Goal: Task Accomplishment & Management: Manage account settings

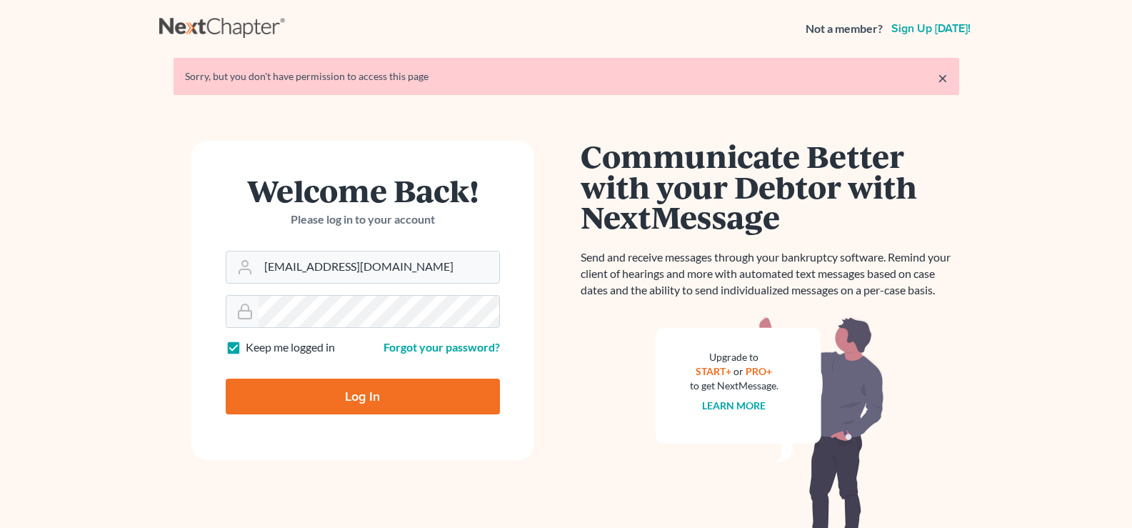
click at [446, 403] on input "Log In" at bounding box center [363, 397] width 274 height 36
type input "Thinking..."
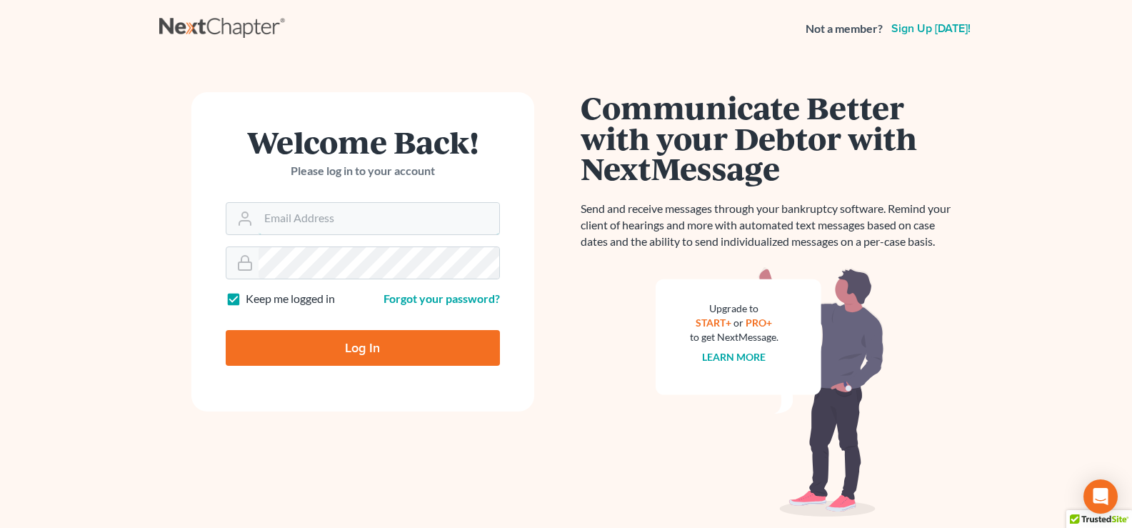
type input "[EMAIL_ADDRESS][DOMAIN_NAME]"
click at [402, 344] on input "Log In" at bounding box center [363, 348] width 274 height 36
type input "Thinking..."
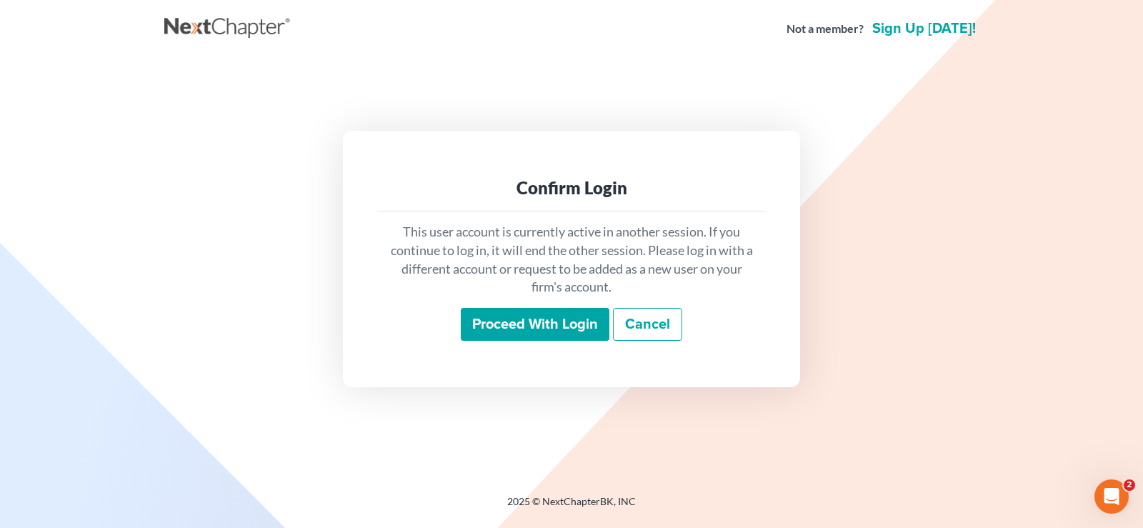
click at [533, 329] on input "Proceed with login" at bounding box center [535, 324] width 149 height 33
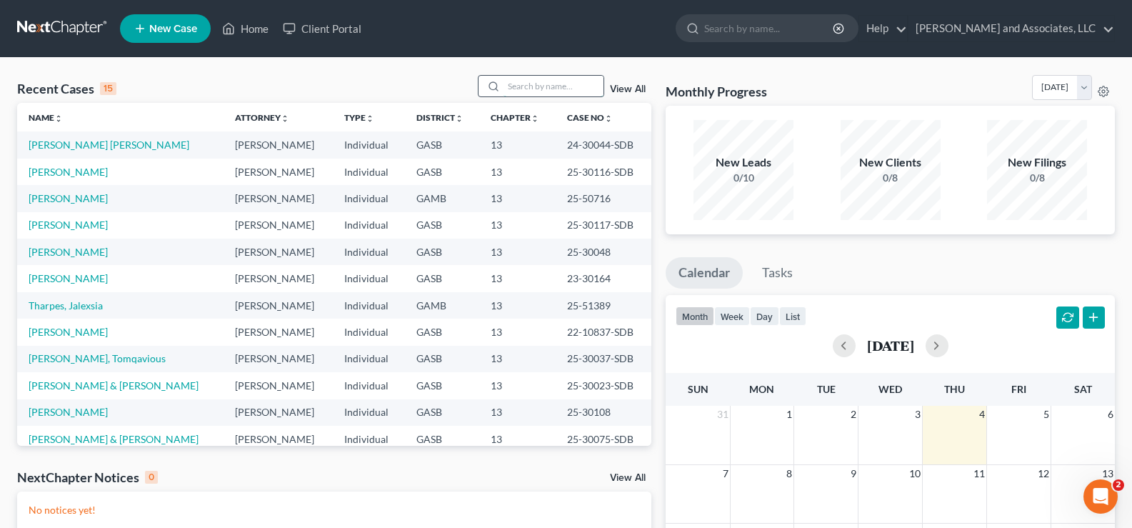
click at [534, 79] on input "search" at bounding box center [554, 86] width 100 height 21
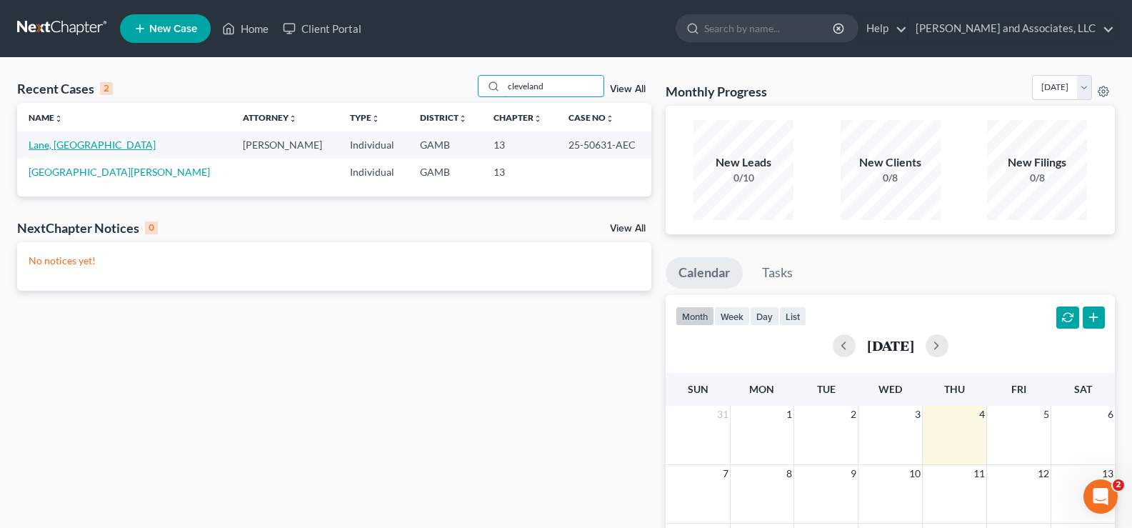
type input "cleveland"
click at [75, 146] on link "Lane, Cleveland" at bounding box center [92, 145] width 127 height 12
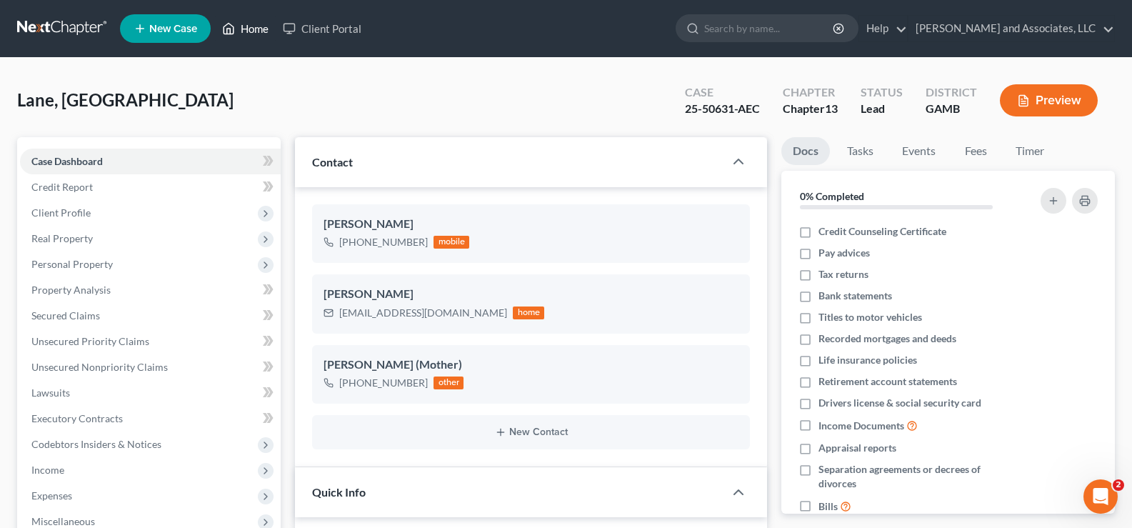
click at [261, 26] on link "Home" at bounding box center [245, 29] width 61 height 26
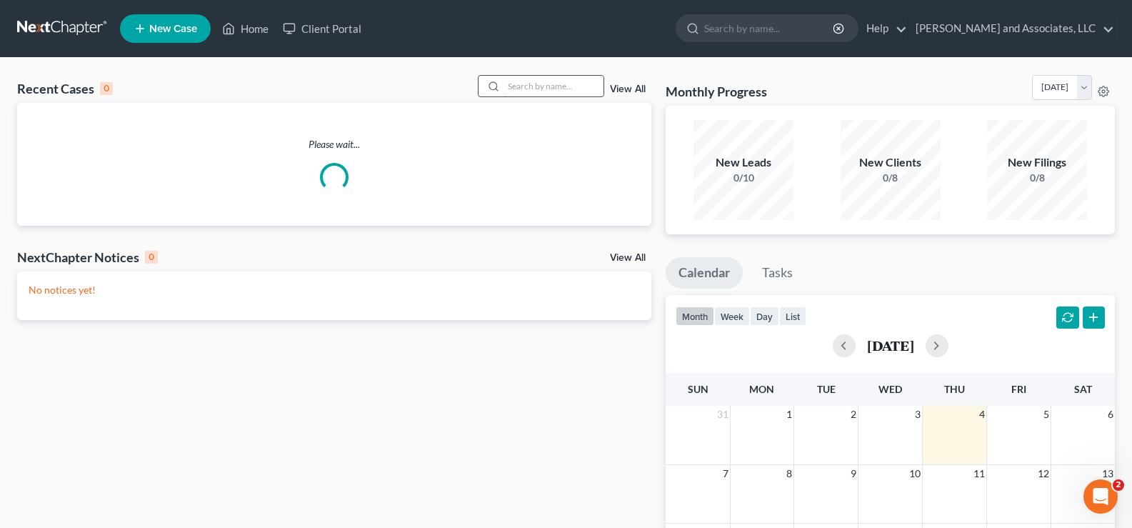
click at [556, 86] on input "search" at bounding box center [554, 86] width 100 height 21
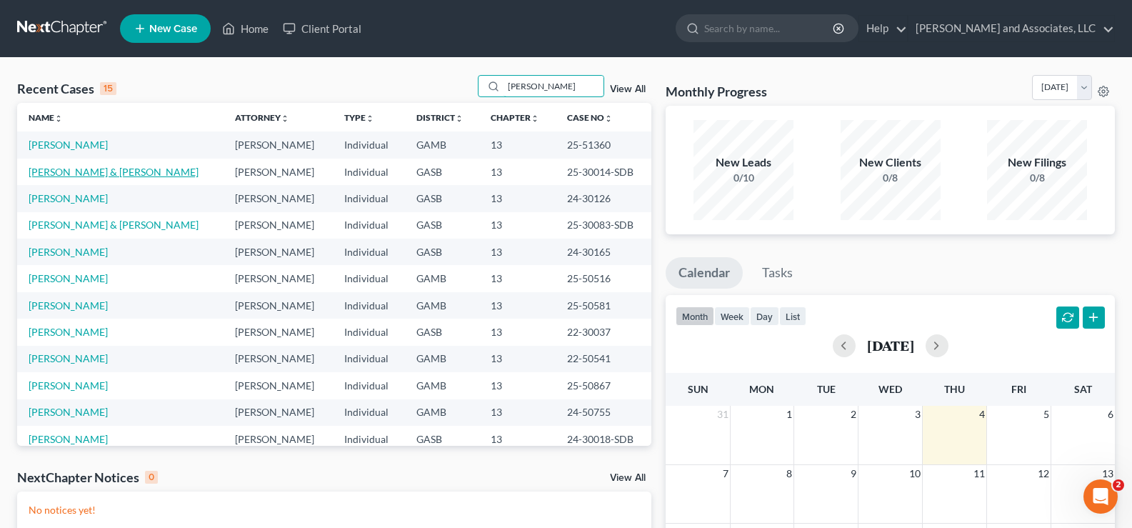
type input "williams"
click at [88, 149] on link "[PERSON_NAME]" at bounding box center [68, 145] width 79 height 12
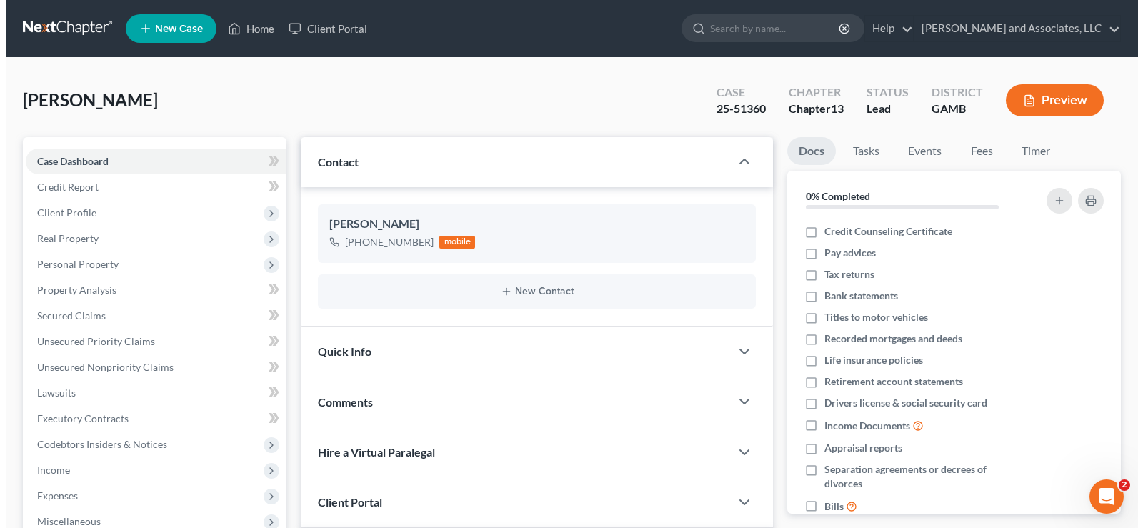
scroll to position [1099, 0]
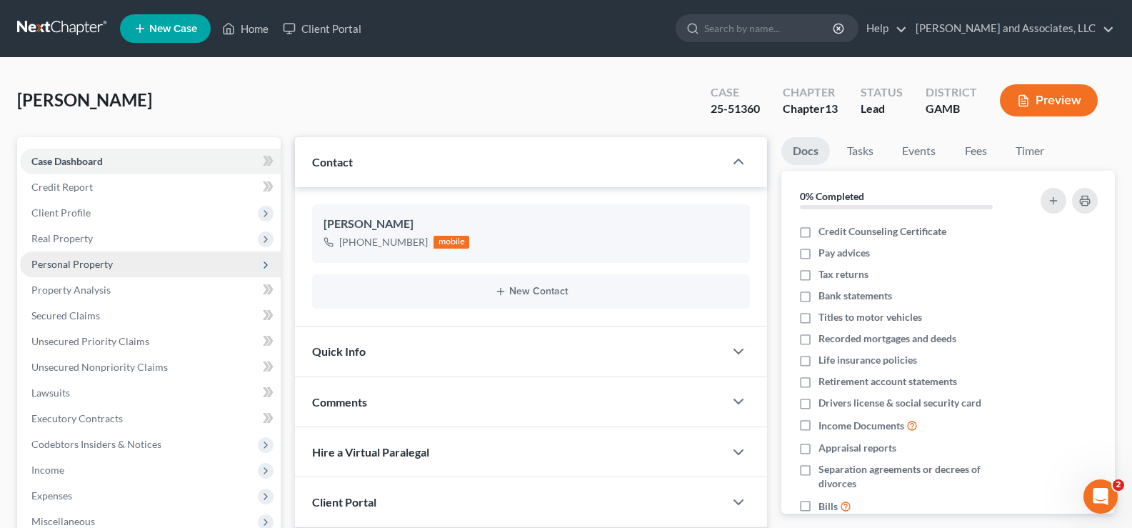
click at [74, 269] on span "Personal Property" at bounding box center [71, 264] width 81 height 12
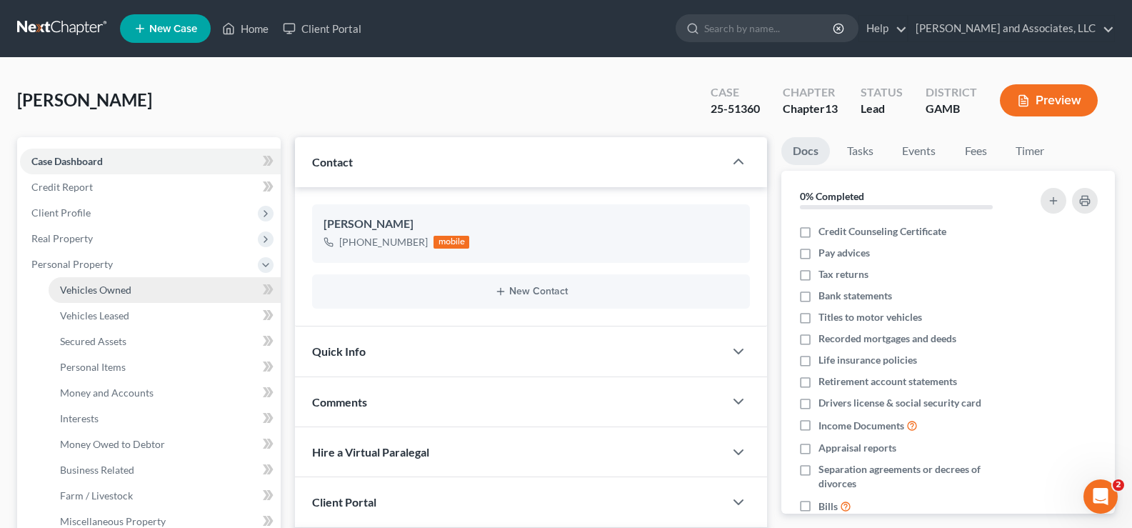
click at [86, 289] on span "Vehicles Owned" at bounding box center [95, 290] width 71 height 12
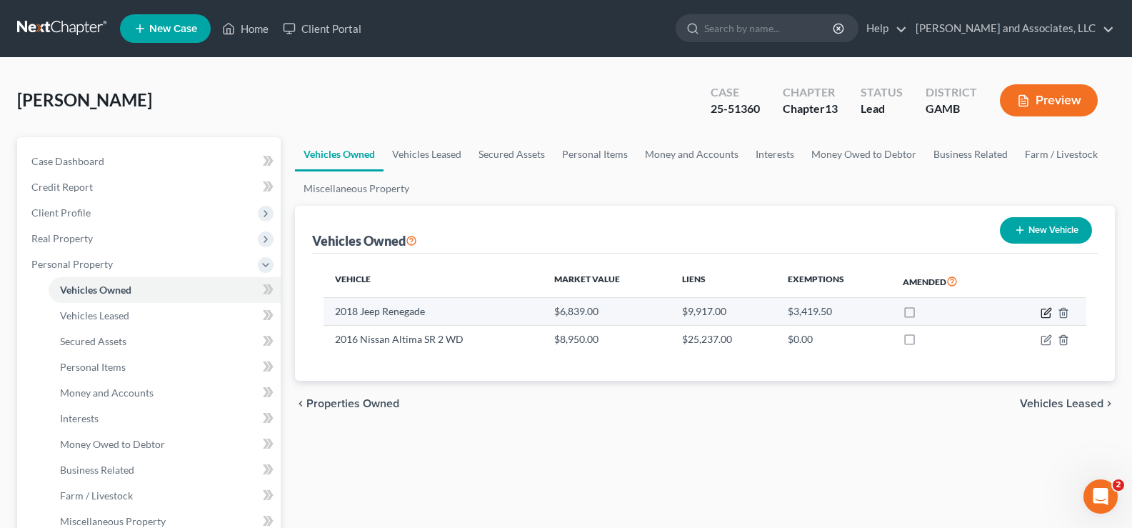
click at [1048, 314] on icon "button" at bounding box center [1046, 312] width 11 height 11
select select "0"
select select "8"
select select "3"
select select "0"
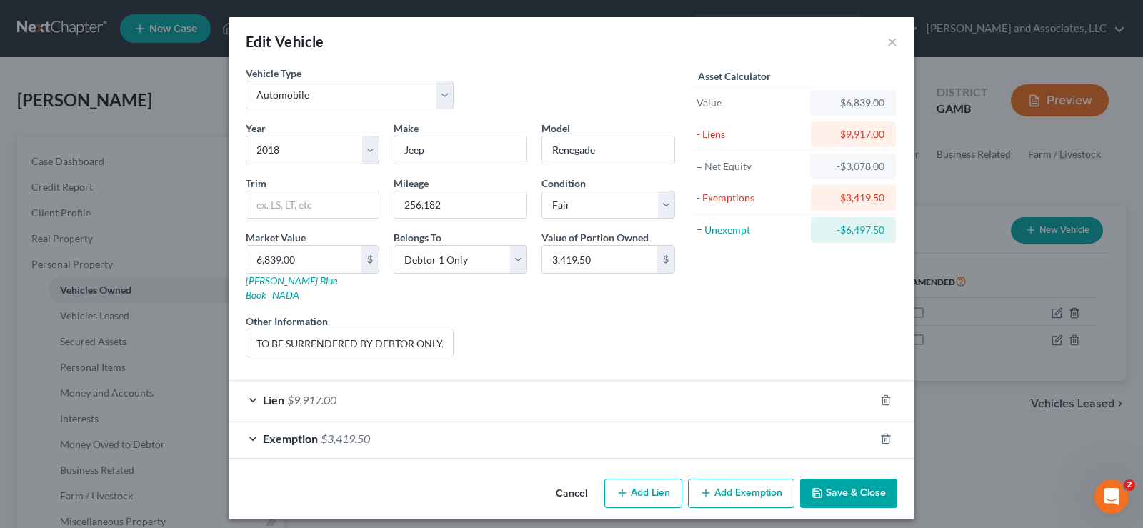
click at [370, 431] on span "$3,419.50" at bounding box center [345, 438] width 49 height 14
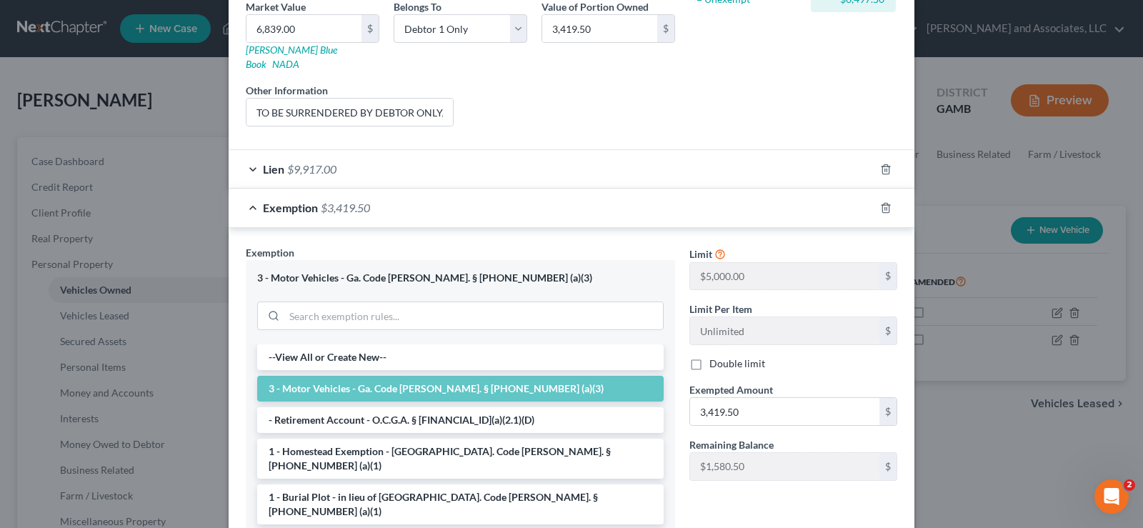
scroll to position [286, 0]
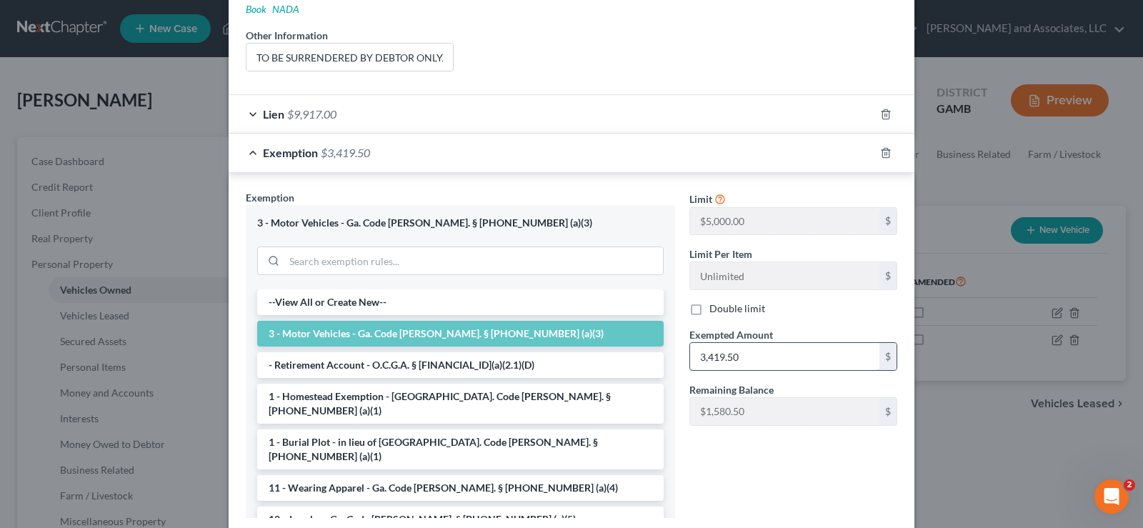
click at [787, 351] on input "3,419.50" at bounding box center [784, 356] width 189 height 27
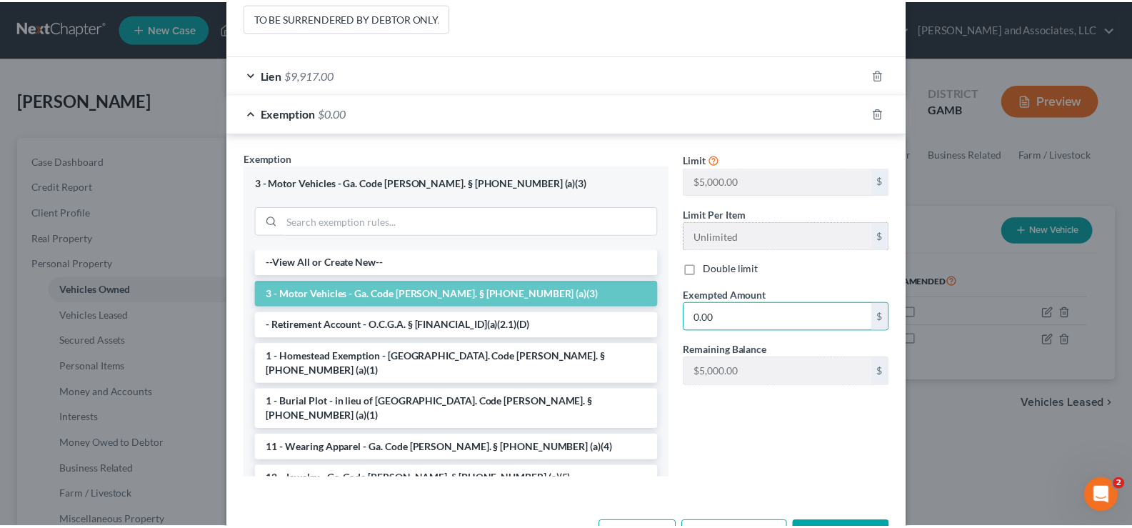
scroll to position [364, 0]
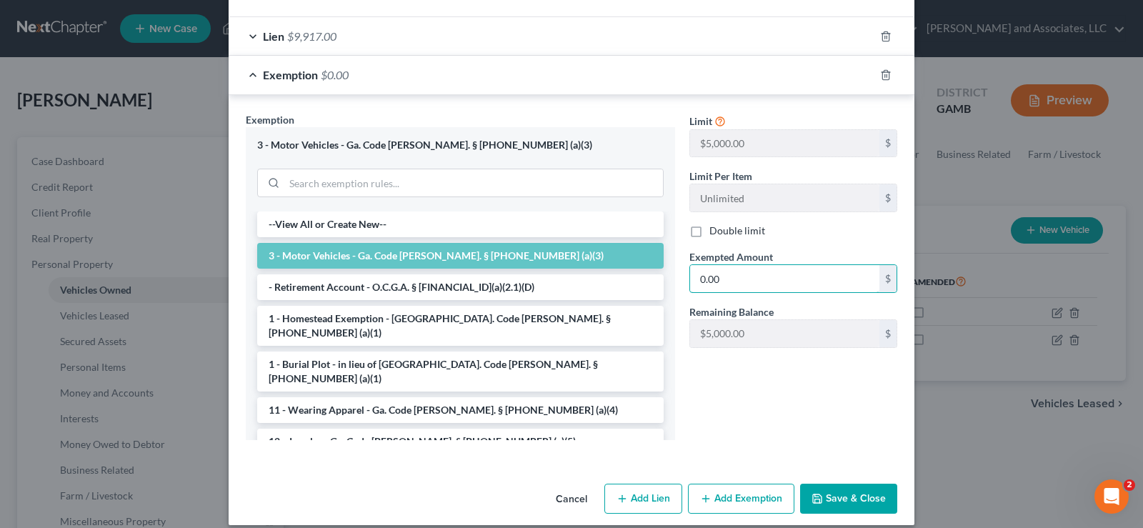
type input "0.00"
click at [870, 484] on button "Save & Close" at bounding box center [848, 499] width 97 height 30
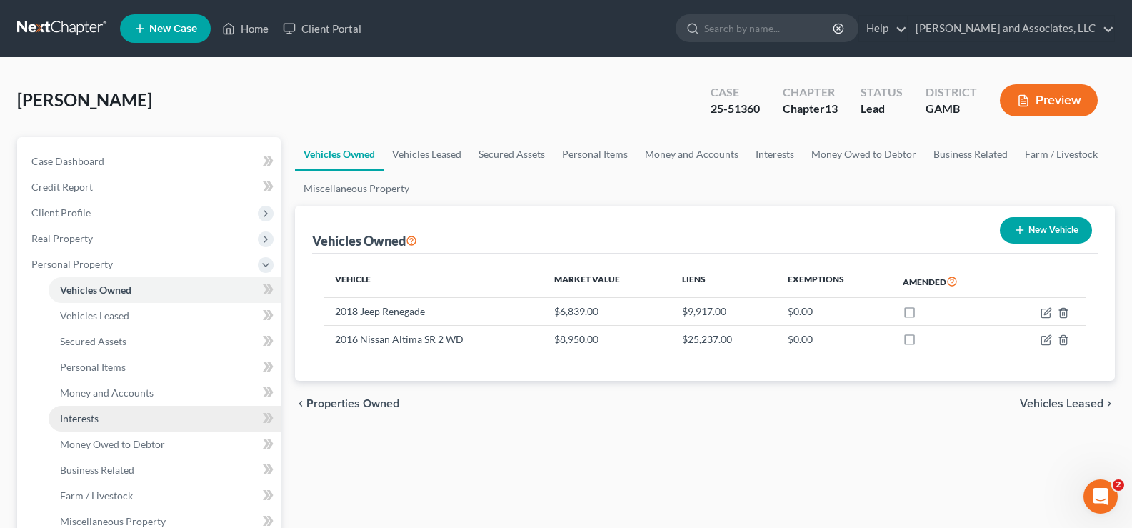
click at [86, 417] on span "Interests" at bounding box center [79, 418] width 39 height 12
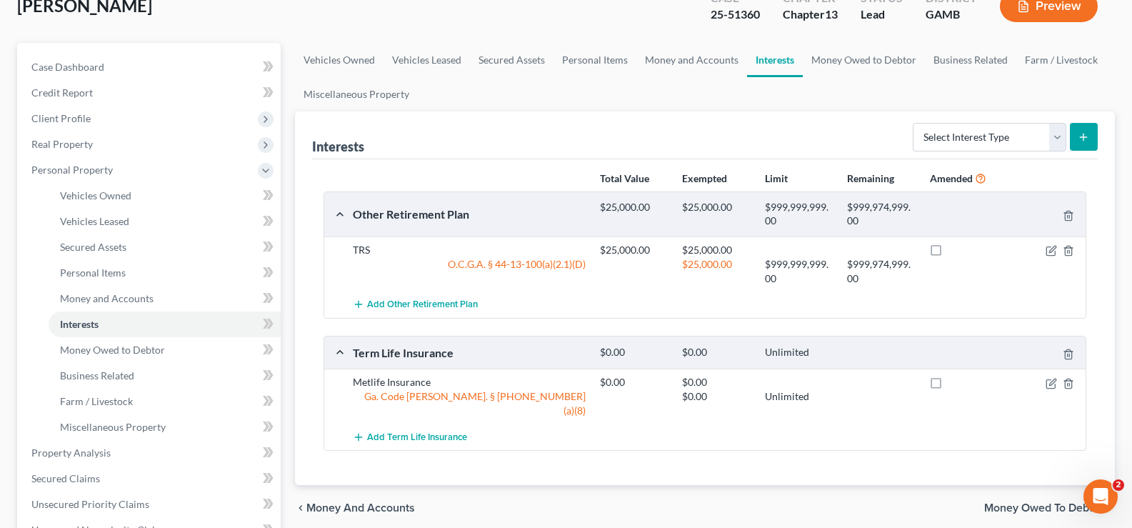
scroll to position [214, 0]
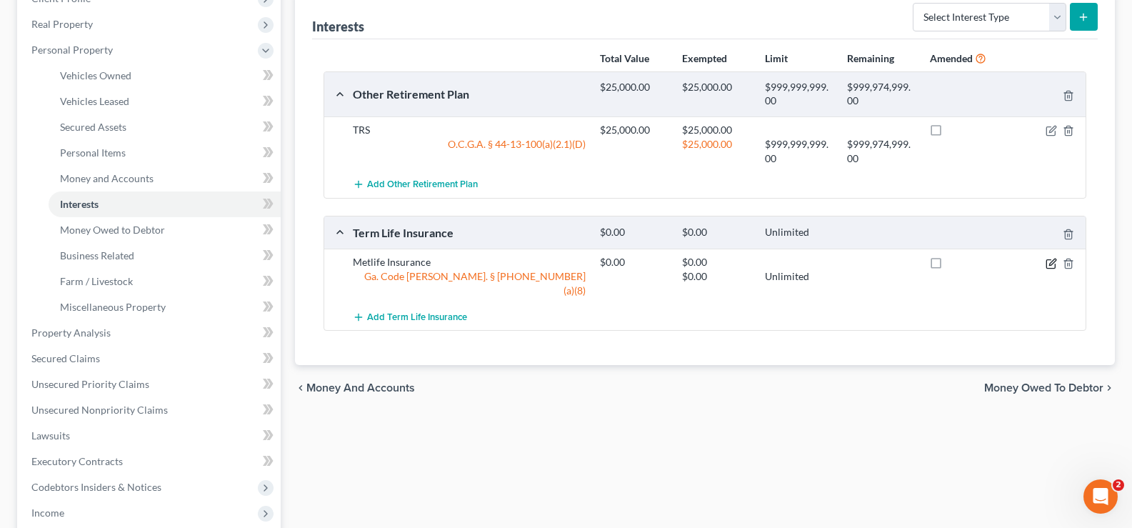
click at [1053, 265] on icon "button" at bounding box center [1051, 263] width 11 height 11
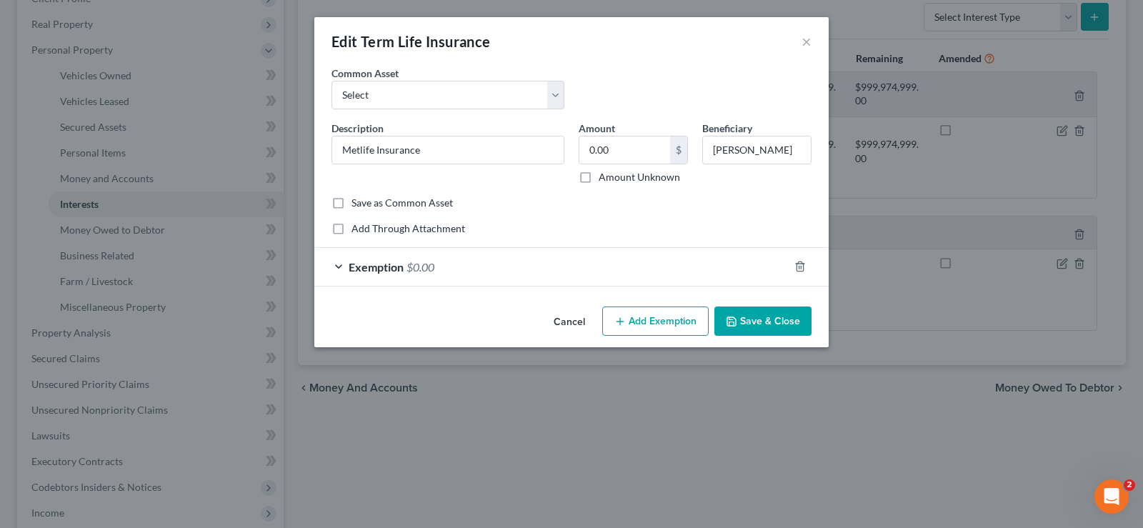
click at [782, 325] on button "Save & Close" at bounding box center [762, 321] width 97 height 30
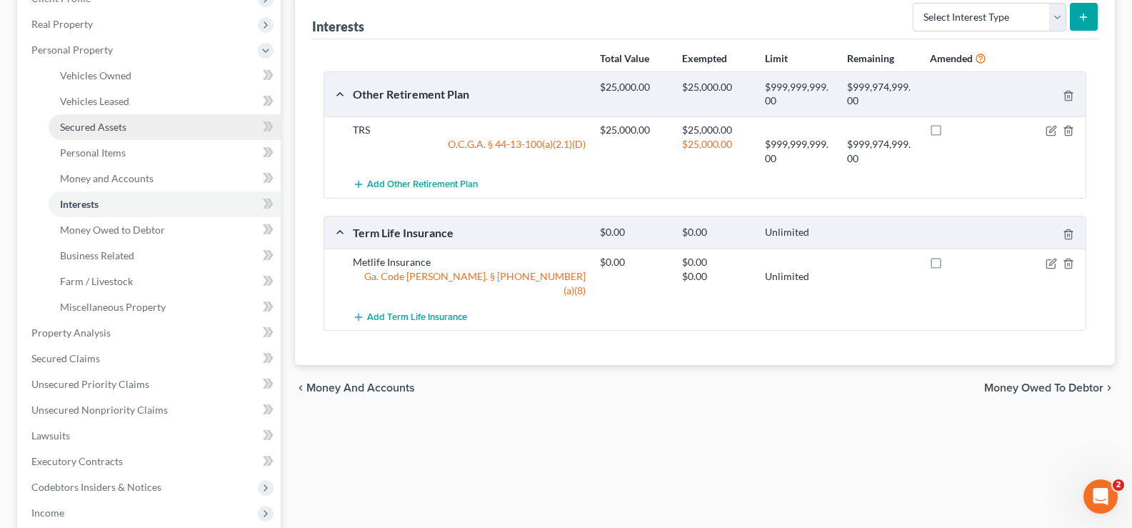
click at [95, 129] on span "Secured Assets" at bounding box center [93, 127] width 66 height 12
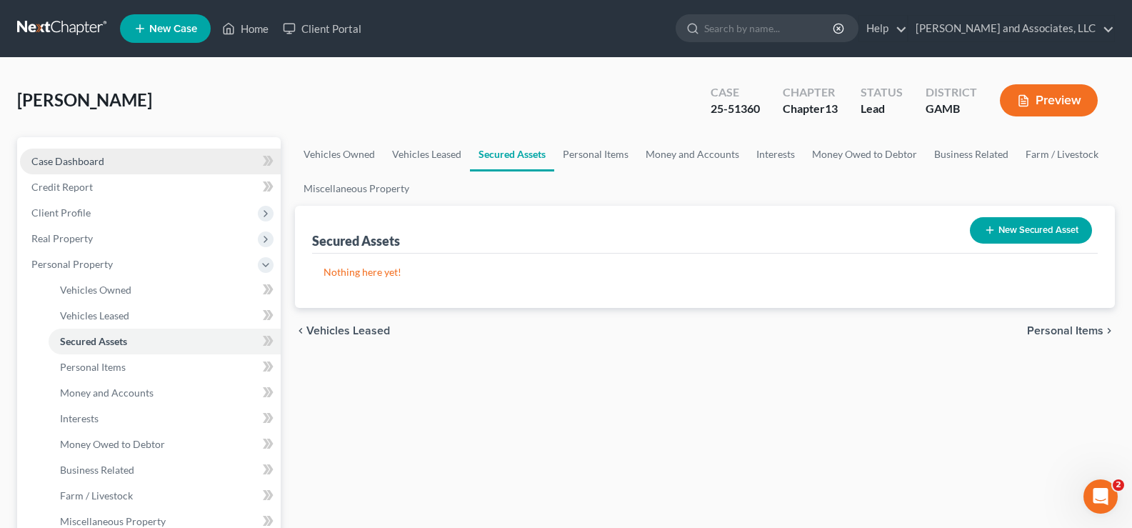
click at [66, 157] on span "Case Dashboard" at bounding box center [67, 161] width 73 height 12
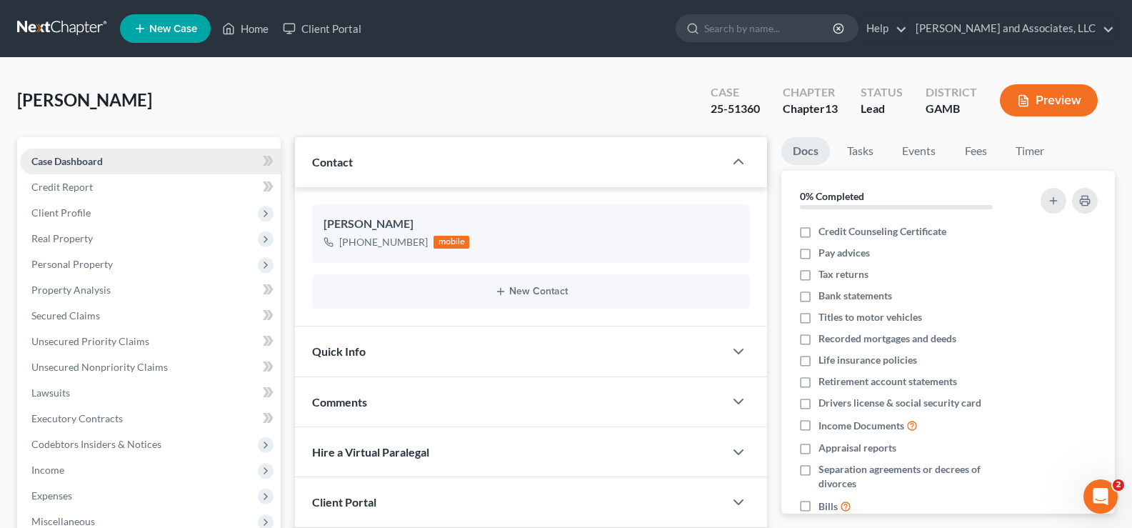
scroll to position [1099, 0]
click at [69, 319] on span "Secured Claims" at bounding box center [65, 315] width 69 height 12
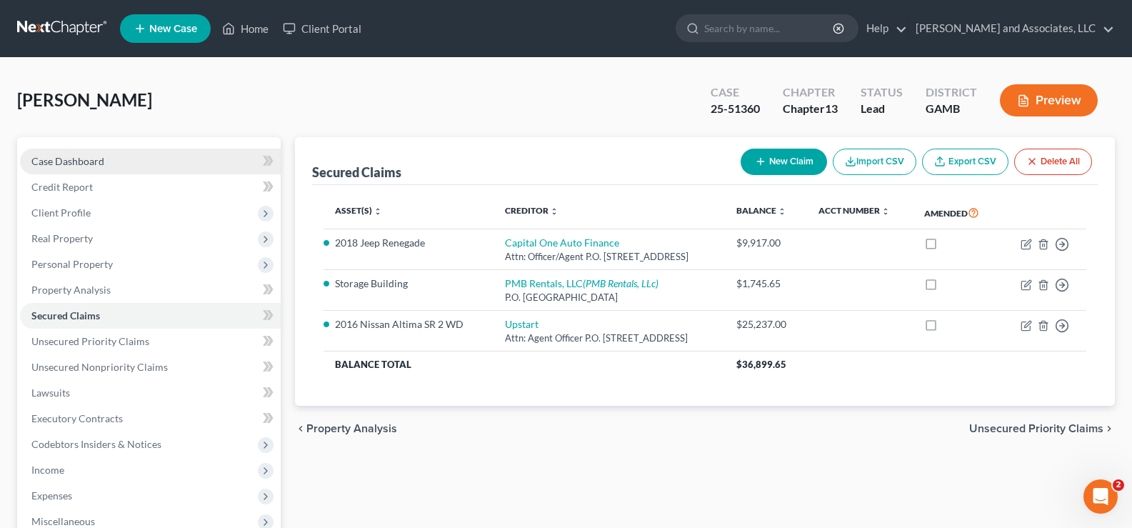
click at [82, 162] on span "Case Dashboard" at bounding box center [67, 161] width 73 height 12
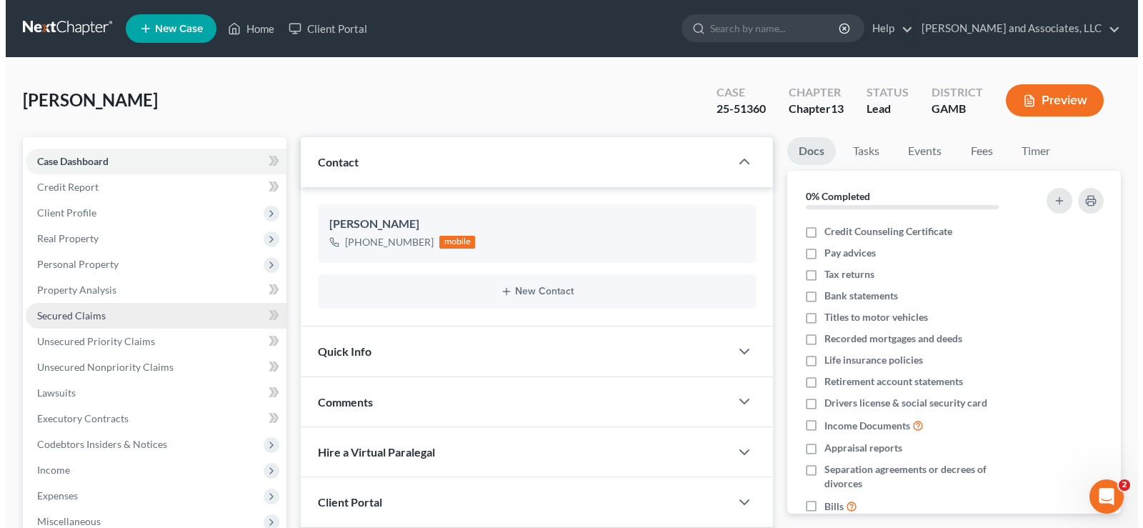
scroll to position [1099, 0]
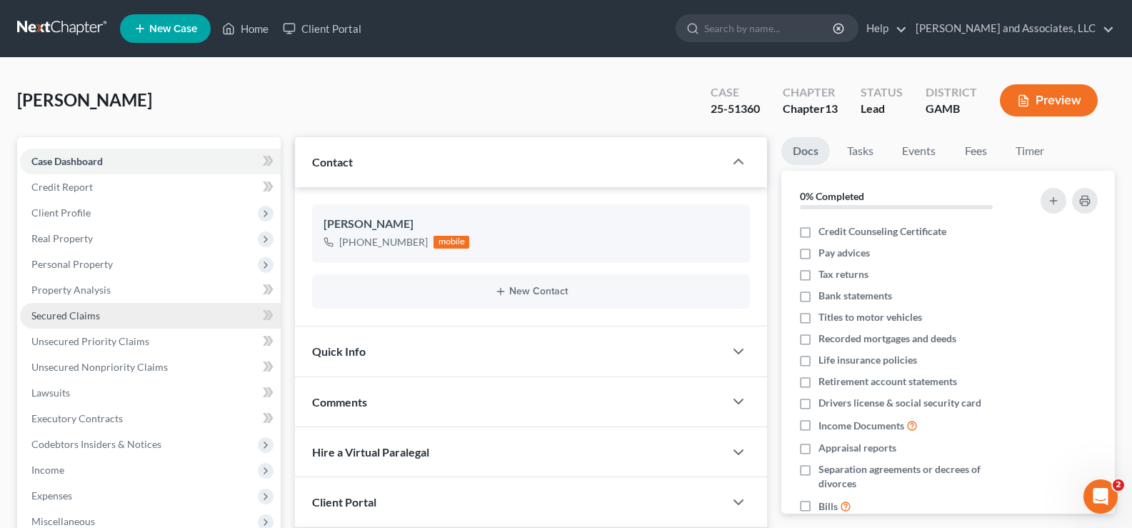
click at [78, 311] on span "Secured Claims" at bounding box center [65, 315] width 69 height 12
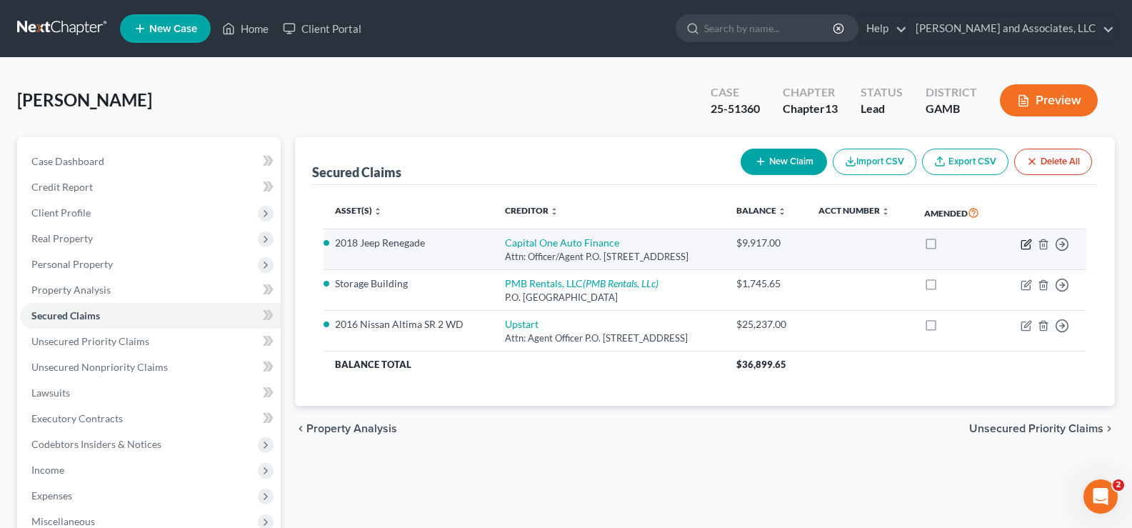
click at [1030, 243] on icon "button" at bounding box center [1026, 244] width 11 height 11
select select "45"
select select "7"
select select "4"
select select "0"
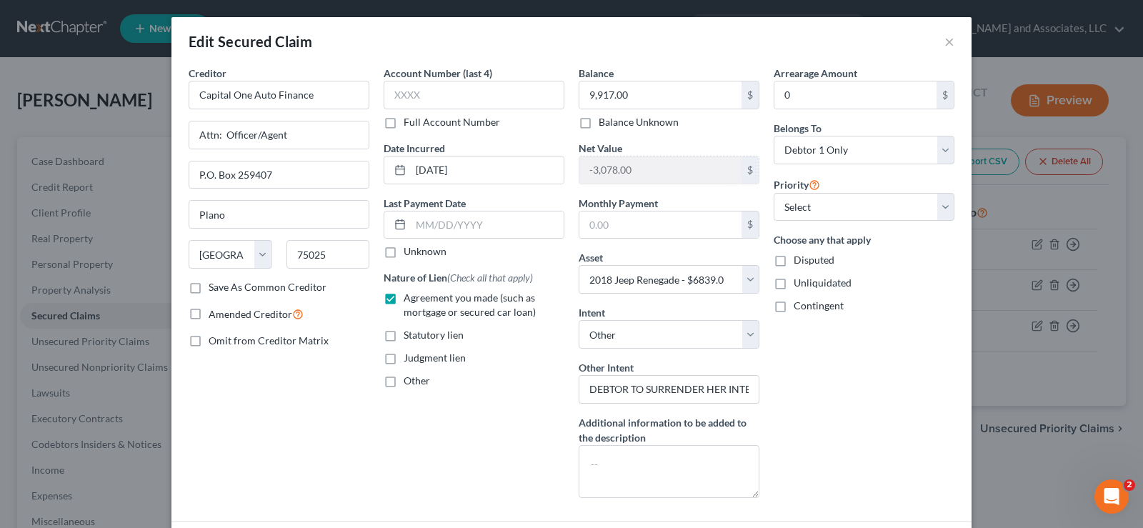
click at [794, 306] on label "Contingent" at bounding box center [819, 306] width 50 height 14
click at [799, 306] on input "Contingent" at bounding box center [803, 303] width 9 height 9
checkbox input "true"
click at [929, 142] on select "Select Debtor 1 Only Debtor 2 Only Debtor 1 And Debtor 2 Only At Least One Of T…" at bounding box center [864, 150] width 181 height 29
select select "3"
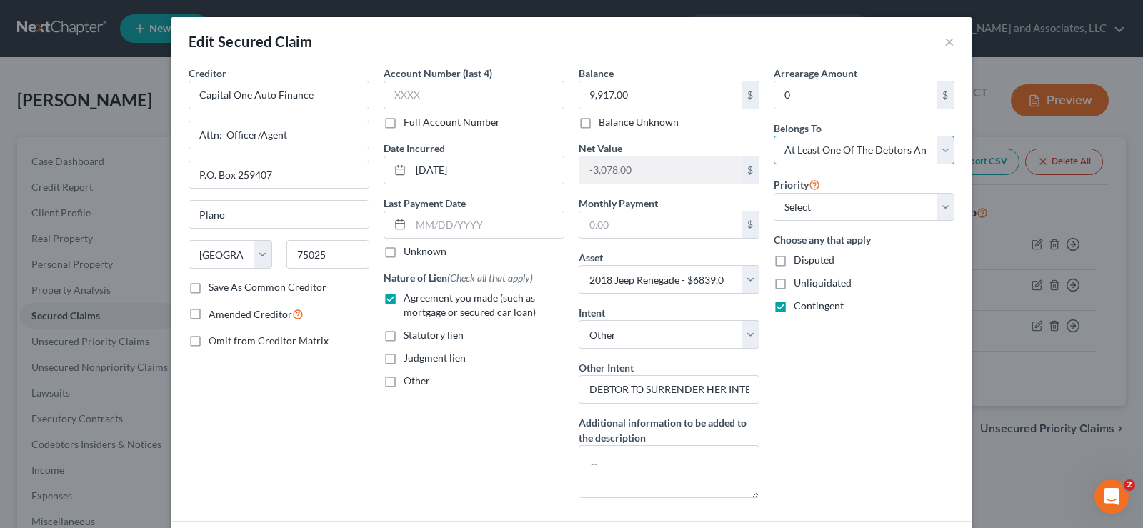
click at [774, 136] on select "Select Debtor 1 Only Debtor 2 Only Debtor 1 And Debtor 2 Only At Least One Of T…" at bounding box center [864, 150] width 181 height 29
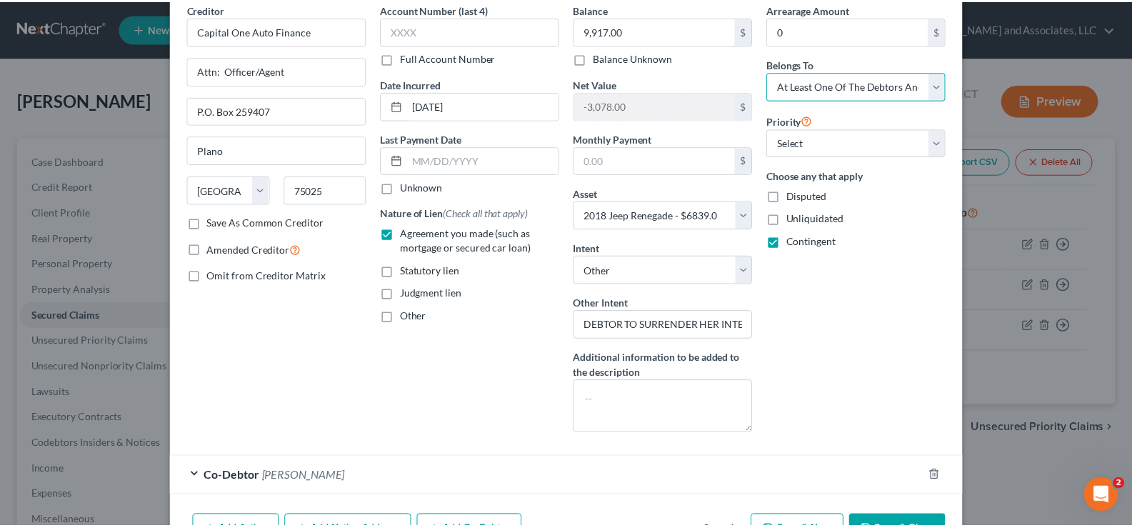
scroll to position [151, 0]
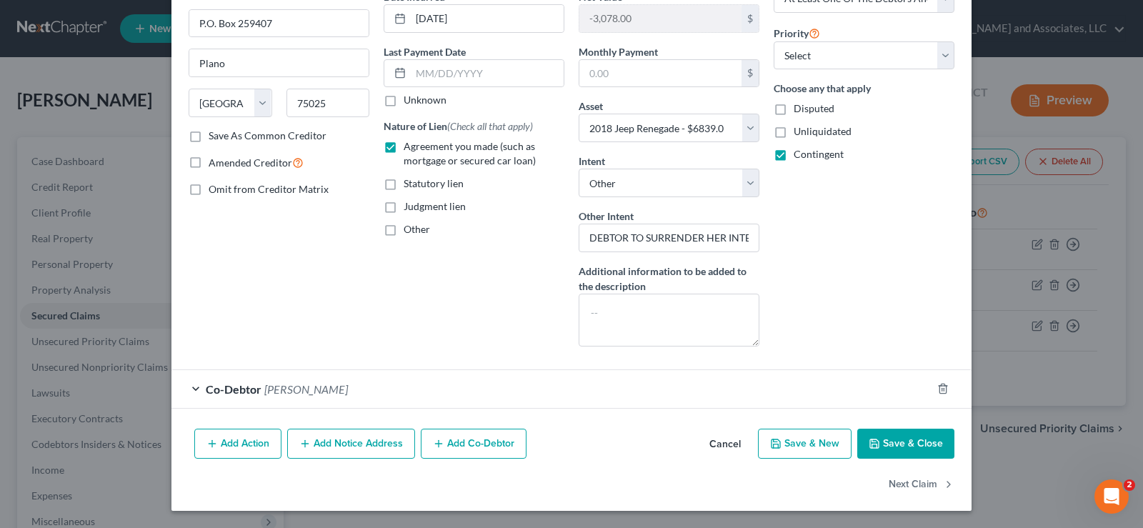
click at [917, 449] on button "Save & Close" at bounding box center [905, 444] width 97 height 30
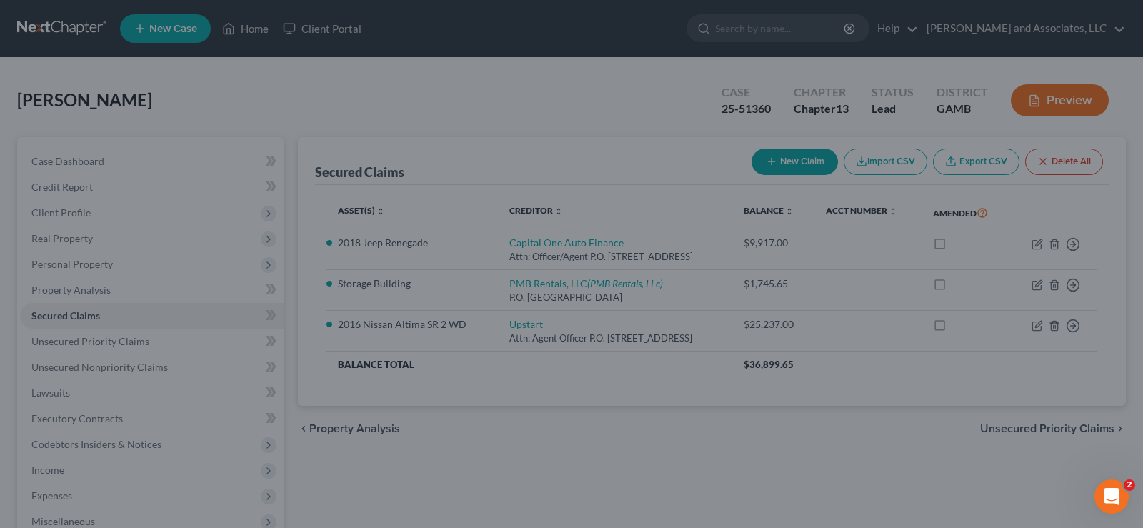
select select
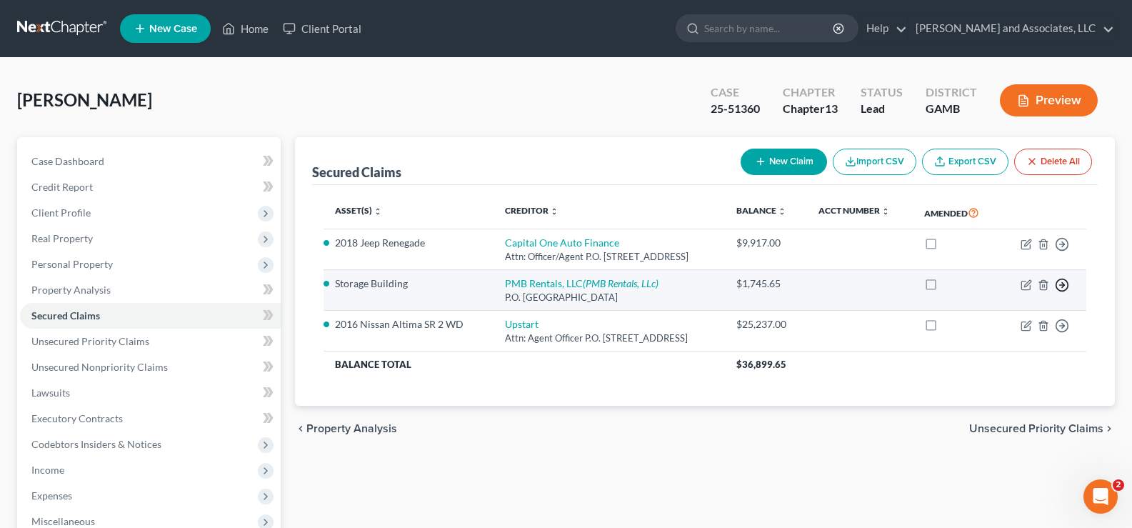
click at [1063, 286] on polyline "button" at bounding box center [1063, 284] width 2 height 5
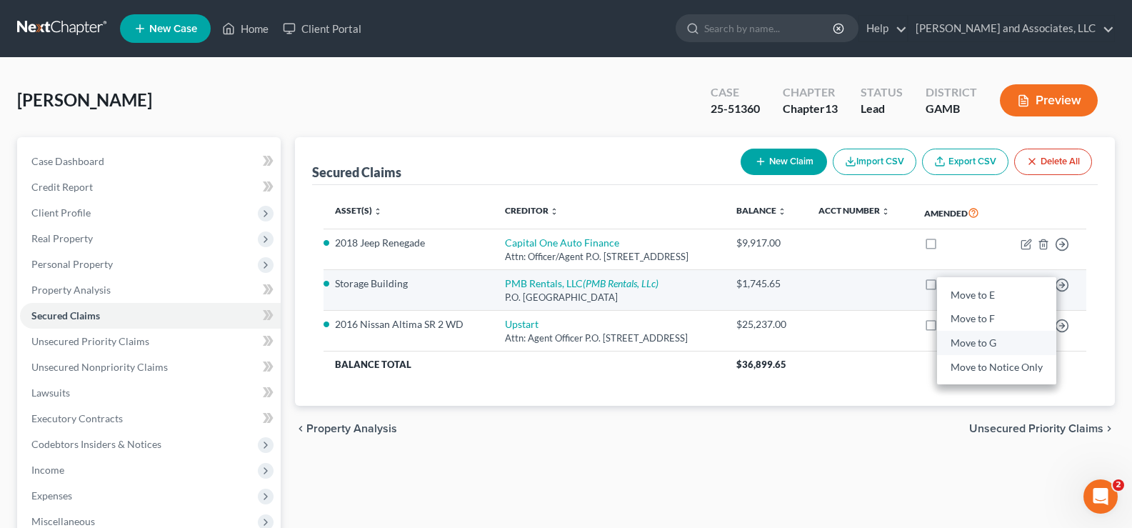
click at [985, 345] on link "Move to G" at bounding box center [996, 343] width 119 height 24
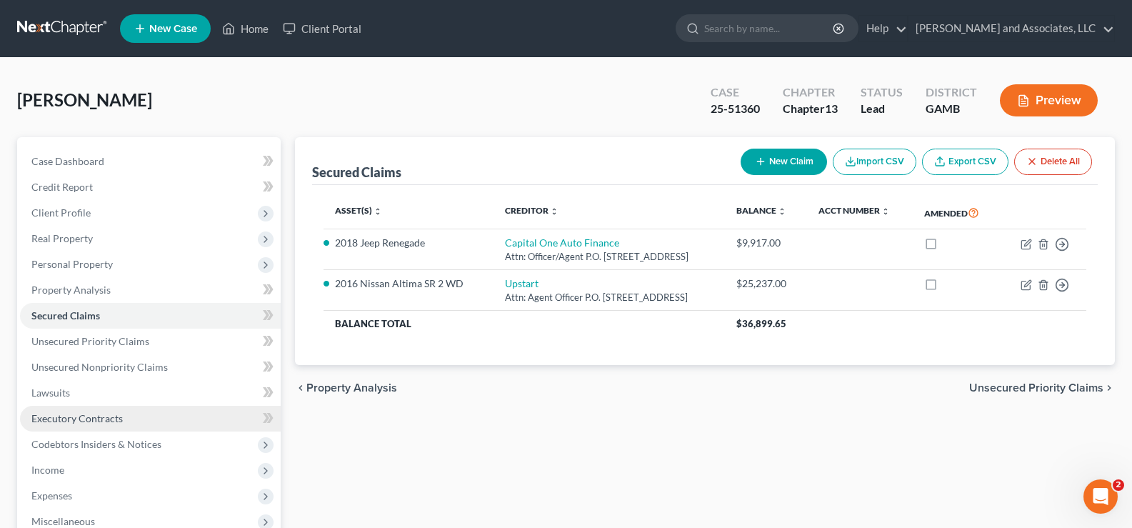
click at [90, 421] on span "Executory Contracts" at bounding box center [76, 418] width 91 height 12
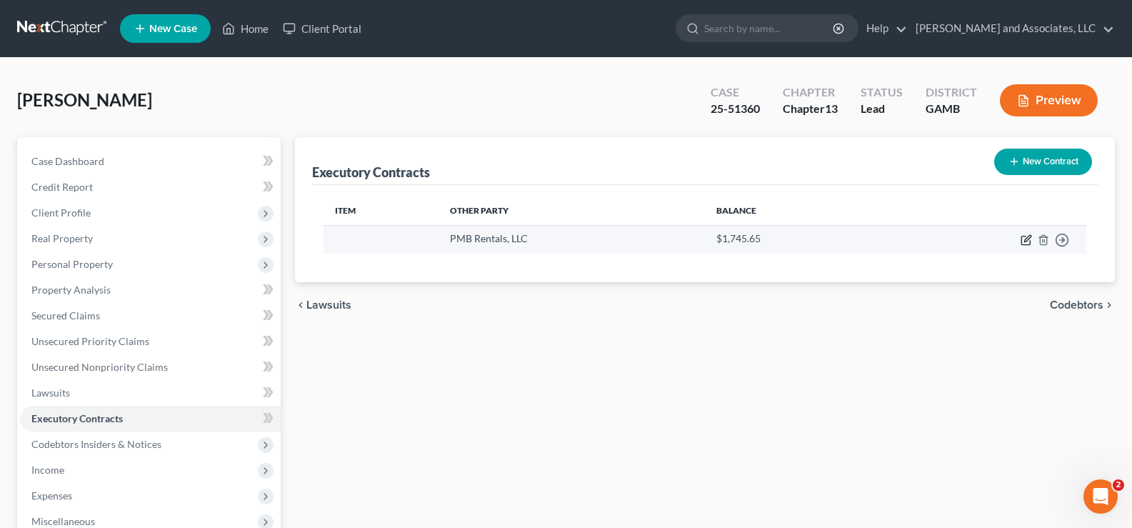
click at [1024, 239] on icon "button" at bounding box center [1026, 239] width 11 height 11
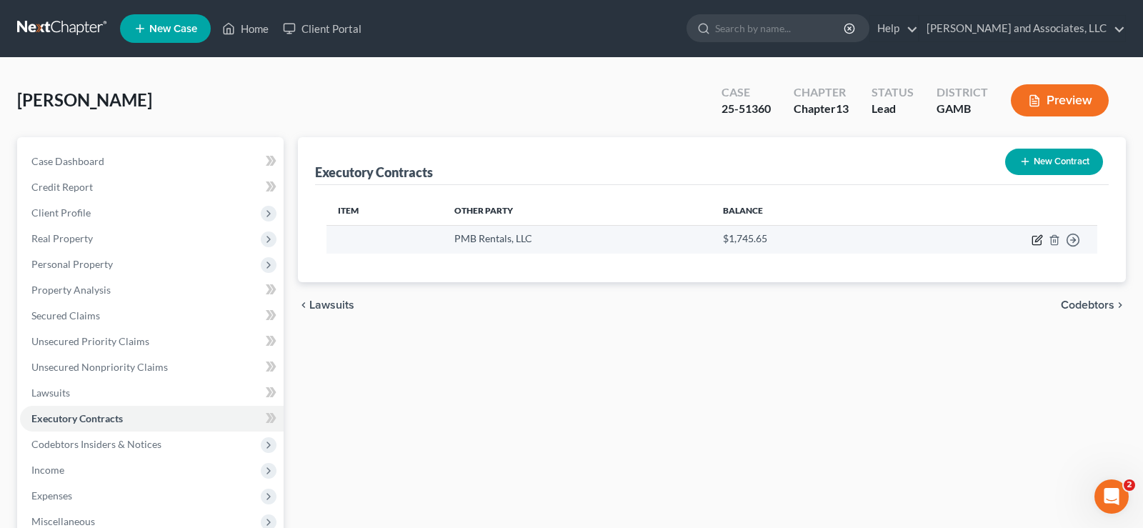
select select "44"
select select "0"
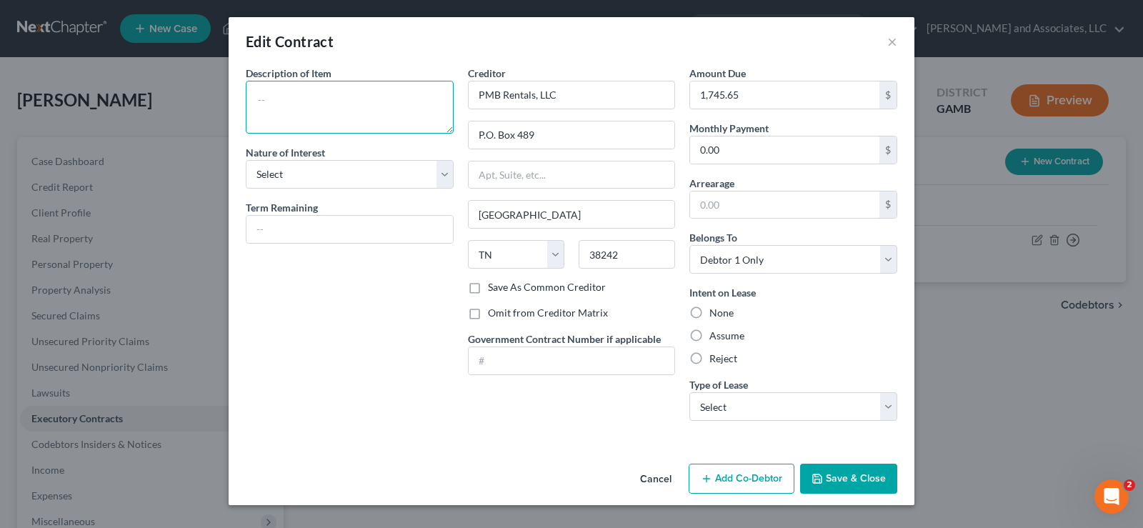
click at [341, 102] on textarea at bounding box center [350, 107] width 208 height 53
type textarea "Storage Building (ASSUMED THE LEASE)"
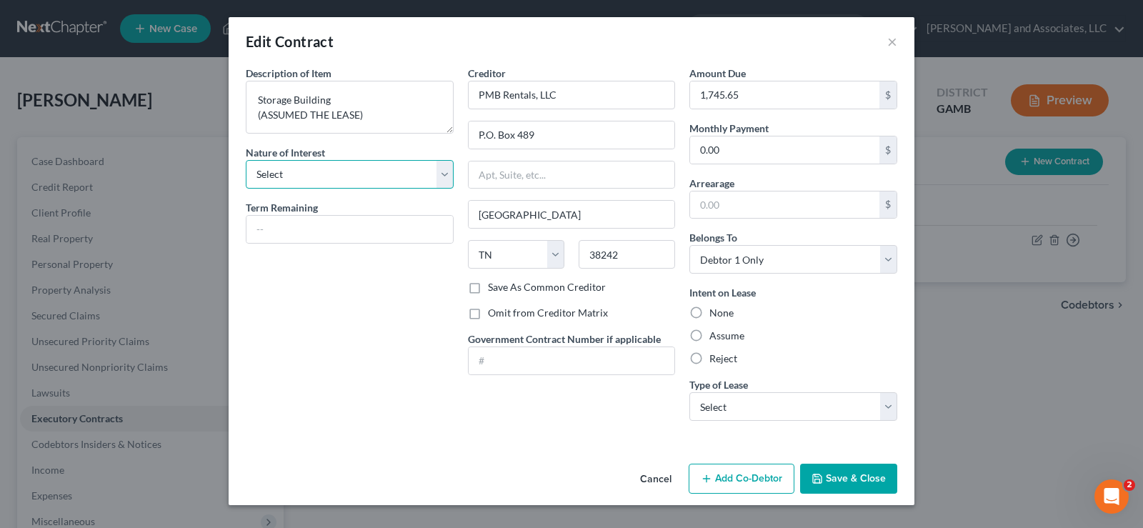
click at [323, 163] on select "Select Purchaser Agent Lessor Lessee" at bounding box center [350, 174] width 208 height 29
select select "3"
click at [246, 160] on select "Select Purchaser Agent Lessor Lessee" at bounding box center [350, 174] width 208 height 29
click at [488, 286] on label "Save As Common Creditor" at bounding box center [547, 287] width 118 height 14
click at [494, 286] on input "Save As Common Creditor" at bounding box center [498, 284] width 9 height 9
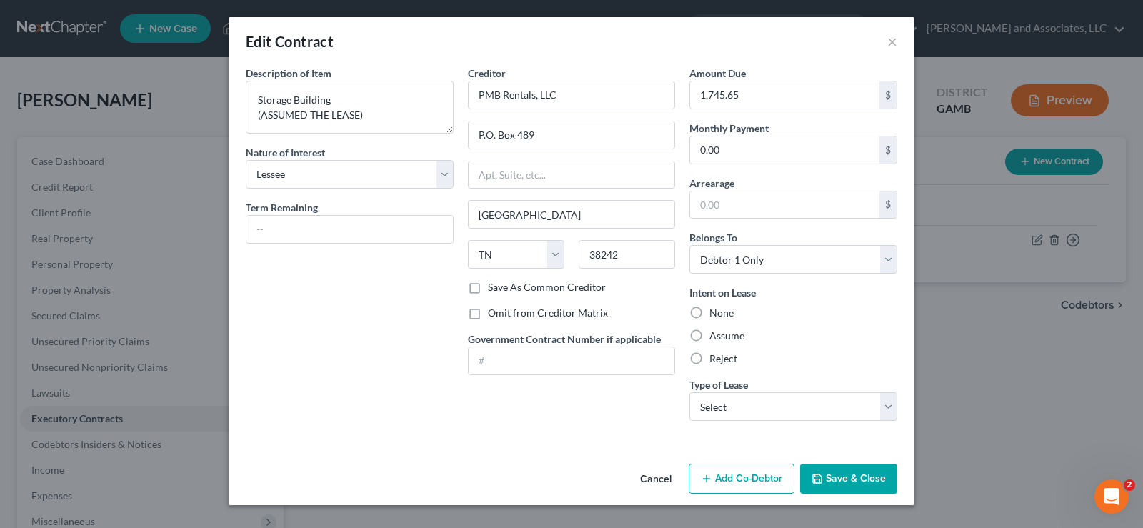
checkbox input "true"
click at [709, 334] on label "Assume" at bounding box center [726, 336] width 35 height 14
click at [715, 334] on input "Assume" at bounding box center [719, 333] width 9 height 9
radio input "true"
click at [774, 408] on select "Select Real Estate Car Other" at bounding box center [793, 406] width 208 height 29
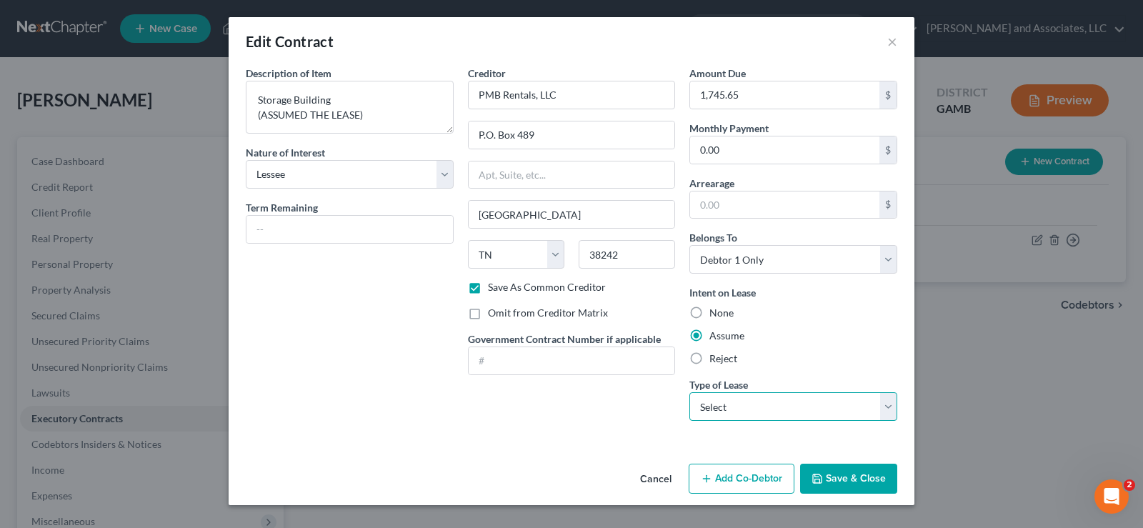
select select "2"
click at [689, 392] on select "Select Real Estate Car Other" at bounding box center [793, 406] width 208 height 29
click at [859, 480] on button "Save & Close" at bounding box center [848, 479] width 97 height 30
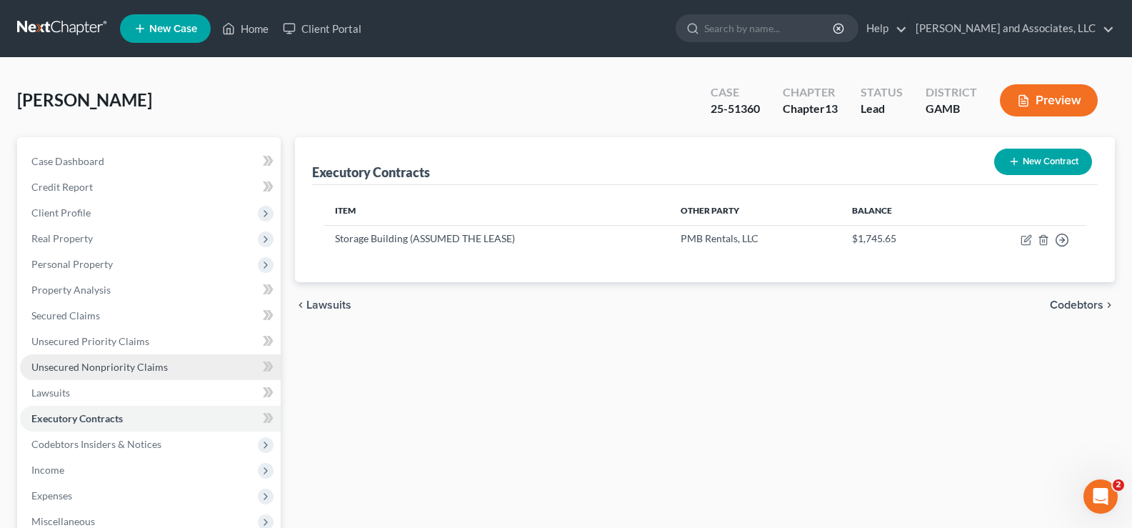
click at [84, 366] on span "Unsecured Nonpriority Claims" at bounding box center [99, 367] width 136 height 12
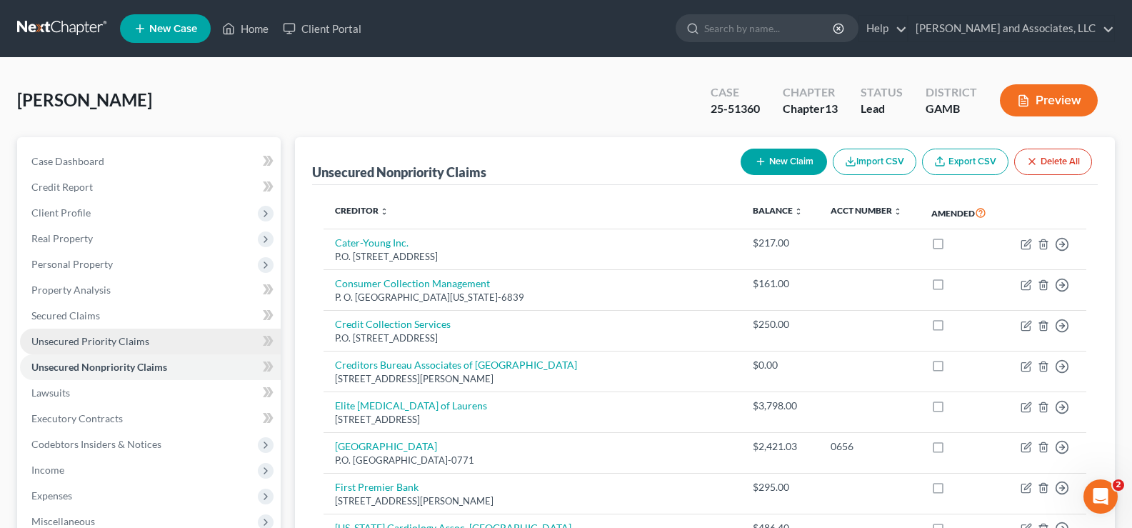
click at [89, 340] on span "Unsecured Priority Claims" at bounding box center [90, 341] width 118 height 12
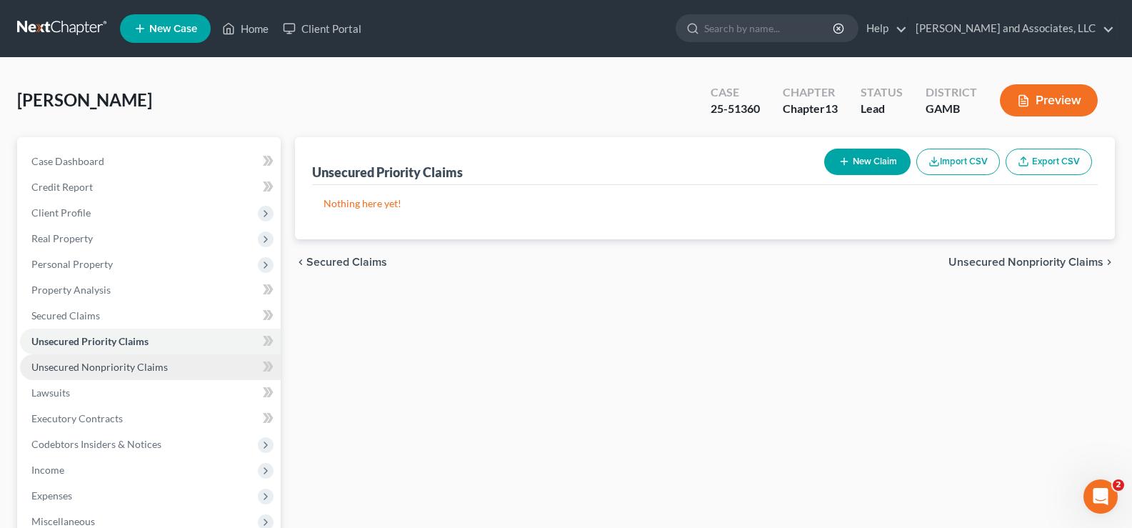
click at [86, 364] on span "Unsecured Nonpriority Claims" at bounding box center [99, 367] width 136 height 12
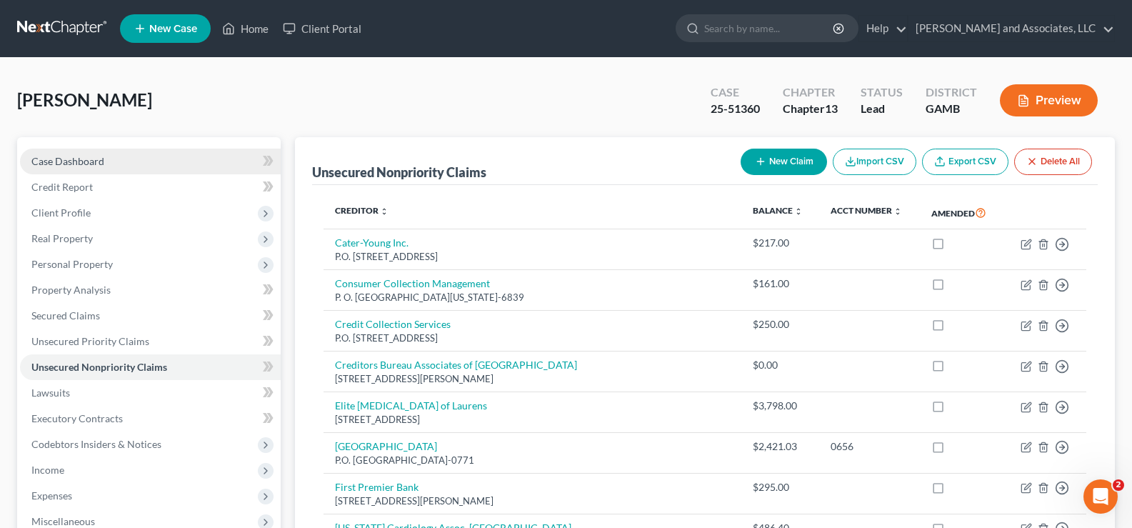
drag, startPoint x: 63, startPoint y: 165, endPoint x: 98, endPoint y: 168, distance: 35.1
click at [62, 165] on span "Case Dashboard" at bounding box center [67, 161] width 73 height 12
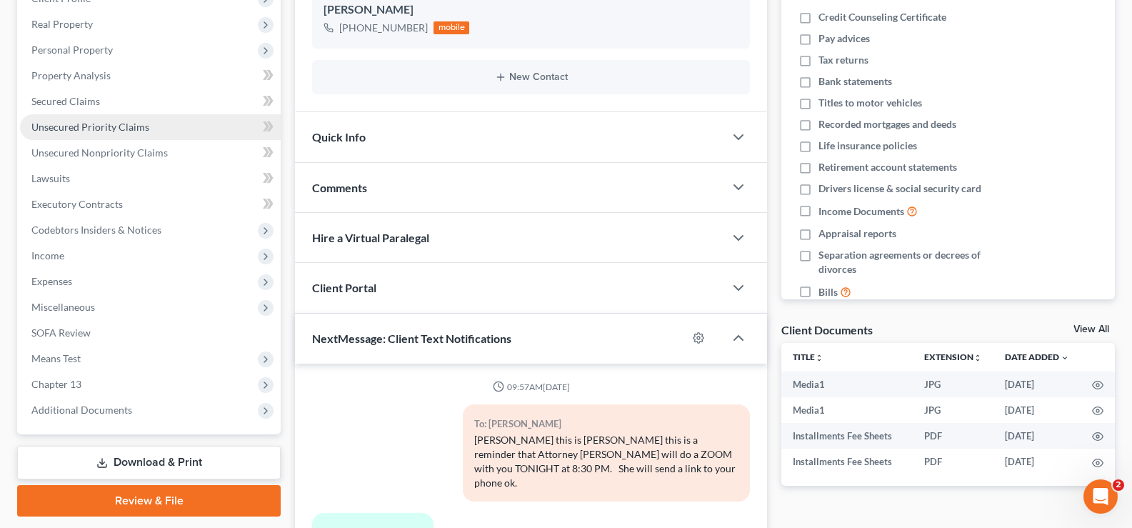
scroll to position [1099, 0]
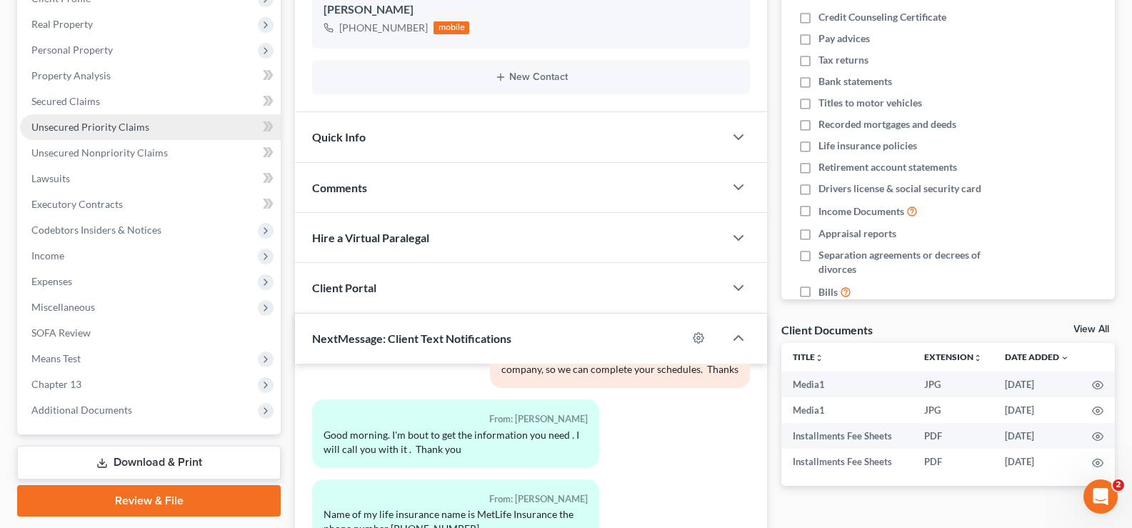
click at [71, 127] on span "Unsecured Priority Claims" at bounding box center [90, 127] width 118 height 12
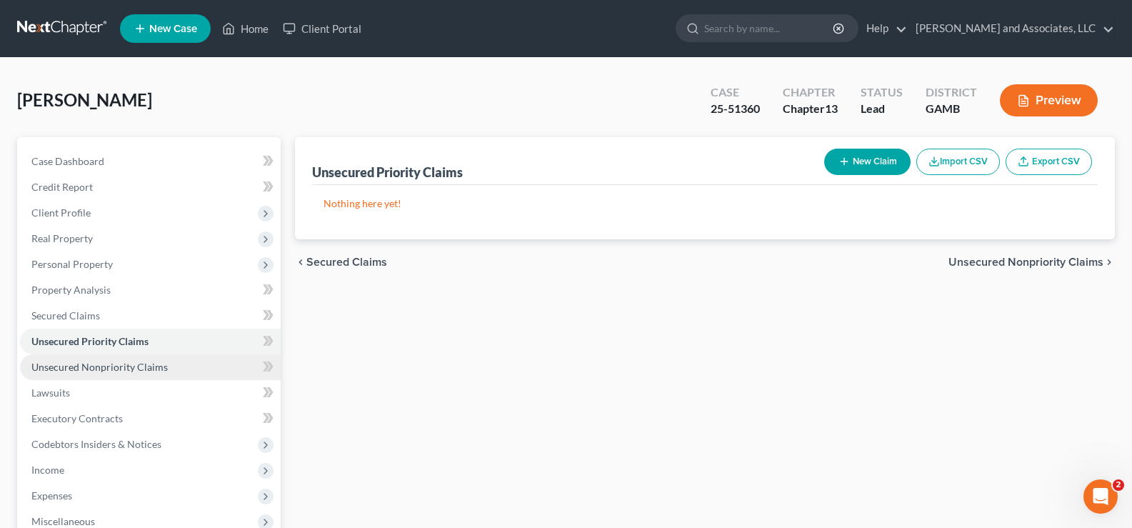
click at [73, 370] on span "Unsecured Nonpriority Claims" at bounding box center [99, 367] width 136 height 12
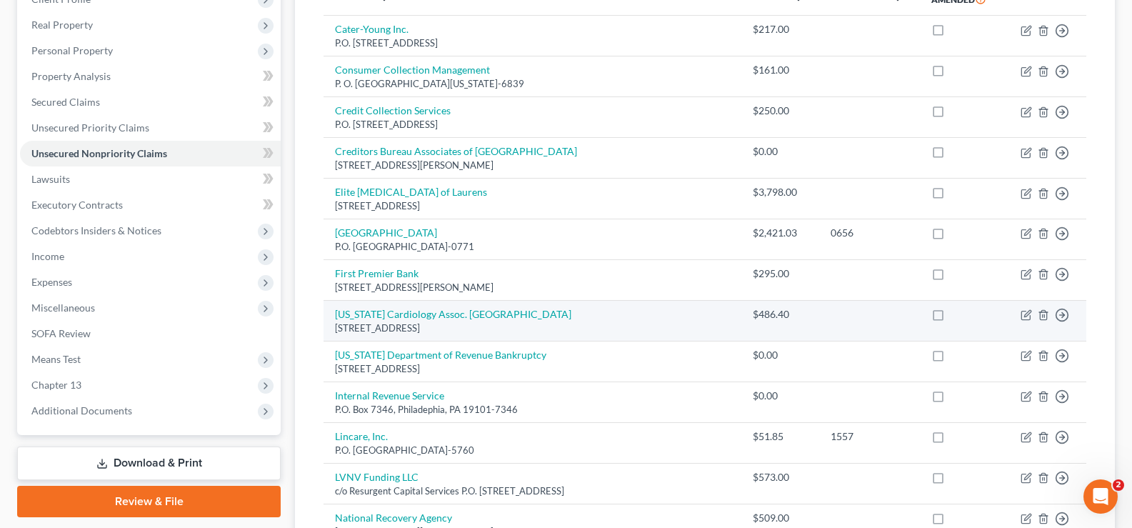
scroll to position [286, 0]
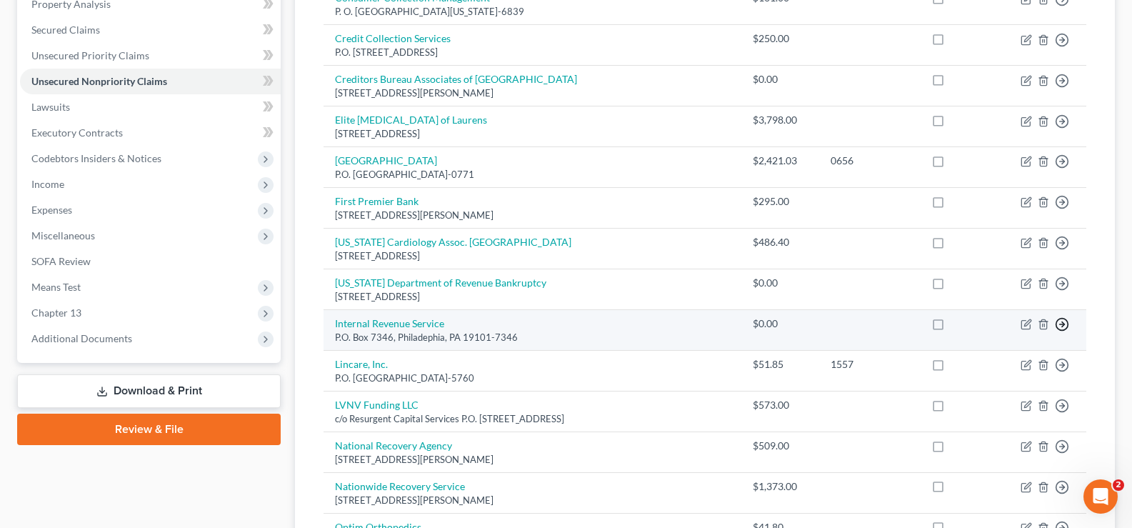
click at [1064, 324] on polyline "button" at bounding box center [1063, 324] width 2 height 5
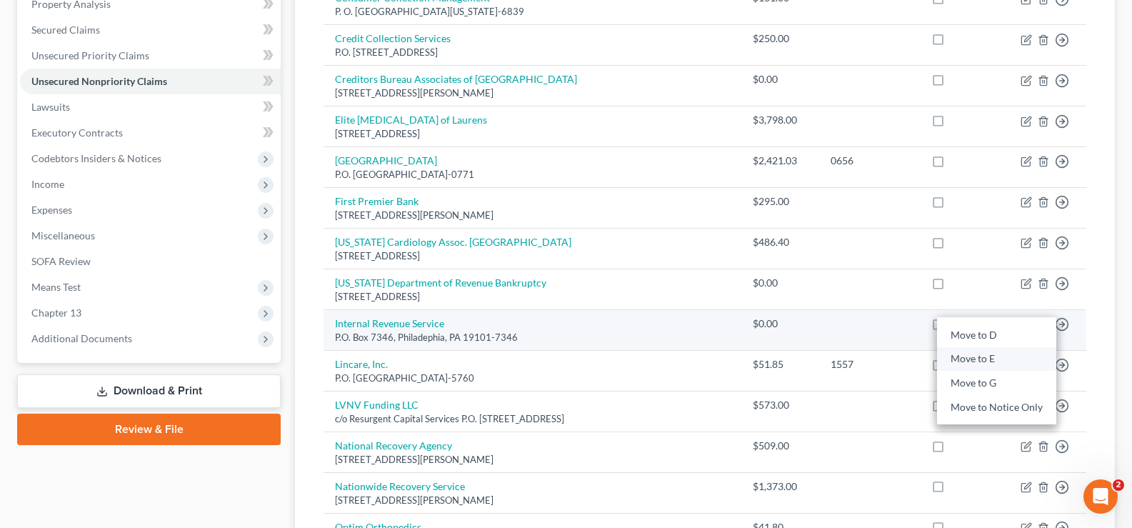
click at [979, 358] on link "Move to E" at bounding box center [996, 358] width 119 height 24
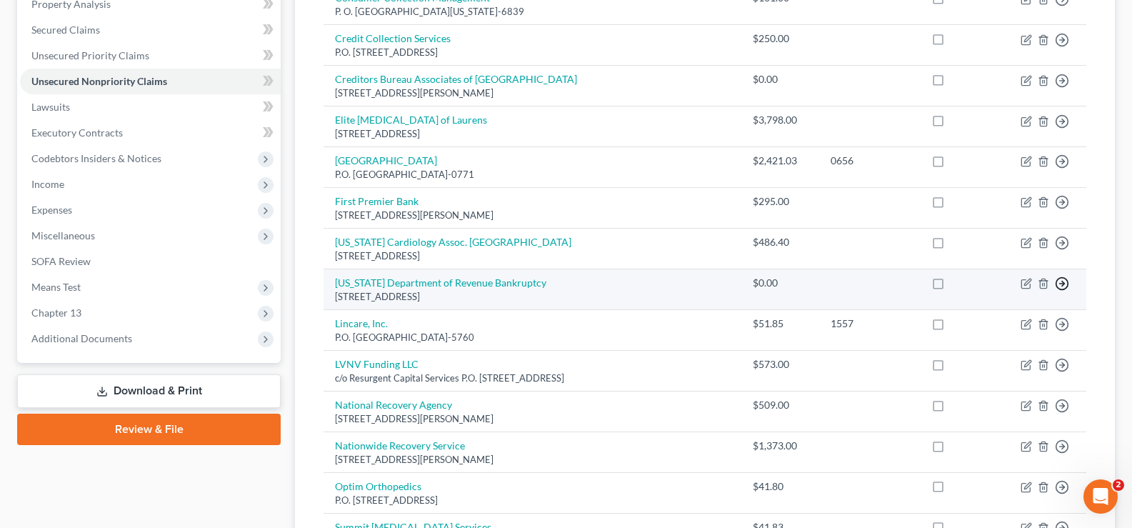
click at [1060, 284] on line "button" at bounding box center [1062, 284] width 5 height 0
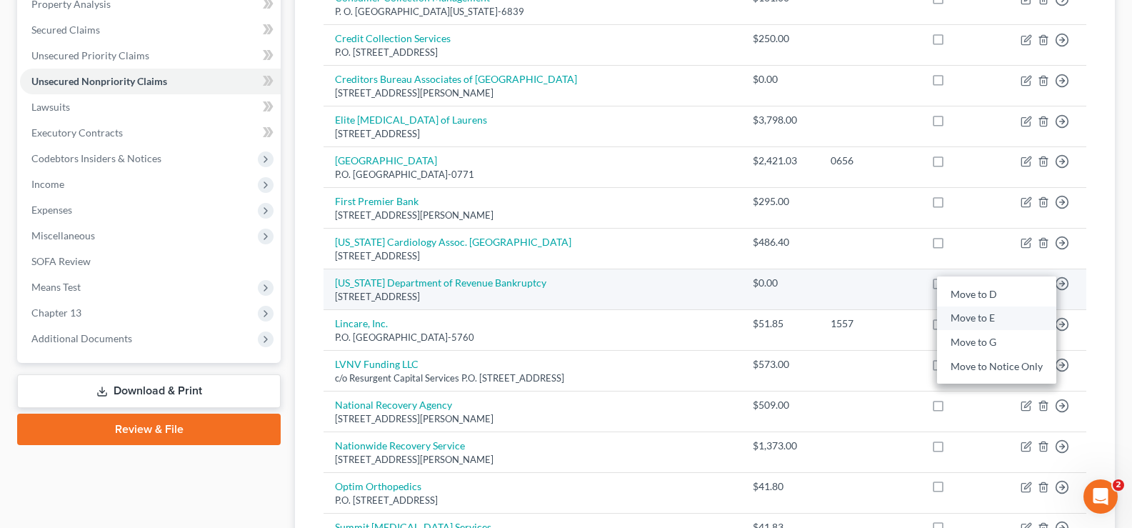
click at [973, 319] on link "Move to E" at bounding box center [996, 318] width 119 height 24
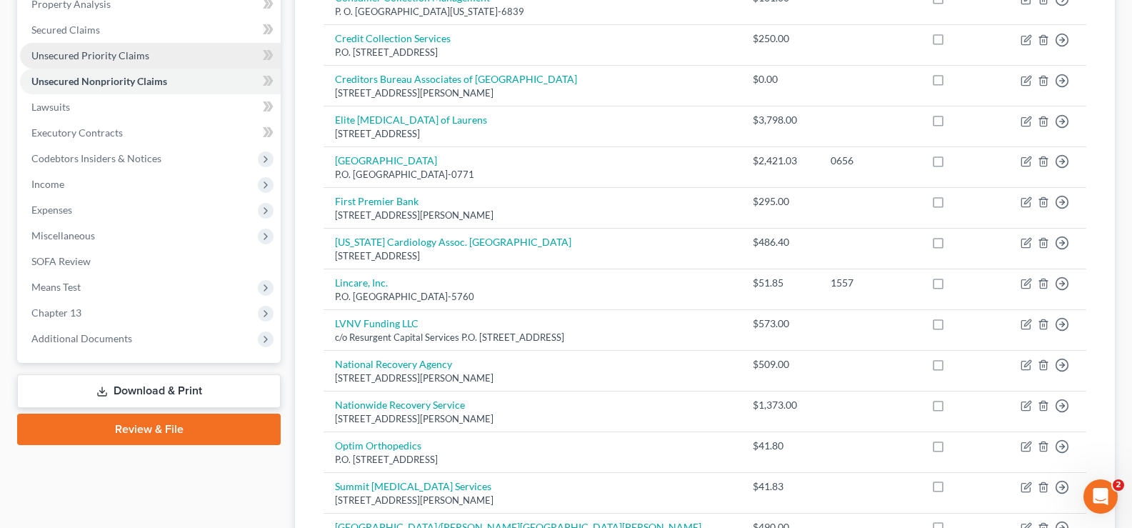
click at [76, 53] on span "Unsecured Priority Claims" at bounding box center [90, 55] width 118 height 12
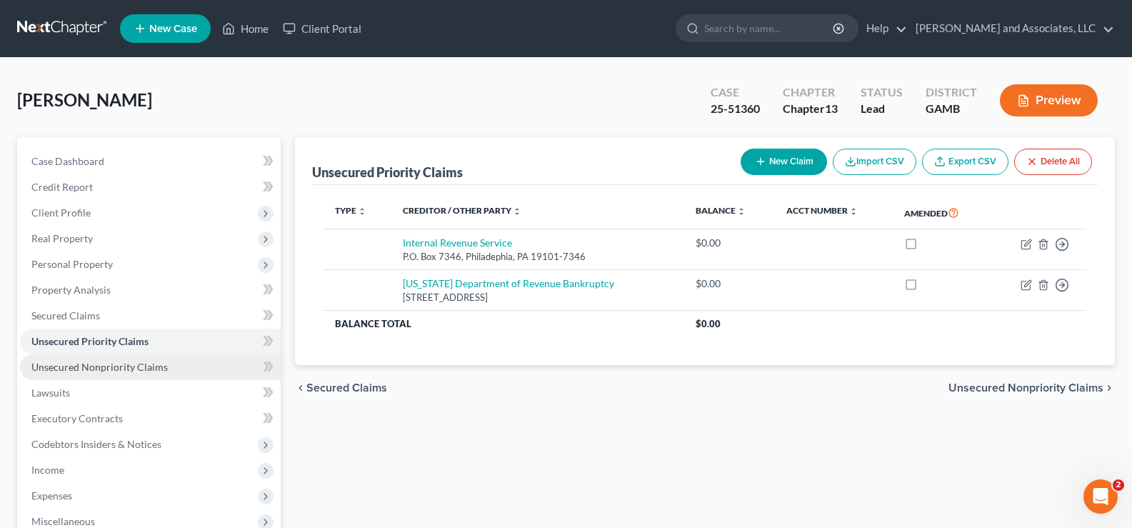
click at [64, 366] on span "Unsecured Nonpriority Claims" at bounding box center [99, 367] width 136 height 12
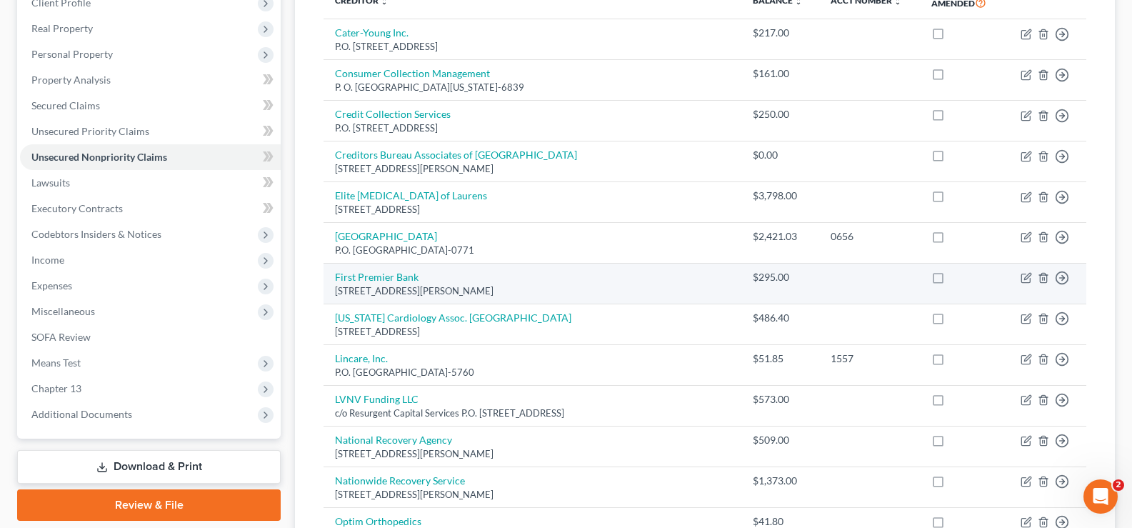
scroll to position [214, 0]
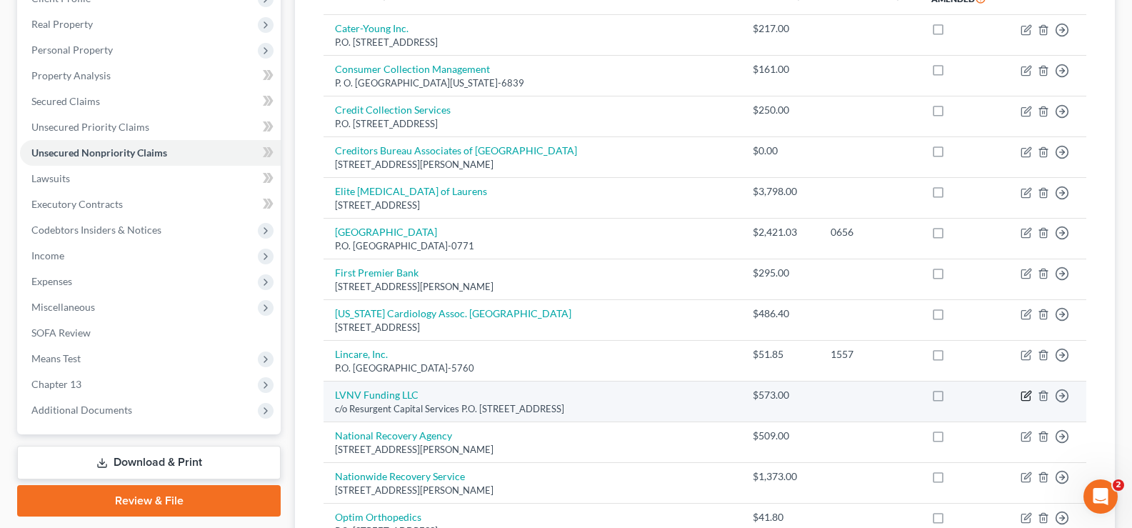
click at [1026, 397] on icon "button" at bounding box center [1027, 394] width 6 height 6
select select "42"
select select "14"
select select "0"
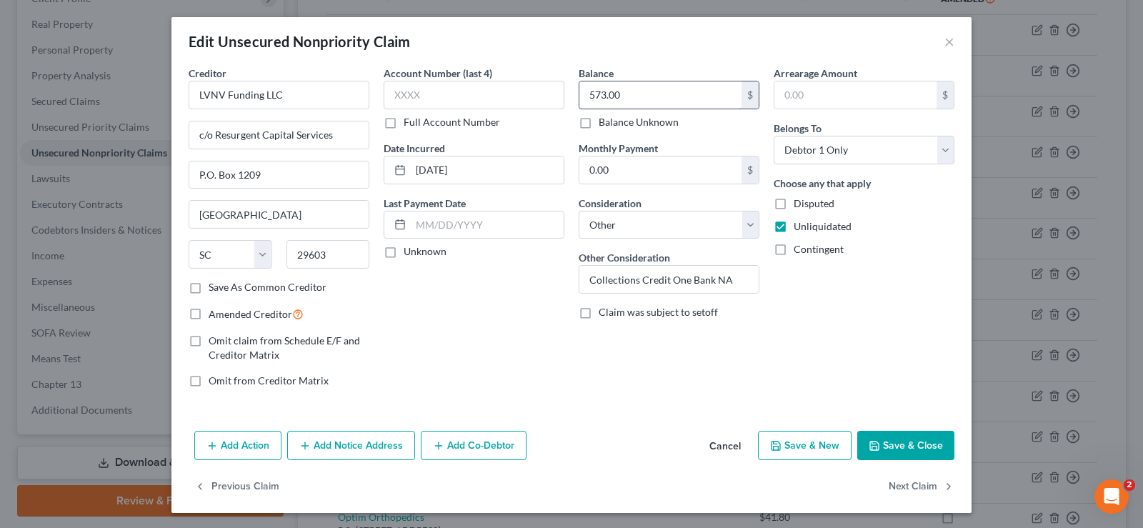
click at [630, 95] on input "573.00" at bounding box center [660, 94] width 162 height 27
type input "537.00"
click at [907, 451] on button "Save & Close" at bounding box center [905, 446] width 97 height 30
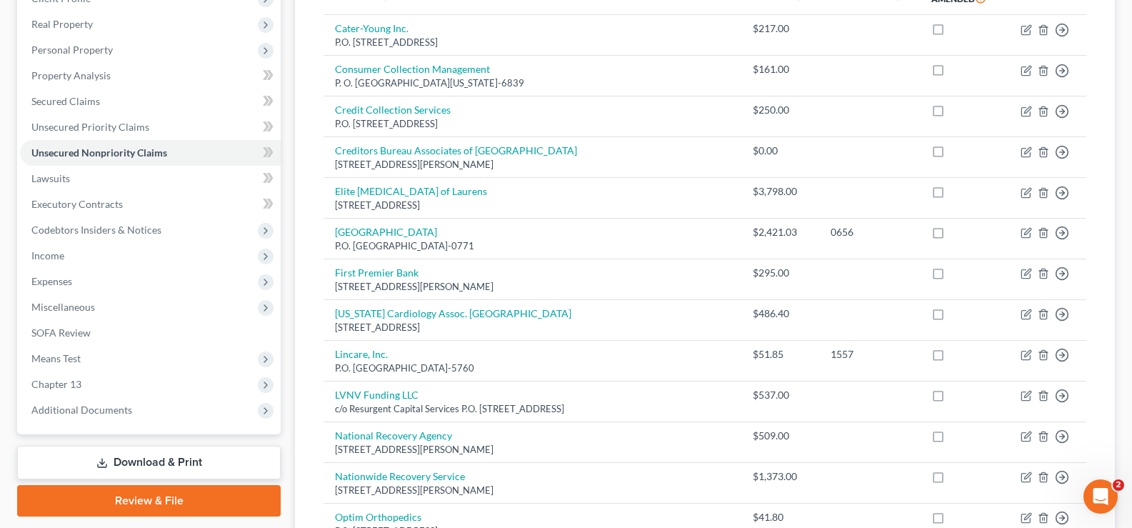
click at [168, 457] on link "Download & Print" at bounding box center [149, 463] width 264 height 34
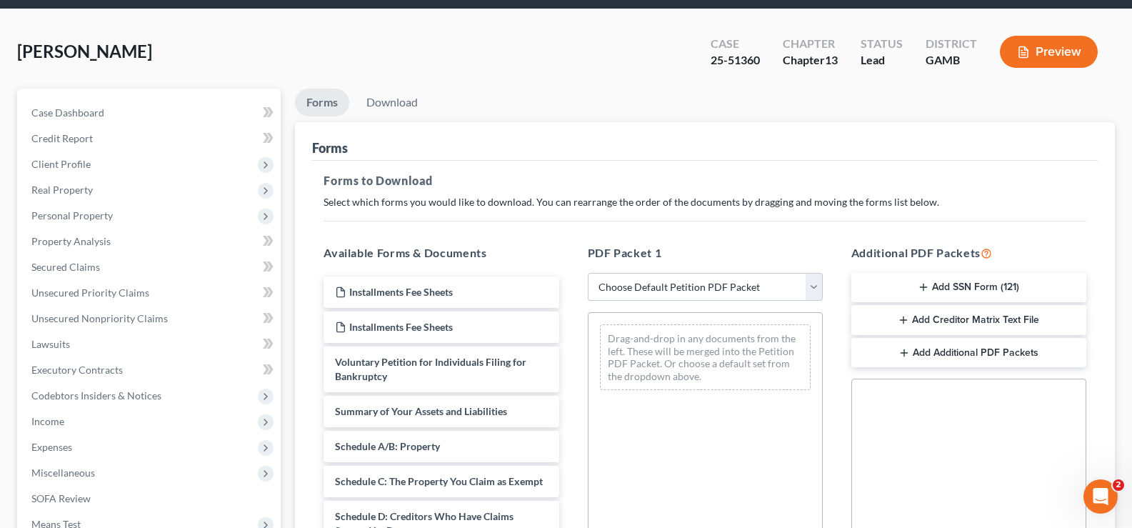
scroll to position [286, 0]
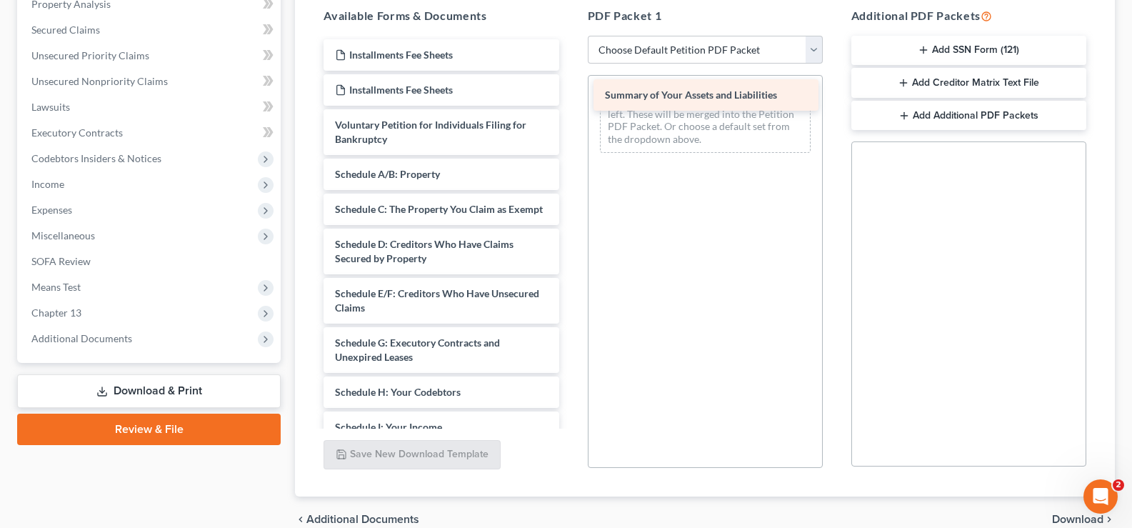
drag, startPoint x: 409, startPoint y: 177, endPoint x: 679, endPoint y: 95, distance: 282.9
click at [570, 95] on div "Summary of Your Assets and Liabilities Installments Fee Sheets Installments Fee…" at bounding box center [441, 409] width 258 height 741
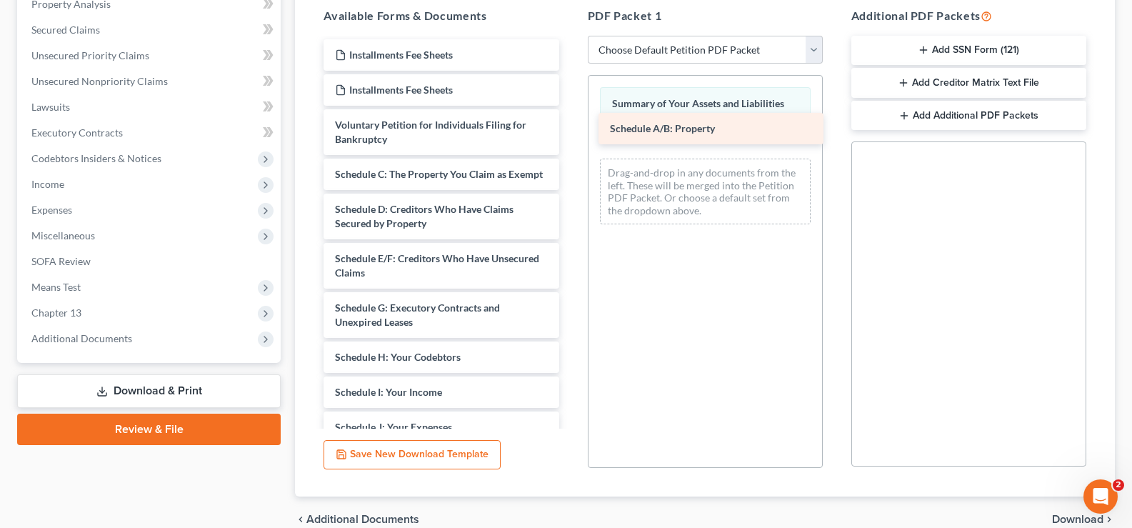
drag, startPoint x: 415, startPoint y: 171, endPoint x: 690, endPoint y: 125, distance: 278.8
click at [570, 125] on div "Schedule A/B: Property Installments Fee Sheets Installments Fee Sheets Voluntar…" at bounding box center [441, 392] width 258 height 706
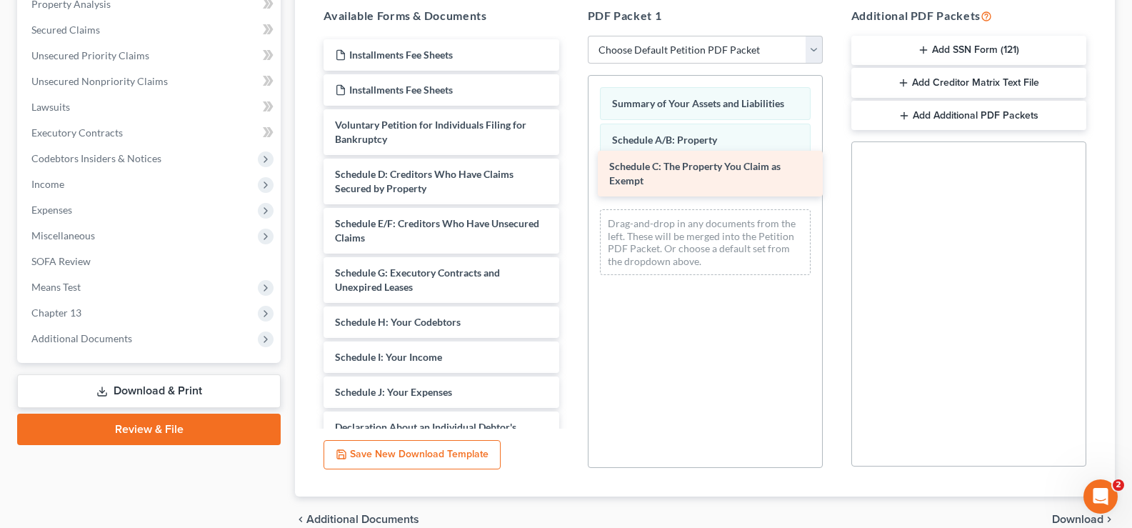
drag, startPoint x: 484, startPoint y: 186, endPoint x: 758, endPoint y: 179, distance: 274.4
click at [570, 179] on div "Schedule C: The Property You Claim as Exempt Installments Fee Sheets Installmen…" at bounding box center [441, 374] width 258 height 671
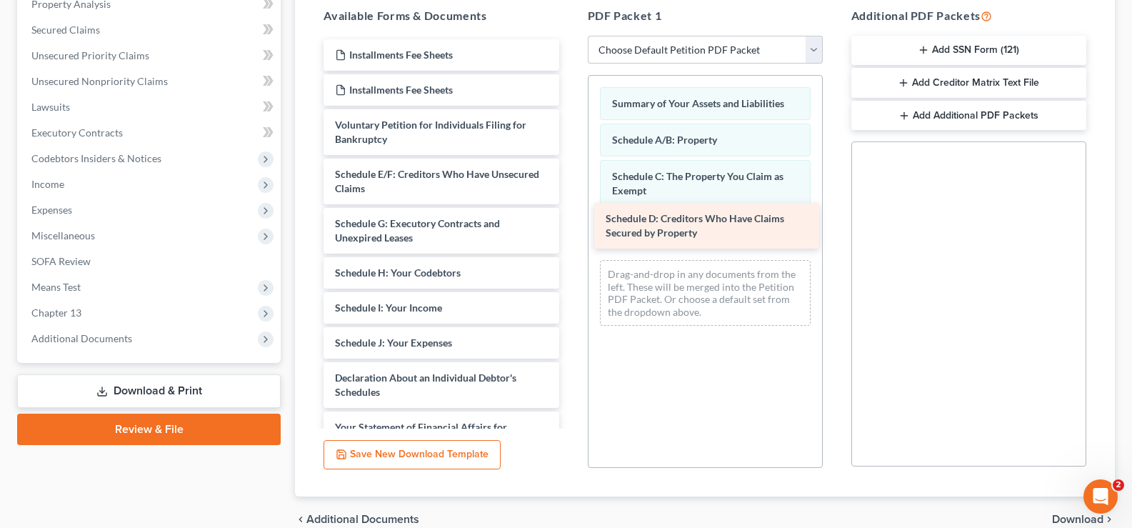
drag, startPoint x: 423, startPoint y: 191, endPoint x: 694, endPoint y: 232, distance: 273.7
click at [570, 232] on div "Schedule D: Creditors Who Have Claims Secured by Property Installments Fee Shee…" at bounding box center [441, 349] width 258 height 621
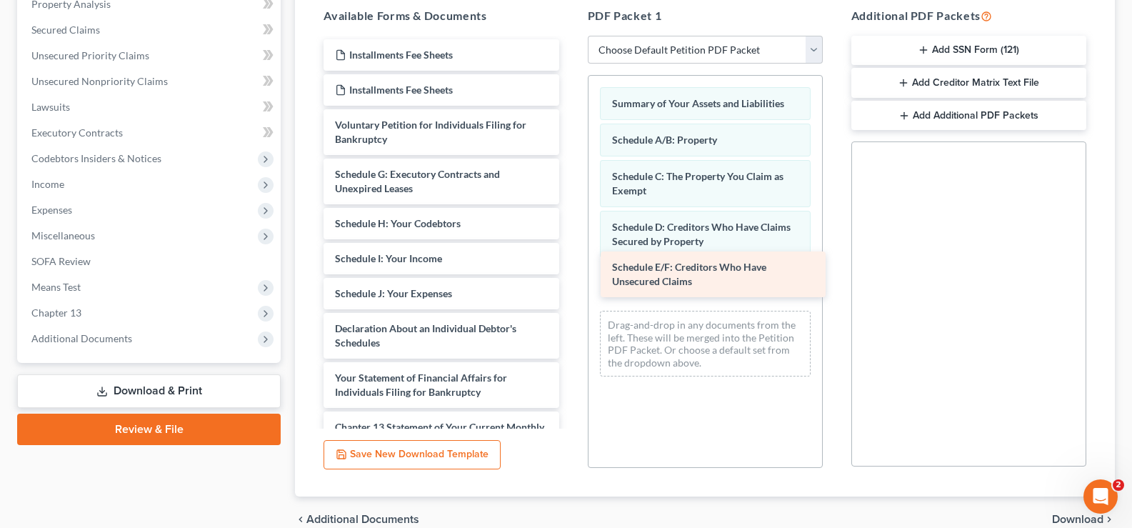
drag, startPoint x: 447, startPoint y: 184, endPoint x: 724, endPoint y: 277, distance: 292.3
click at [570, 277] on div "Schedule E/F: Creditors Who Have Unsecured Claims Installments Fee Sheets Insta…" at bounding box center [441, 325] width 258 height 572
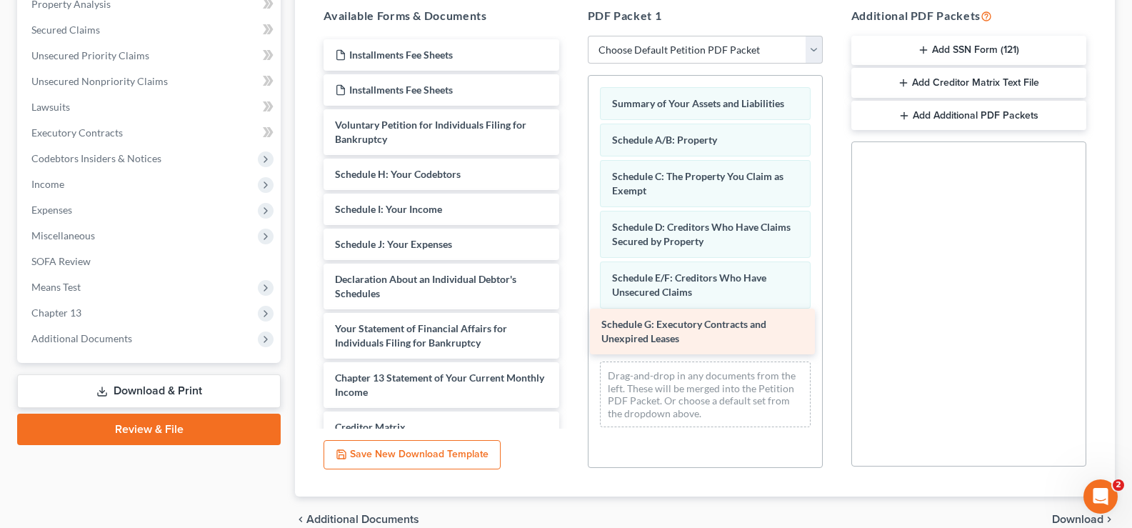
drag, startPoint x: 457, startPoint y: 185, endPoint x: 732, endPoint y: 330, distance: 310.9
click at [570, 330] on div "Schedule G: Executory Contracts and Unexpired Leases Installments Fee Sheets In…" at bounding box center [441, 300] width 258 height 523
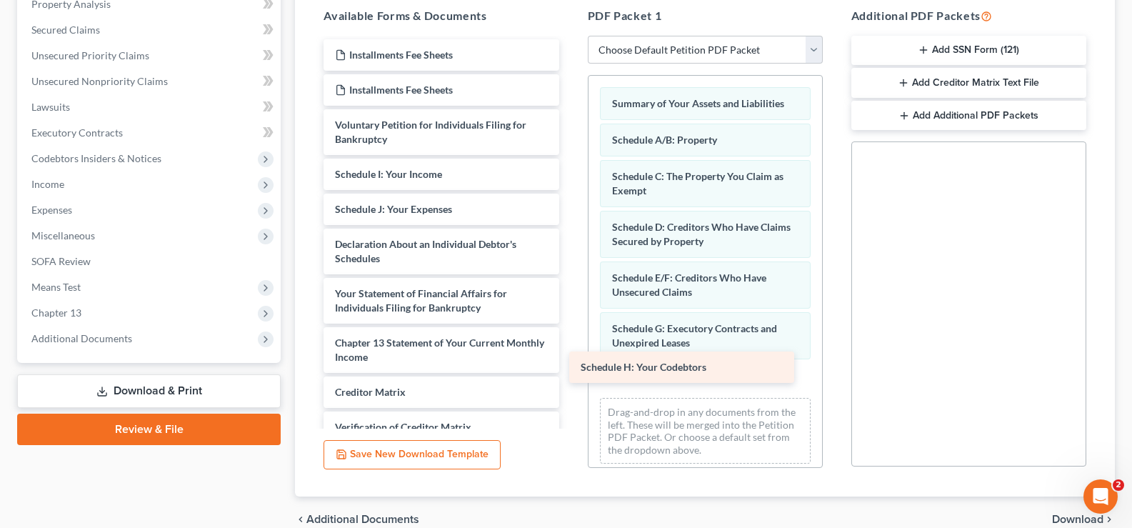
drag, startPoint x: 467, startPoint y: 174, endPoint x: 713, endPoint y: 367, distance: 312.3
click at [570, 367] on div "Schedule H: Your Codebtors Installments Fee Sheets Installments Fee Sheets Volu…" at bounding box center [441, 283] width 258 height 488
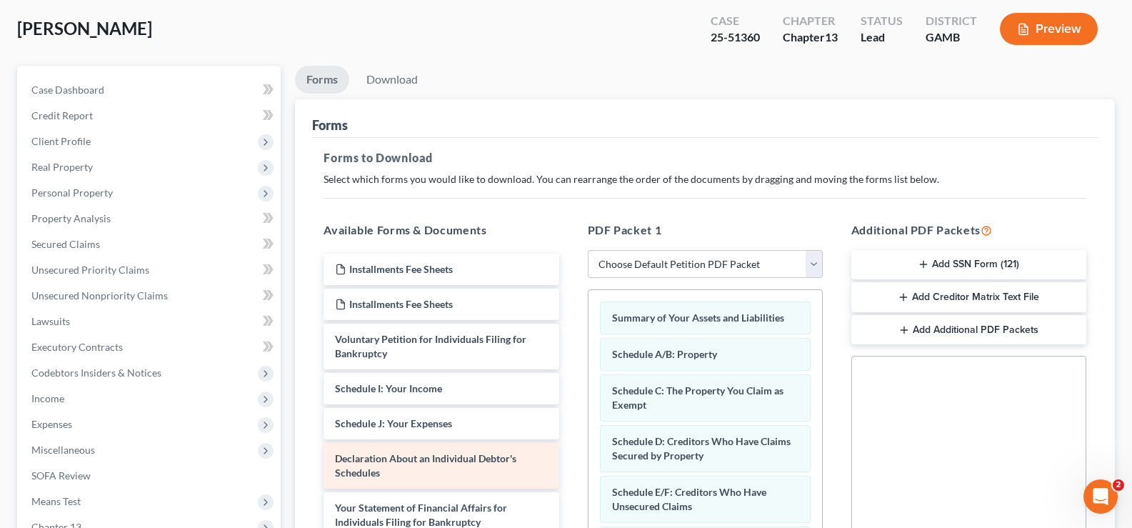
scroll to position [0, 0]
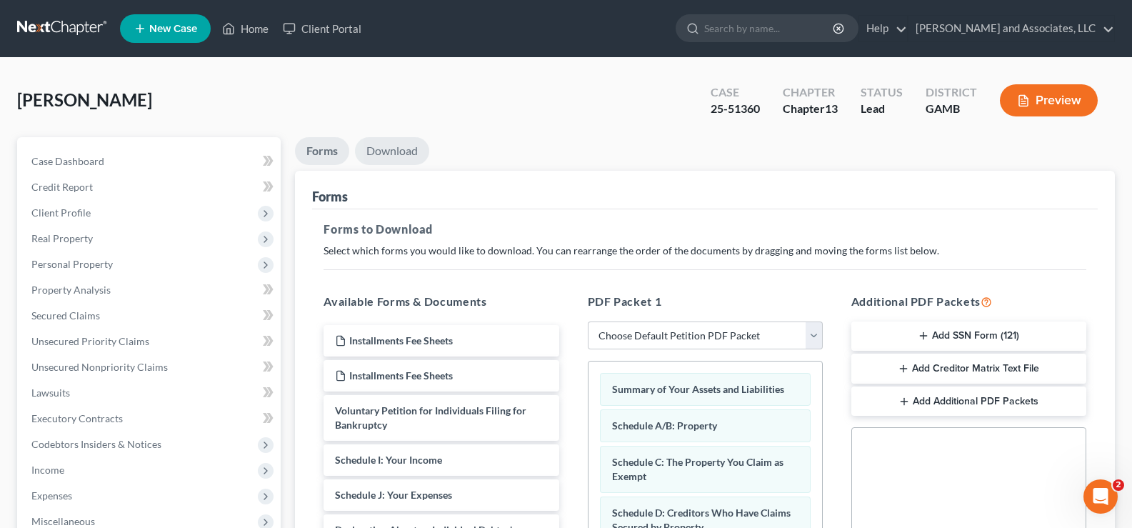
click at [396, 151] on link "Download" at bounding box center [392, 151] width 74 height 28
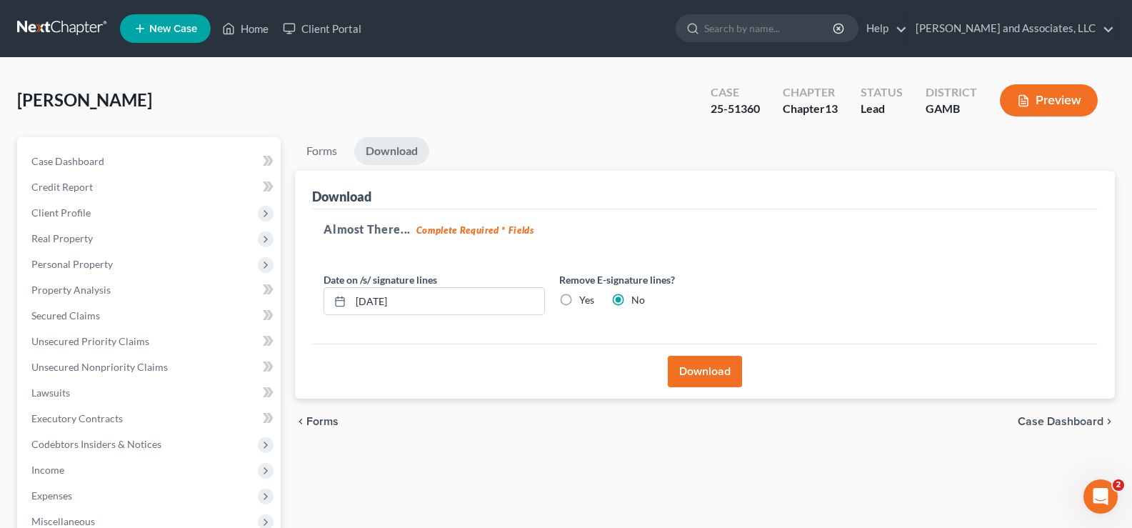
click at [711, 372] on button "Download" at bounding box center [705, 371] width 74 height 31
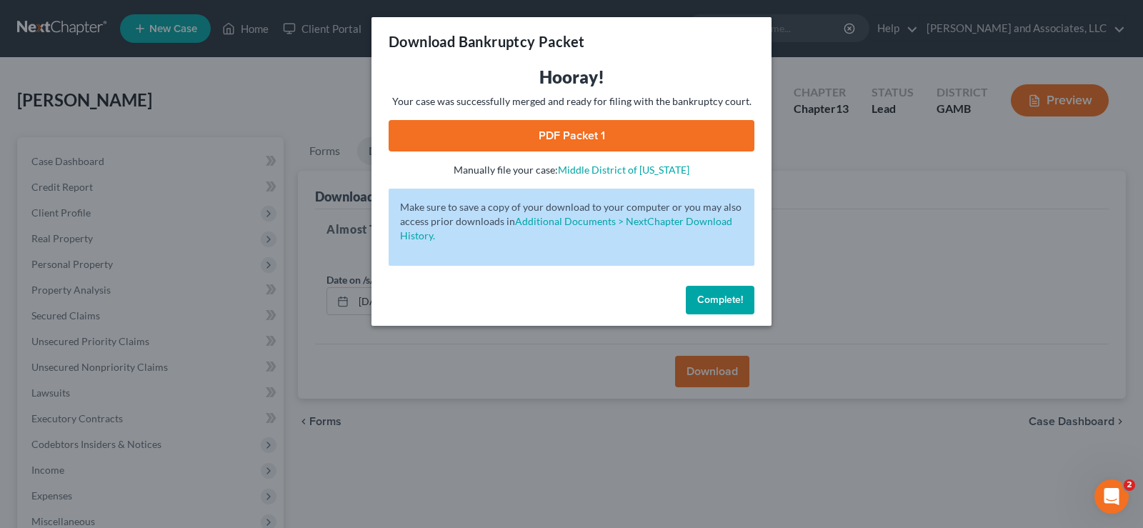
click at [611, 133] on link "PDF Packet 1" at bounding box center [572, 135] width 366 height 31
click at [724, 298] on span "Complete!" at bounding box center [720, 300] width 46 height 12
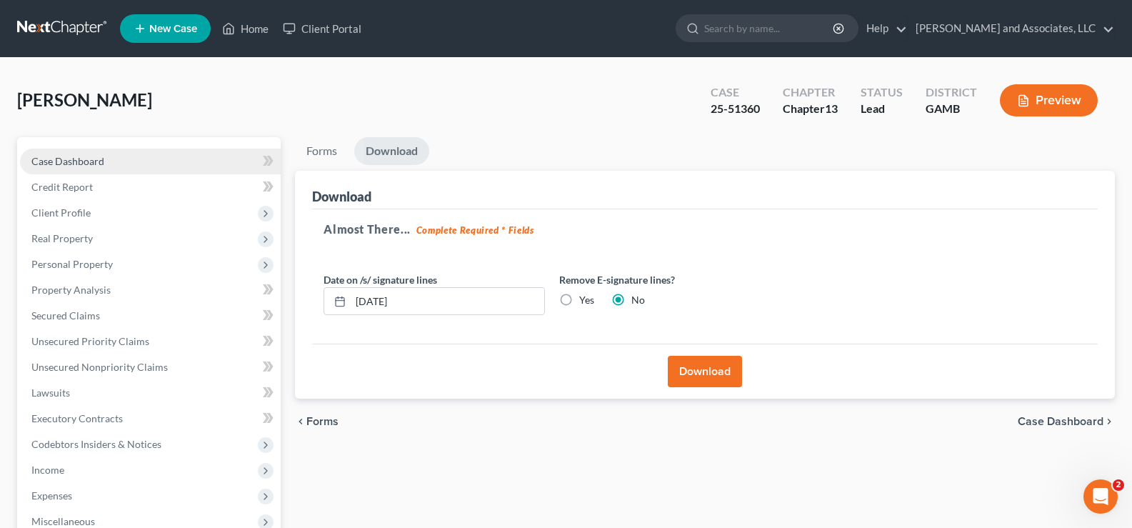
click at [79, 164] on span "Case Dashboard" at bounding box center [67, 161] width 73 height 12
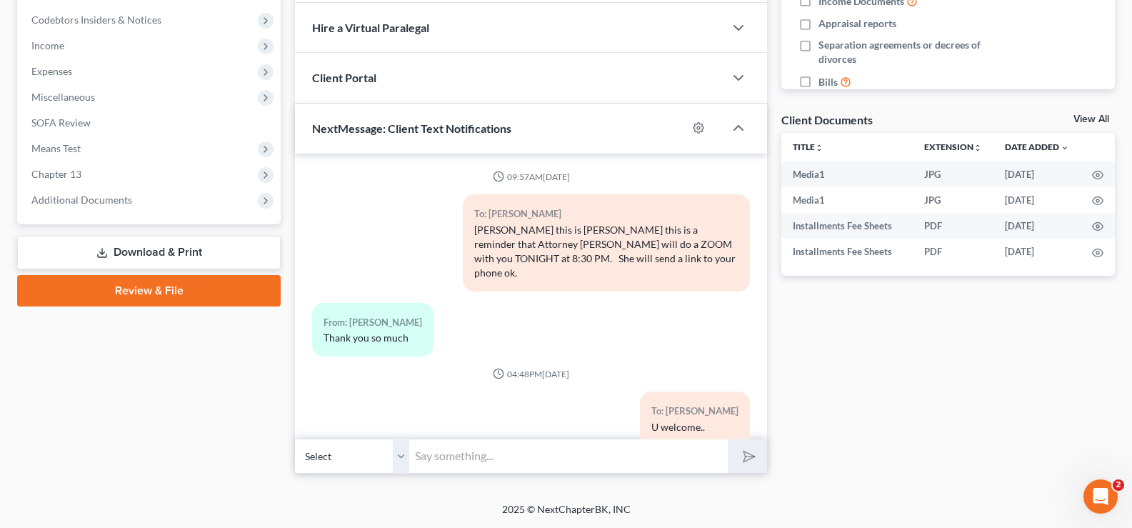
scroll to position [1099, 0]
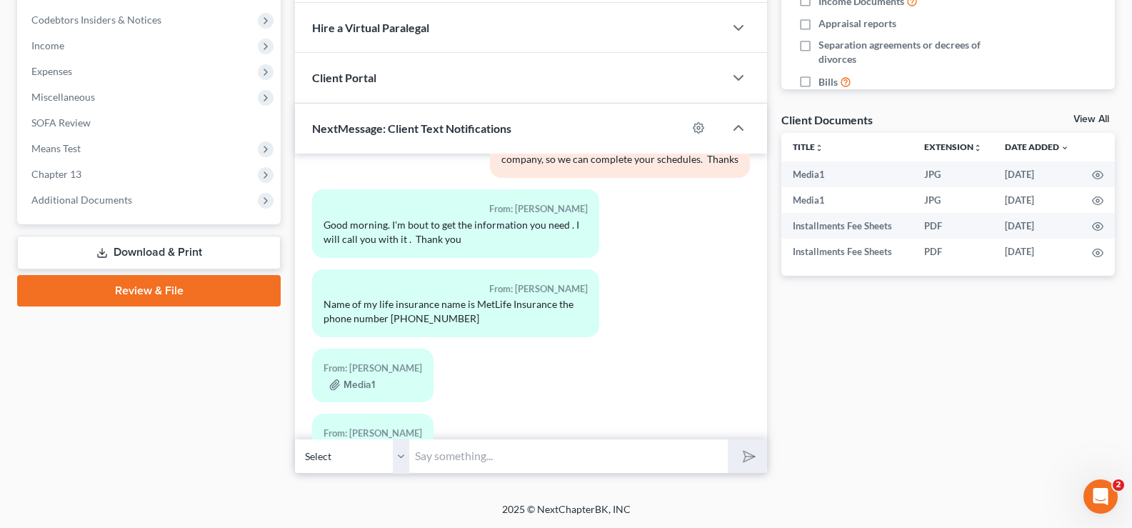
click at [184, 248] on link "Download & Print" at bounding box center [149, 253] width 264 height 34
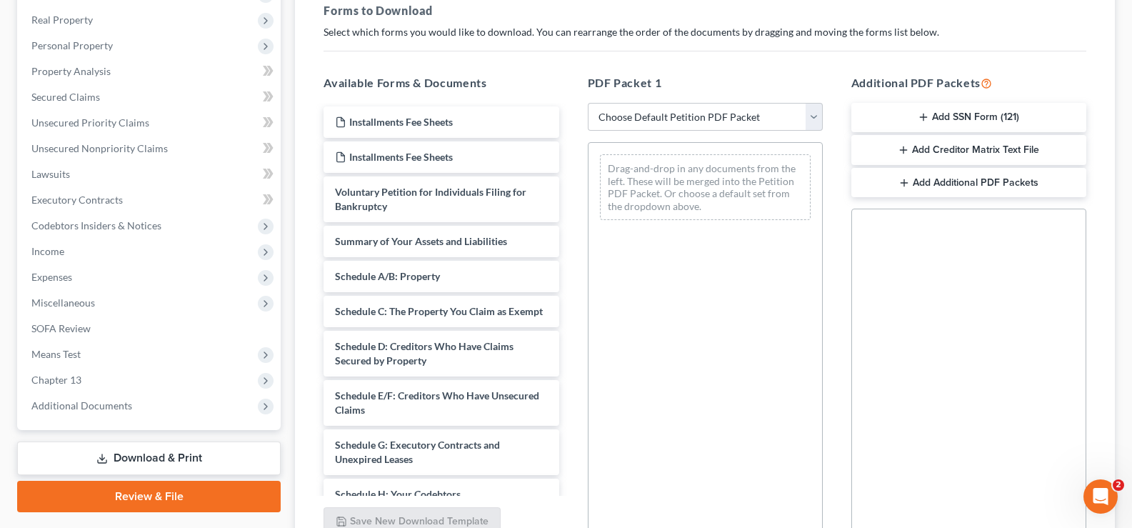
scroll to position [354, 0]
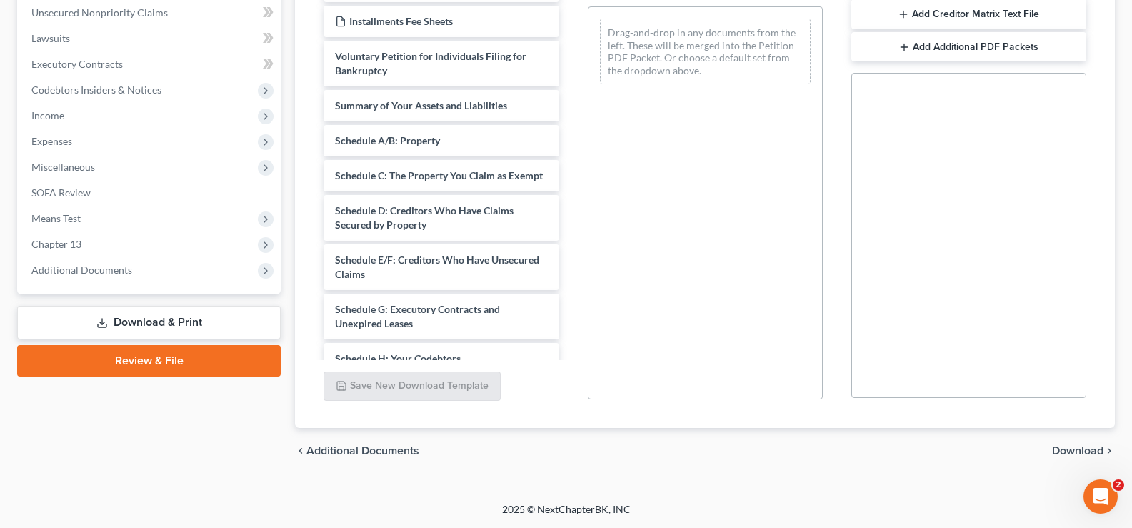
click at [134, 321] on link "Download & Print" at bounding box center [149, 323] width 264 height 34
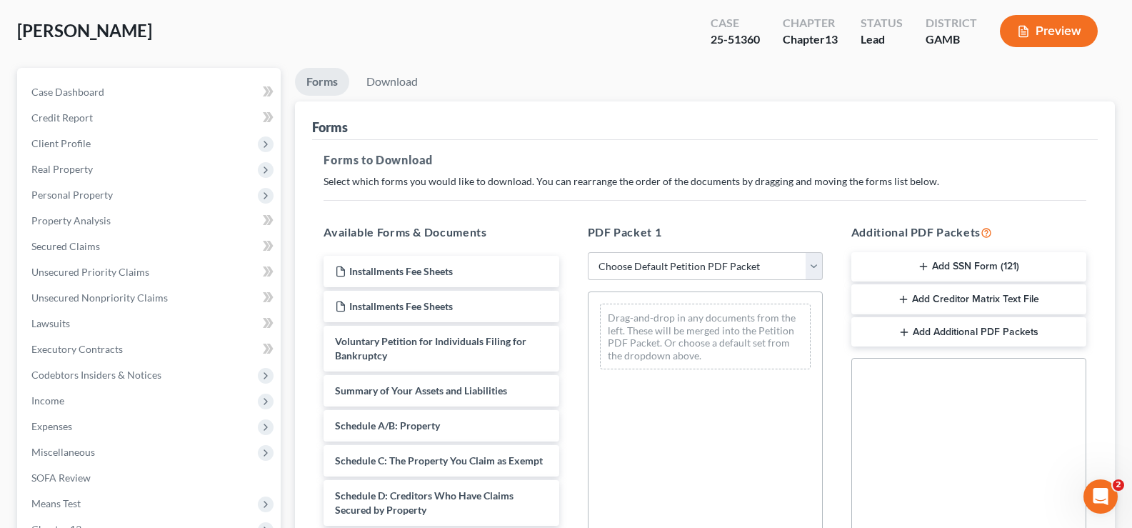
scroll to position [69, 0]
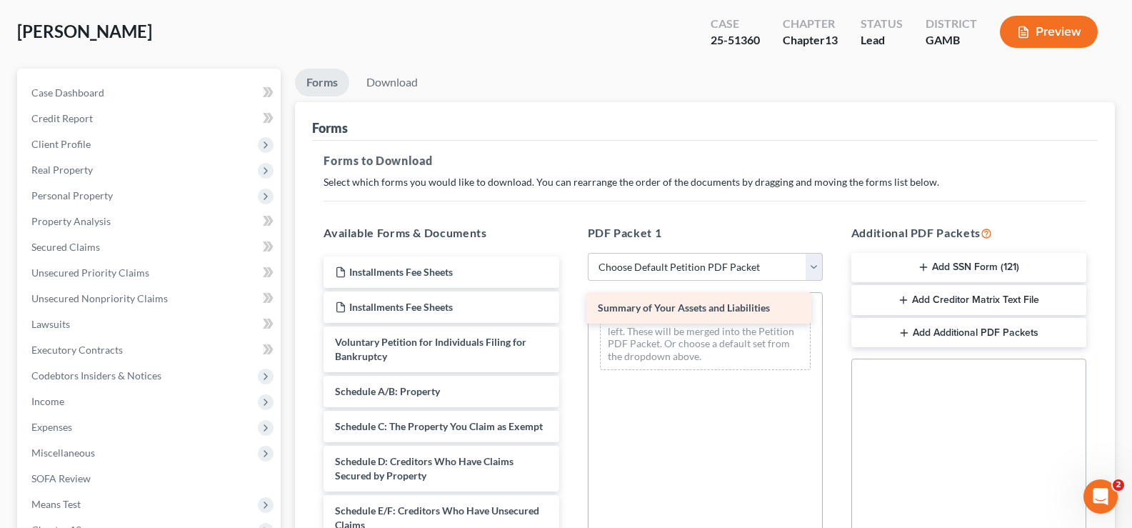
drag, startPoint x: 386, startPoint y: 396, endPoint x: 649, endPoint y: 313, distance: 275.8
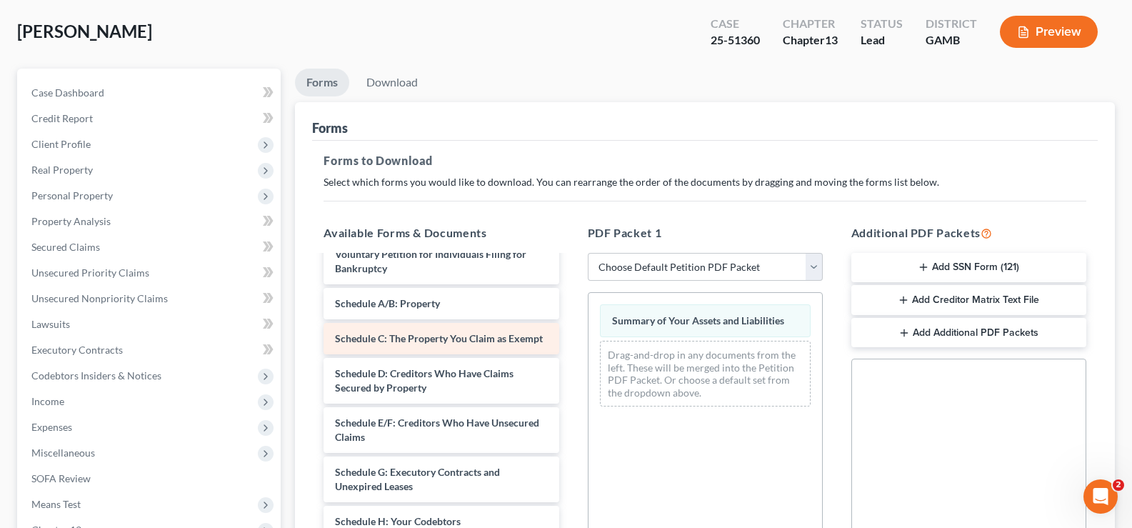
scroll to position [0, 0]
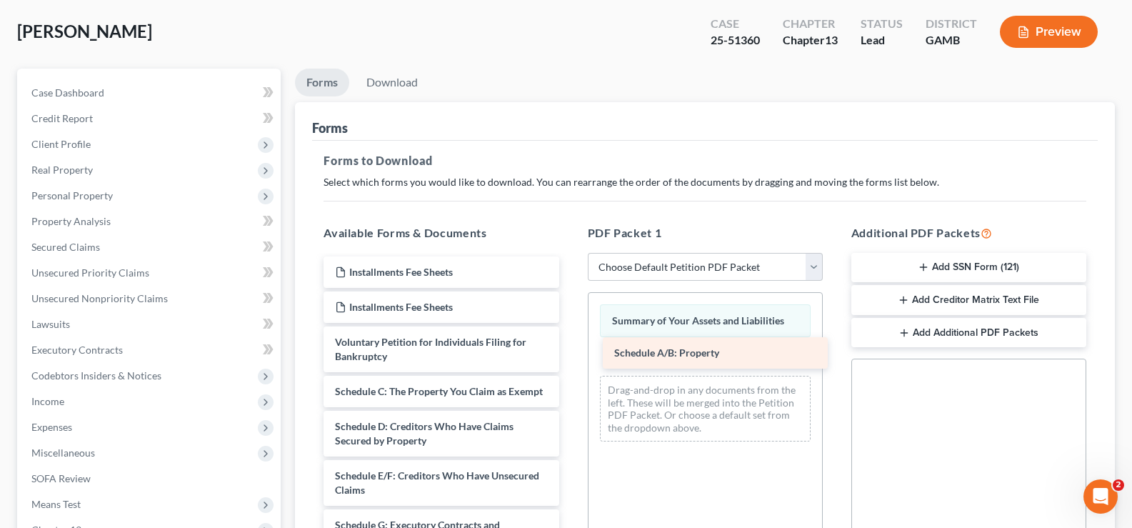
drag, startPoint x: 399, startPoint y: 396, endPoint x: 676, endPoint y: 356, distance: 279.9
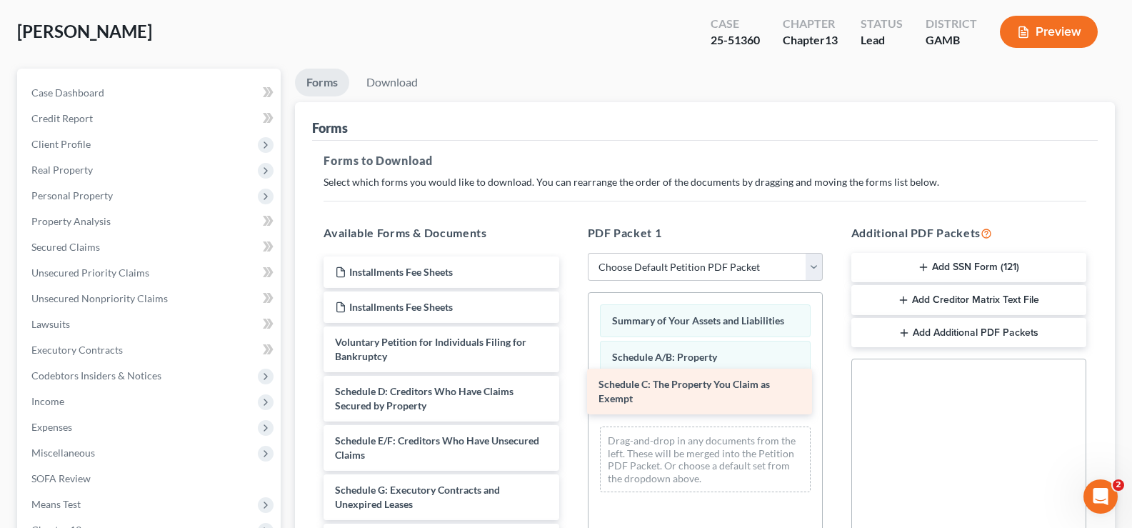
drag, startPoint x: 403, startPoint y: 395, endPoint x: 668, endPoint y: 385, distance: 265.2
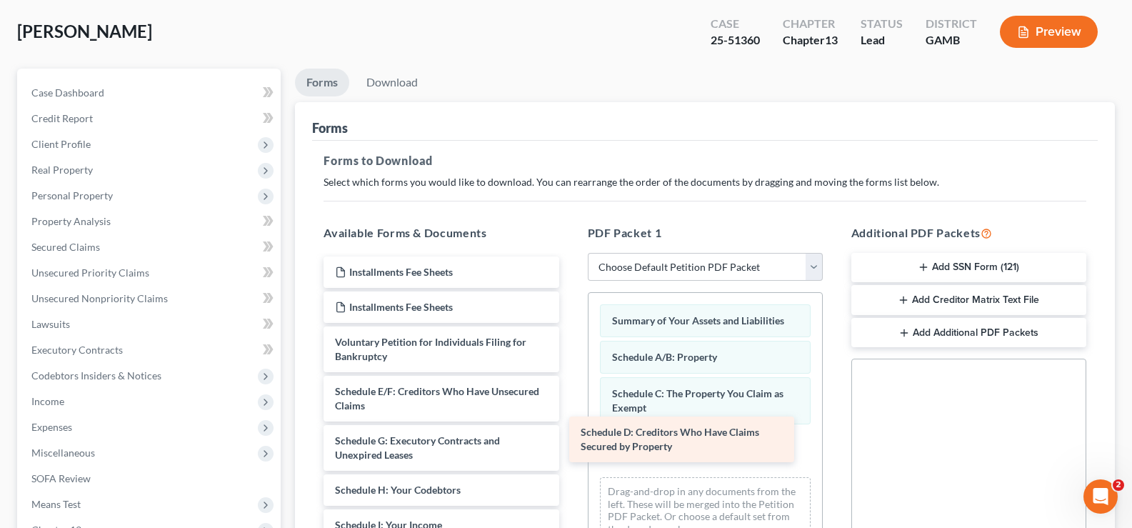
drag, startPoint x: 497, startPoint y: 396, endPoint x: 743, endPoint y: 437, distance: 249.0
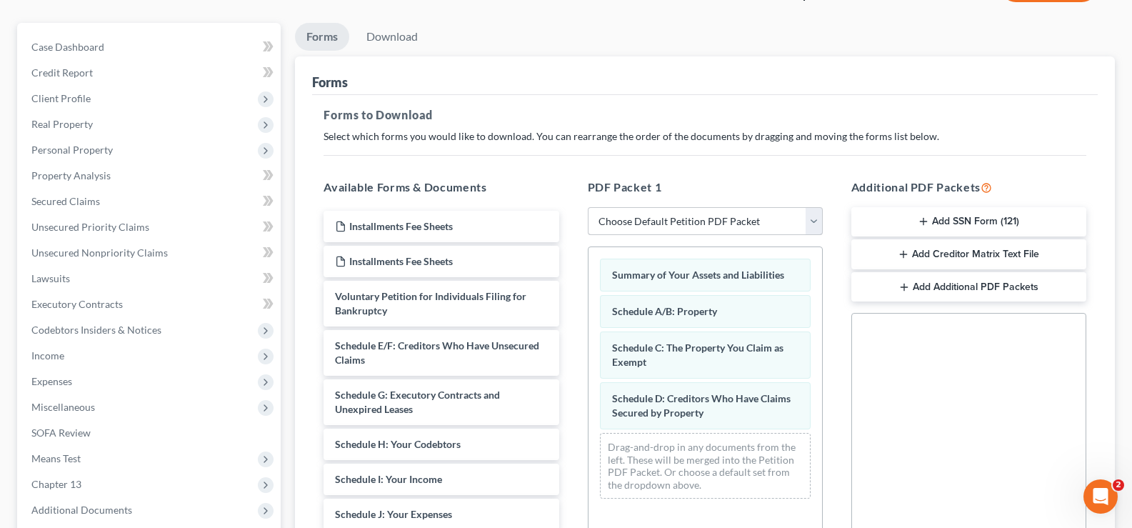
scroll to position [140, 0]
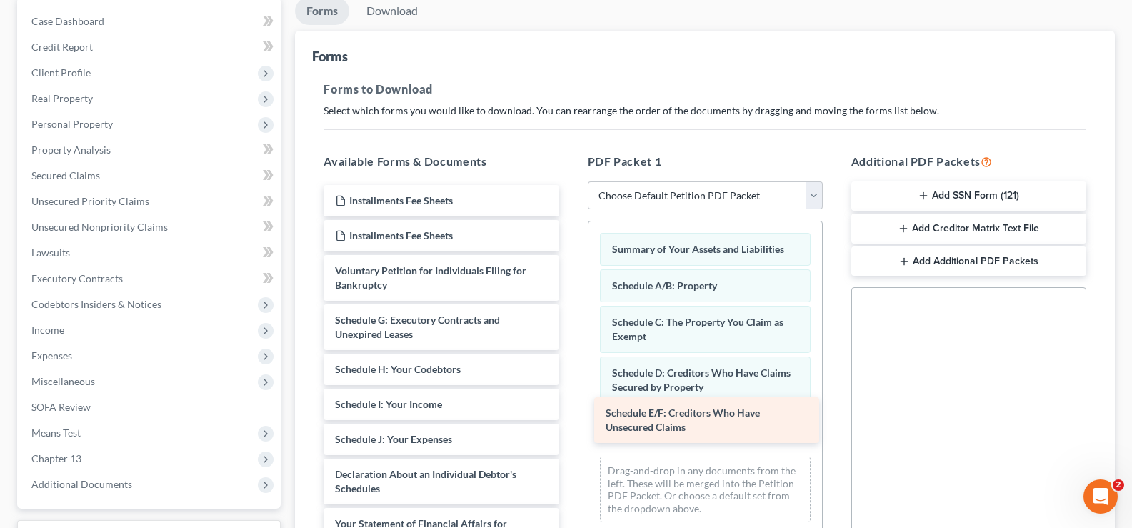
drag, startPoint x: 459, startPoint y: 324, endPoint x: 729, endPoint y: 417, distance: 286.2
click at [570, 417] on div "Schedule E/F: Creditors Who Have Unsecured Claims Installments Fee Sheets Insta…" at bounding box center [441, 471] width 258 height 572
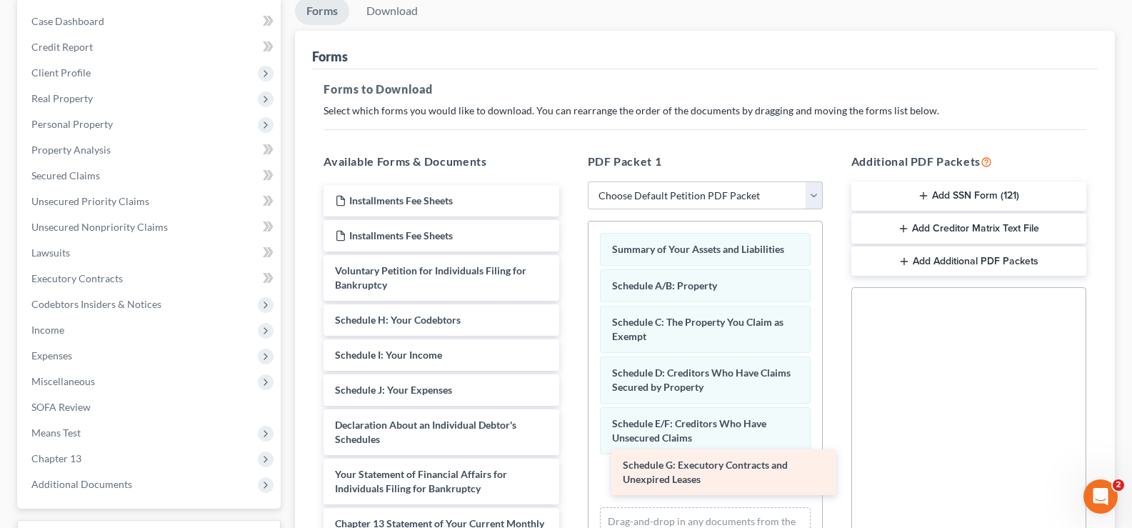
drag, startPoint x: 388, startPoint y: 329, endPoint x: 676, endPoint y: 474, distance: 322.3
click at [570, 474] on div "Schedule G: Executory Contracts and Unexpired Leases Installments Fee Sheets In…" at bounding box center [441, 446] width 258 height 523
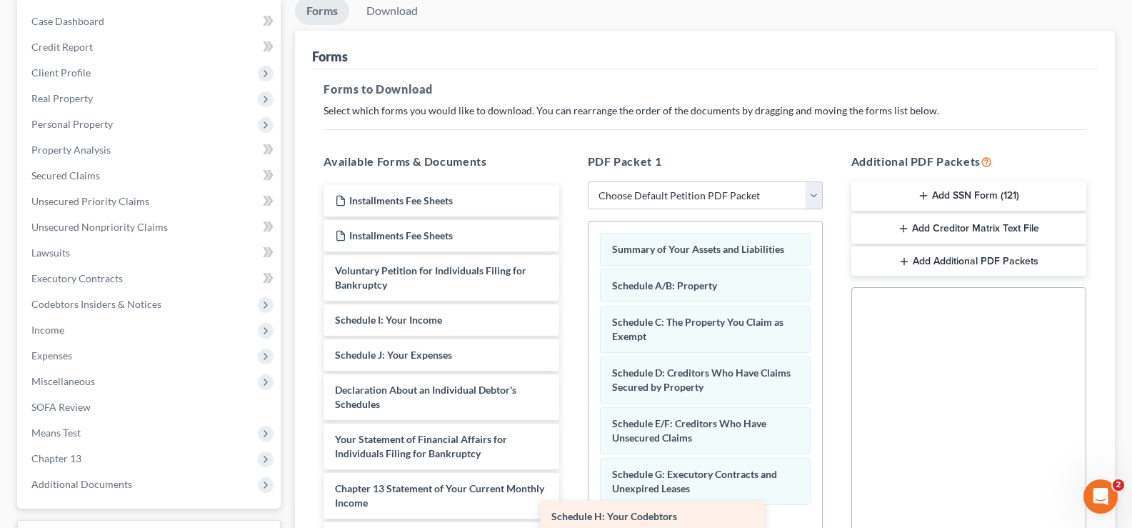
drag, startPoint x: 445, startPoint y: 319, endPoint x: 661, endPoint y: 516, distance: 292.3
click at [570, 516] on div "Schedule H: Your Codebtors Installments Fee Sheets Installments Fee Sheets Volu…" at bounding box center [441, 429] width 258 height 488
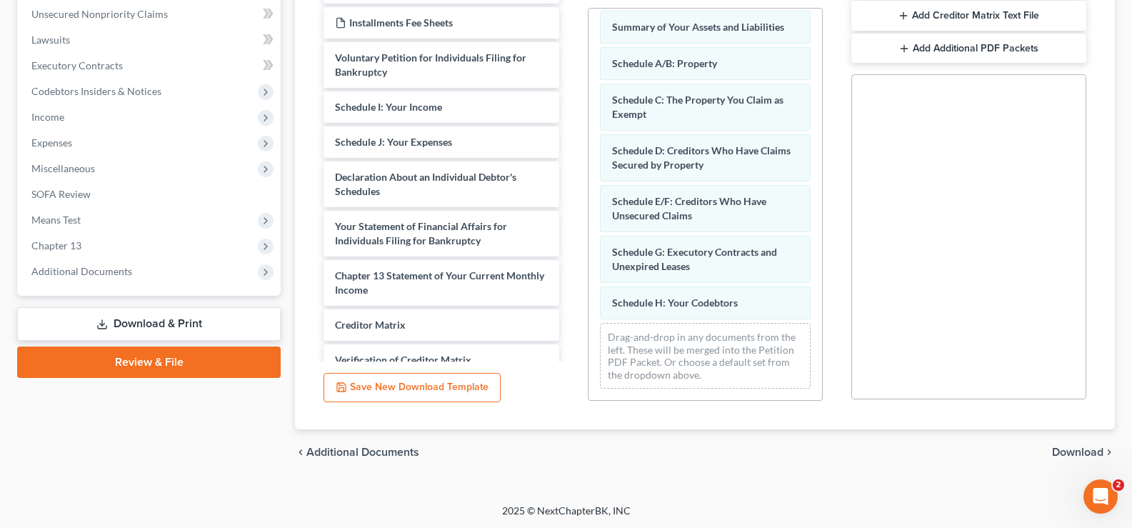
scroll to position [354, 0]
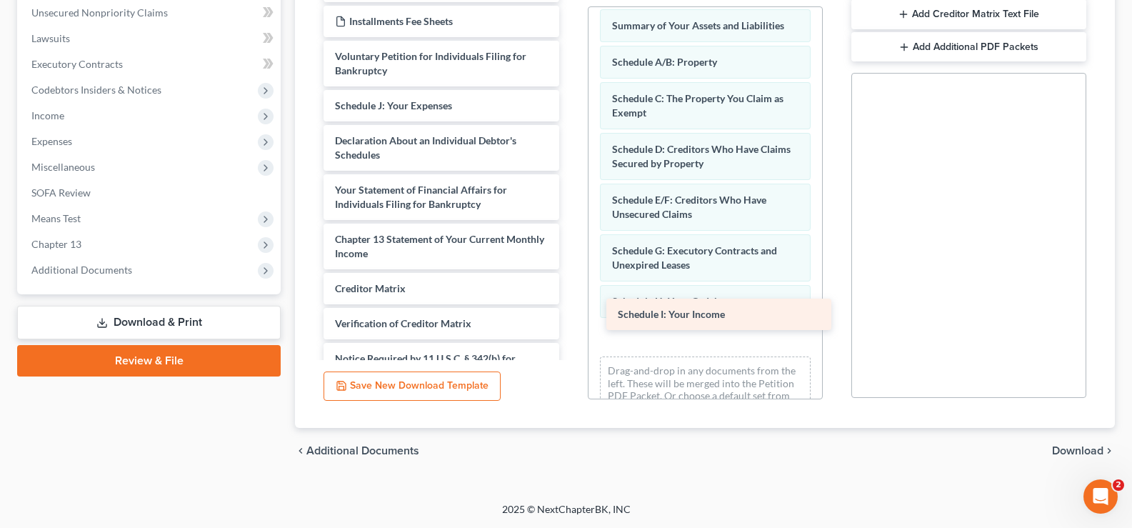
drag, startPoint x: 462, startPoint y: 114, endPoint x: 745, endPoint y: 326, distance: 353.5
click at [570, 325] on div "Schedule I: Your Income Installments Fee Sheets Installments Fee Sheets Volunta…" at bounding box center [441, 197] width 258 height 453
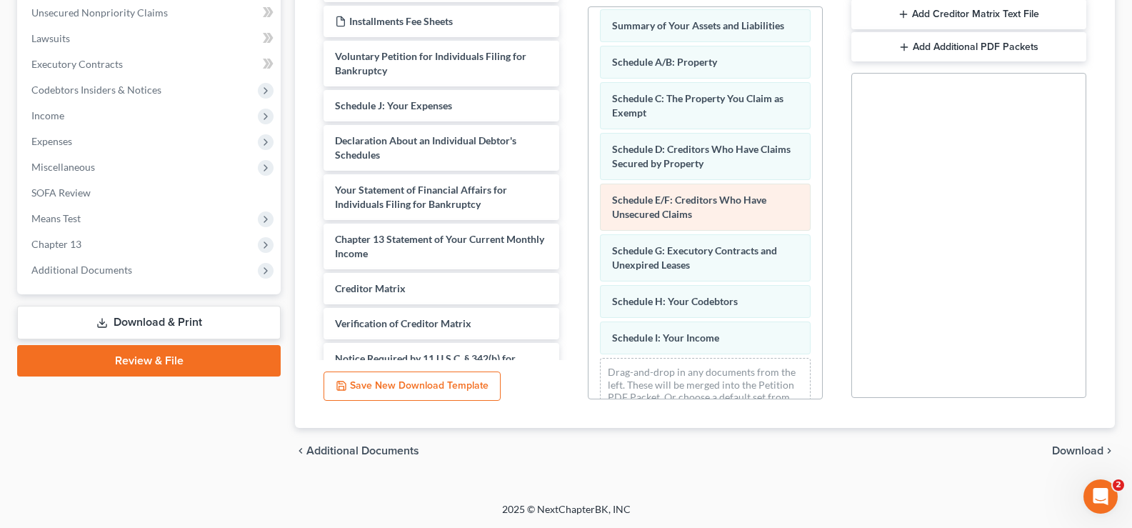
scroll to position [46, 0]
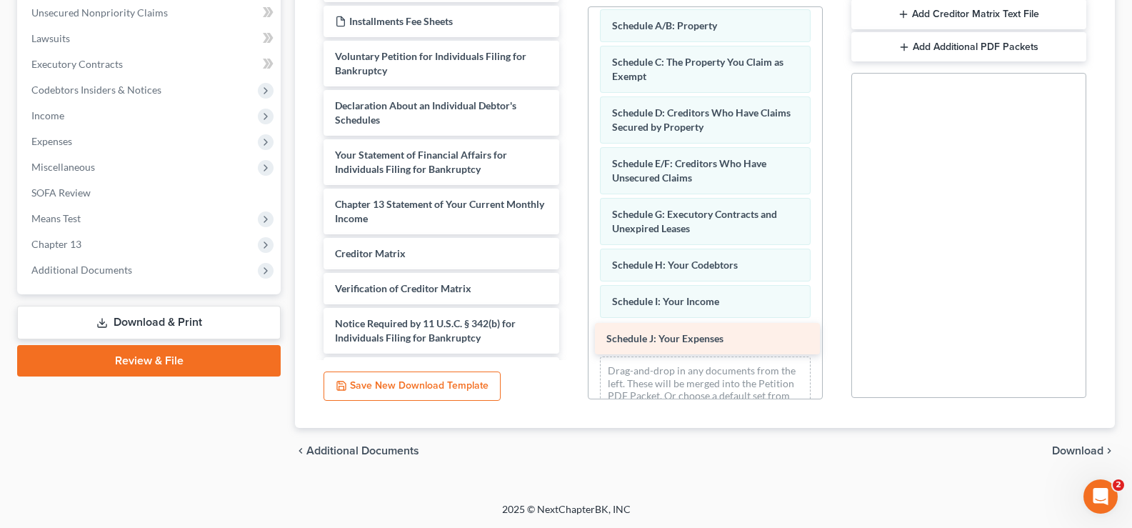
drag, startPoint x: 426, startPoint y: 113, endPoint x: 698, endPoint y: 344, distance: 357.2
click at [570, 344] on div "Schedule J: Your Expenses Installments Fee Sheets Installments Fee Sheets Volun…" at bounding box center [441, 180] width 258 height 418
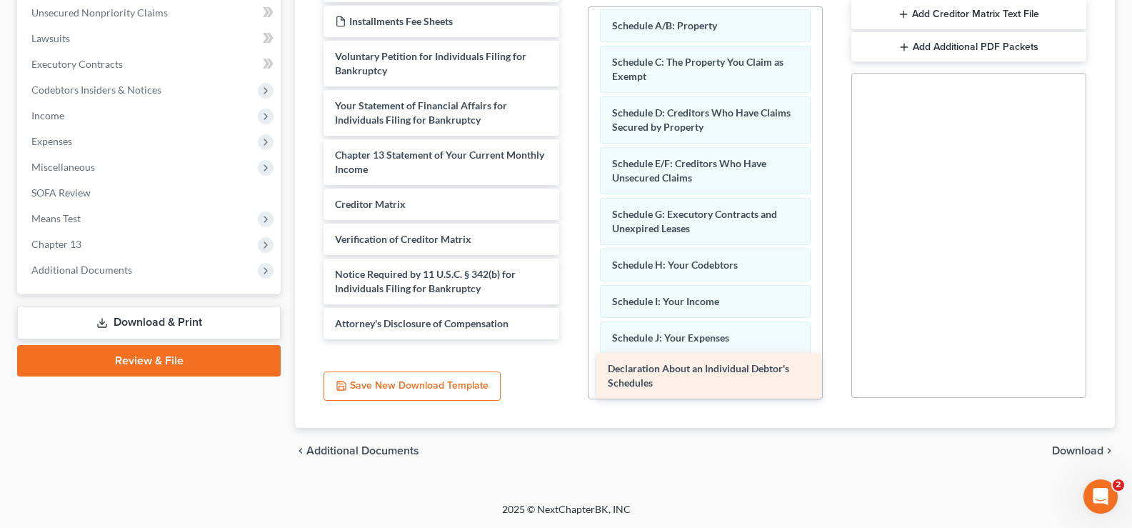
drag, startPoint x: 389, startPoint y: 116, endPoint x: 671, endPoint y: 368, distance: 378.9
click at [570, 339] on div "Declaration About an Individual Debtor's Schedules Installments Fee Sheets Inst…" at bounding box center [441, 155] width 258 height 369
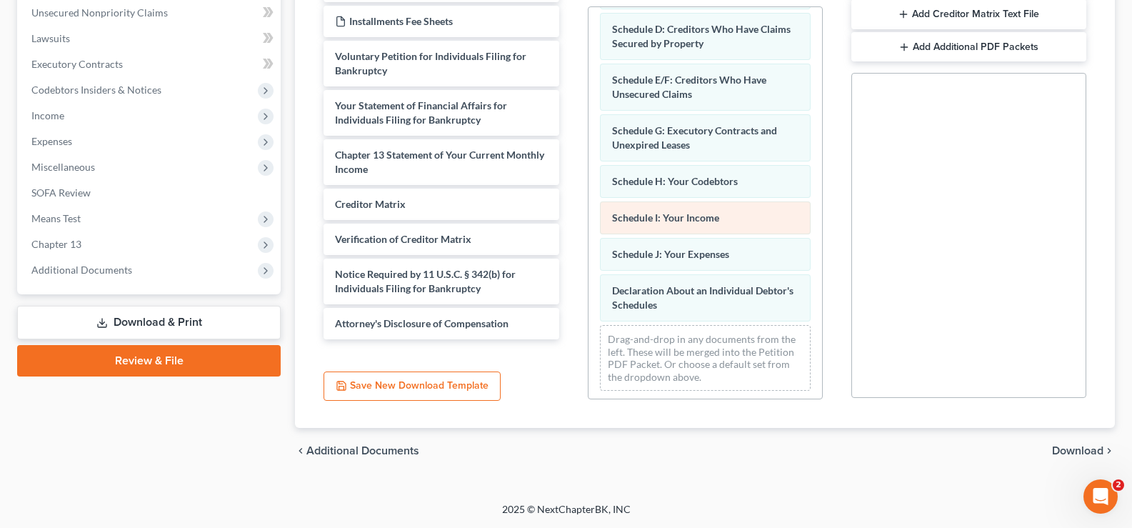
scroll to position [133, 0]
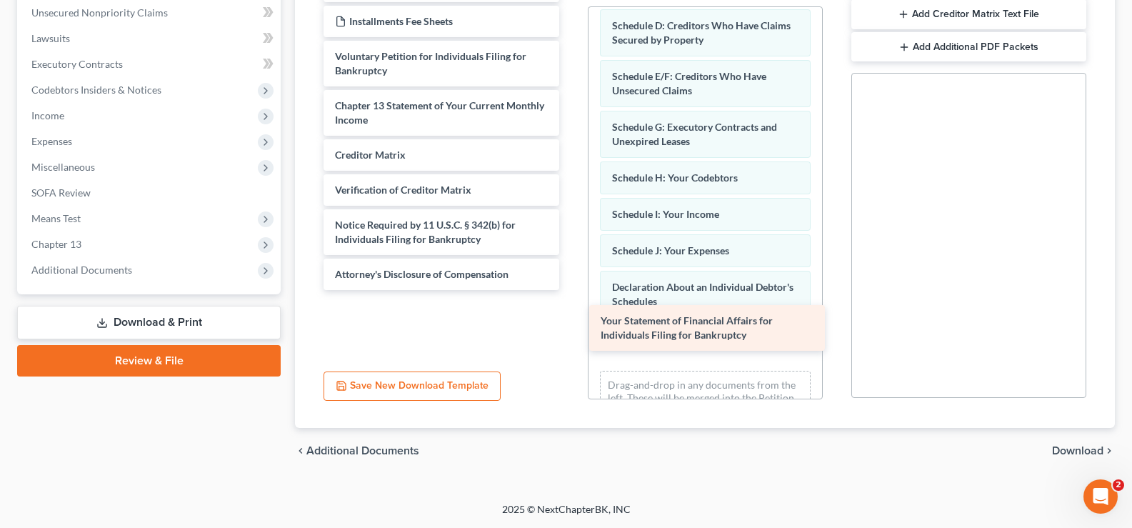
drag, startPoint x: 420, startPoint y: 116, endPoint x: 686, endPoint y: 331, distance: 341.8
click at [570, 290] on div "Your Statement of Financial Affairs for Individuals Filing for Bankruptcy Insta…" at bounding box center [441, 130] width 258 height 319
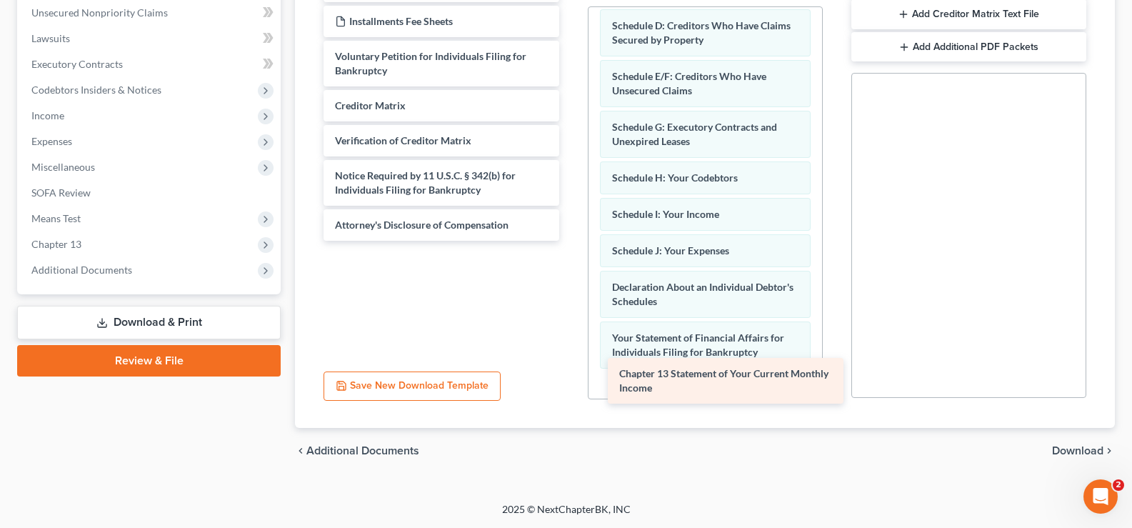
drag, startPoint x: 467, startPoint y: 116, endPoint x: 751, endPoint y: 384, distance: 390.6
click at [570, 241] on div "Chapter 13 Statement of Your Current Monthly Income Installments Fee Sheets Ins…" at bounding box center [441, 106] width 258 height 270
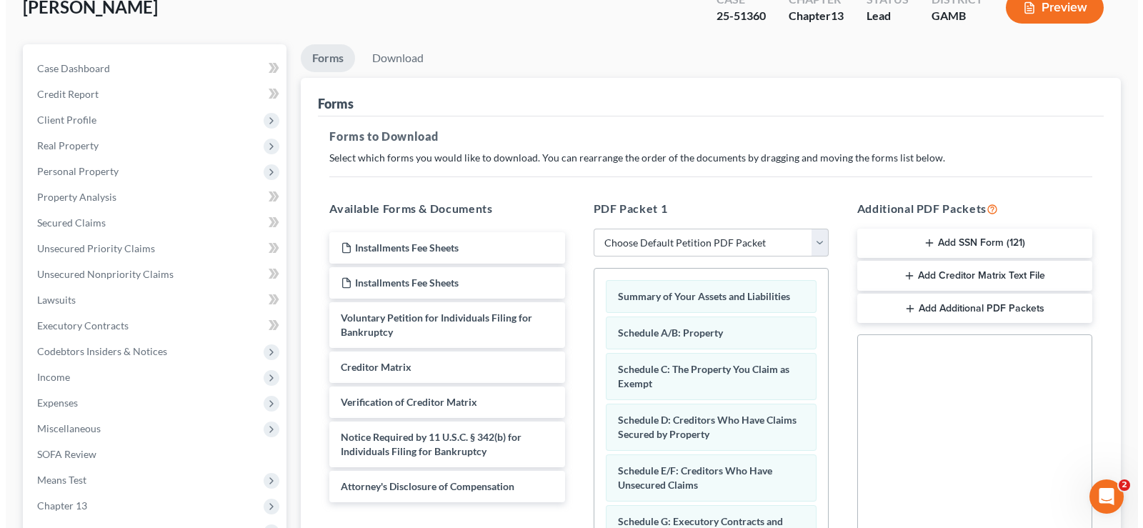
scroll to position [0, 0]
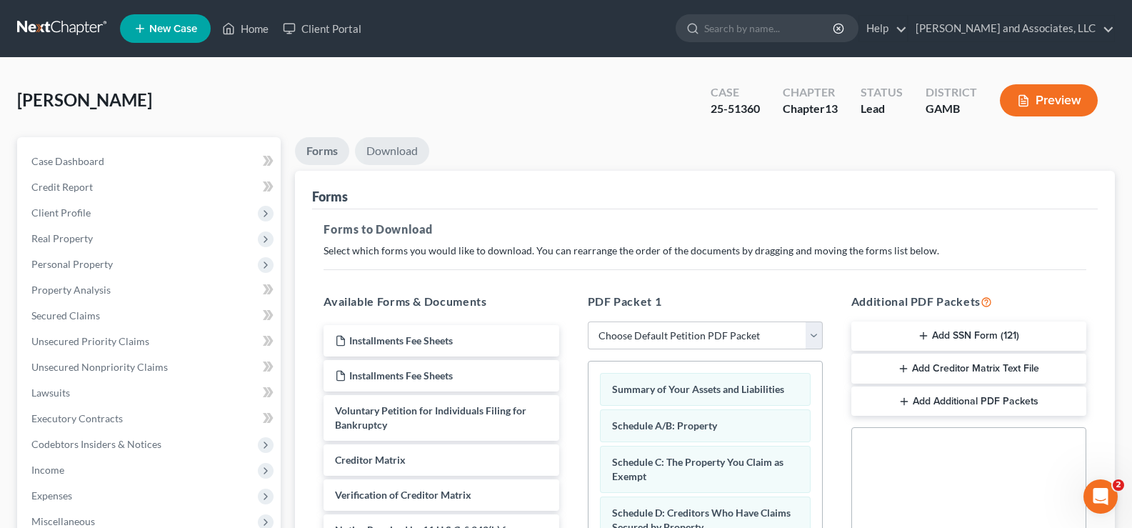
click at [404, 155] on link "Download" at bounding box center [392, 151] width 74 height 28
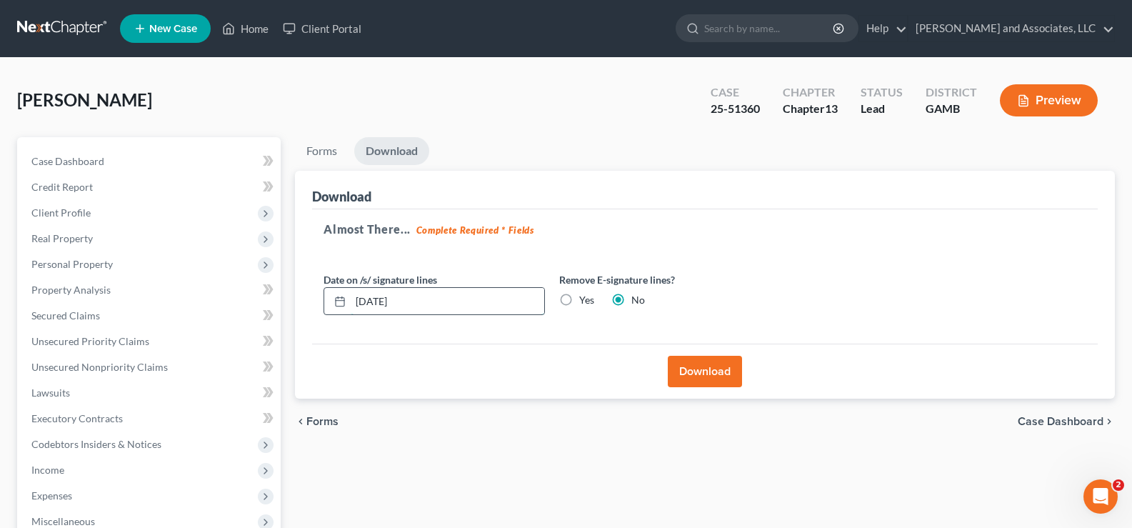
click at [419, 299] on input "[DATE]" at bounding box center [448, 301] width 194 height 27
type input "0"
type input "08/22/2025"
click at [699, 354] on div "Download" at bounding box center [705, 371] width 786 height 55
click at [696, 365] on button "Download" at bounding box center [705, 371] width 74 height 31
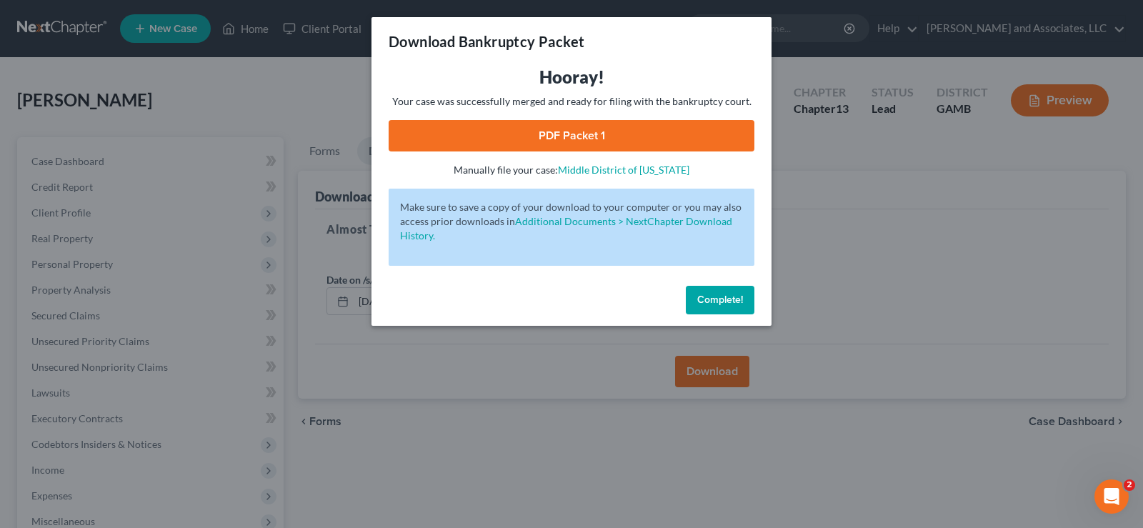
click at [596, 129] on link "PDF Packet 1" at bounding box center [572, 135] width 366 height 31
click at [631, 167] on link "Middle District of [US_STATE]" at bounding box center [623, 170] width 131 height 12
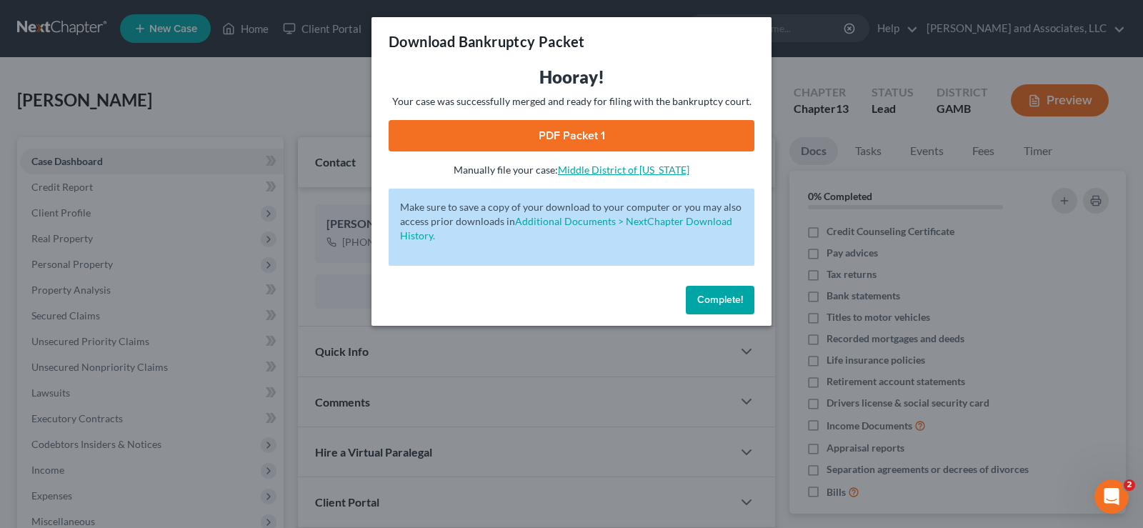
scroll to position [257, 0]
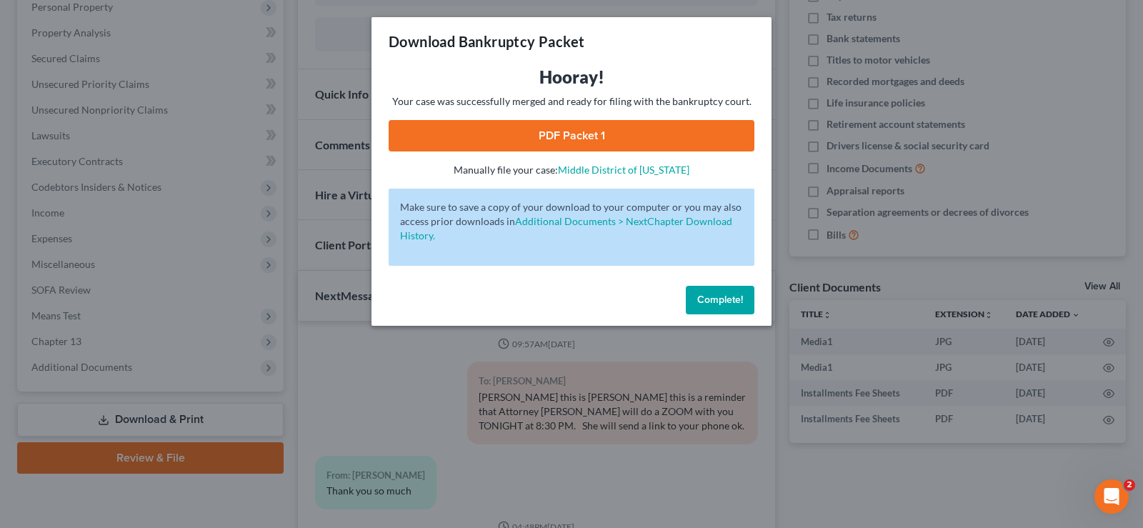
click at [737, 303] on span "Complete!" at bounding box center [720, 300] width 46 height 12
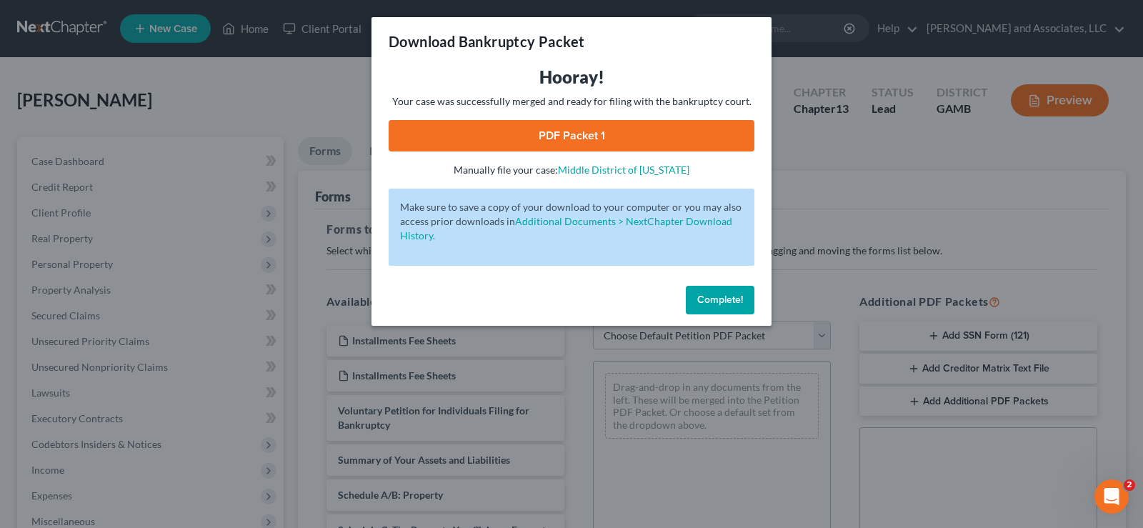
click at [721, 309] on button "Complete!" at bounding box center [720, 300] width 69 height 29
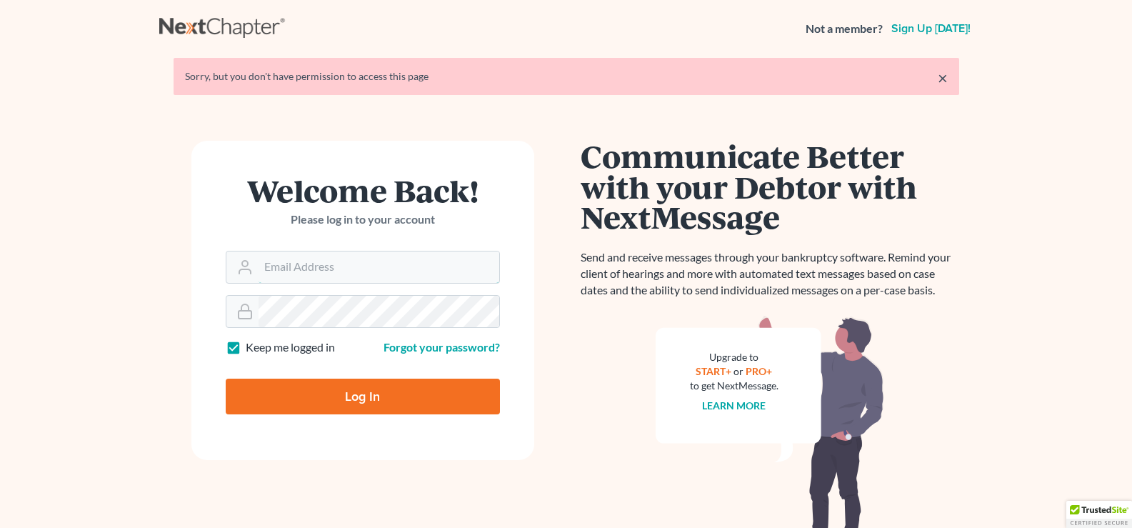
type input "[EMAIL_ADDRESS][DOMAIN_NAME]"
click at [457, 396] on input "Log In" at bounding box center [363, 397] width 274 height 36
type input "Thinking..."
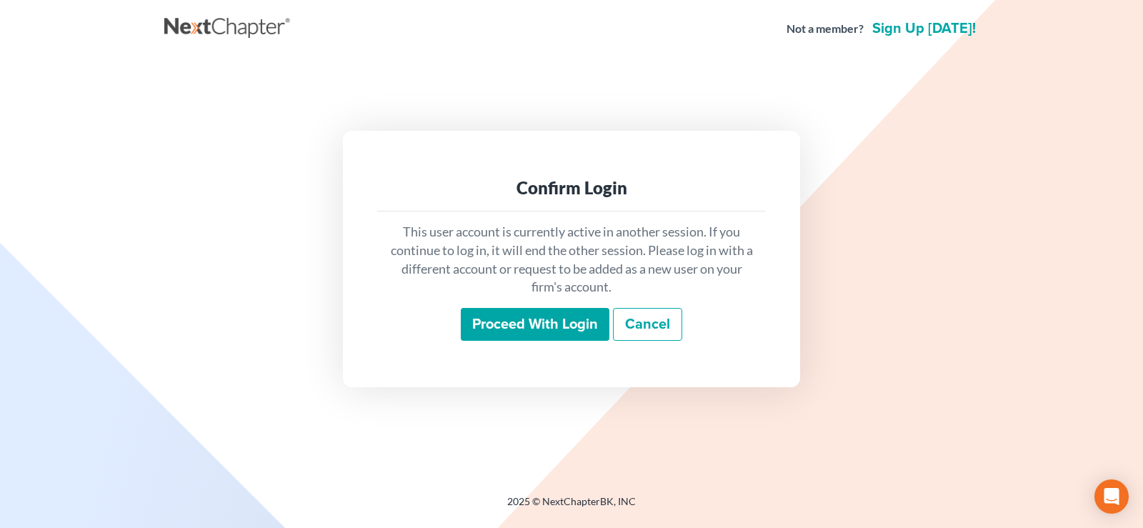
click at [549, 333] on input "Proceed with login" at bounding box center [535, 324] width 149 height 33
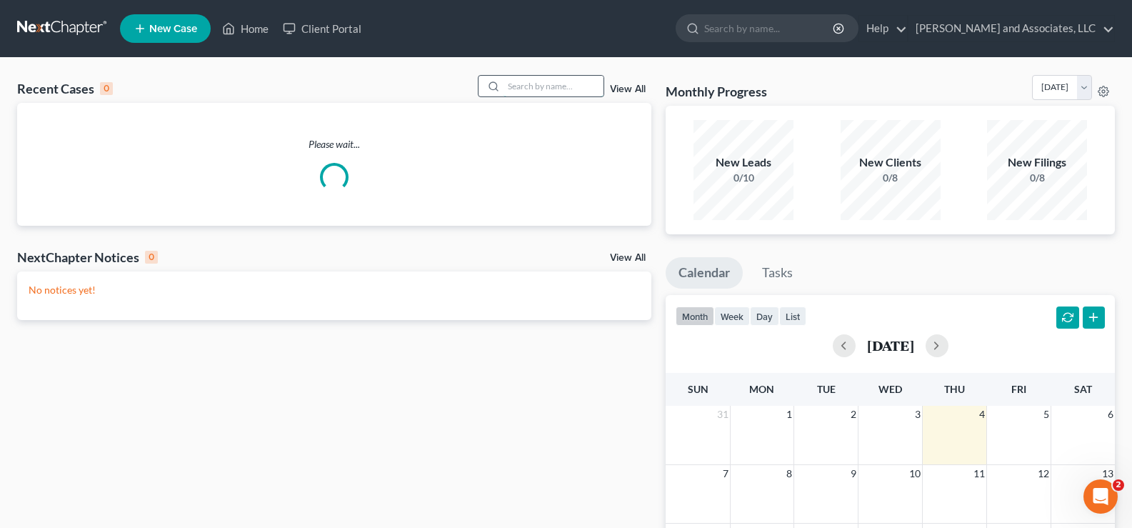
click at [531, 86] on input "search" at bounding box center [554, 86] width 100 height 21
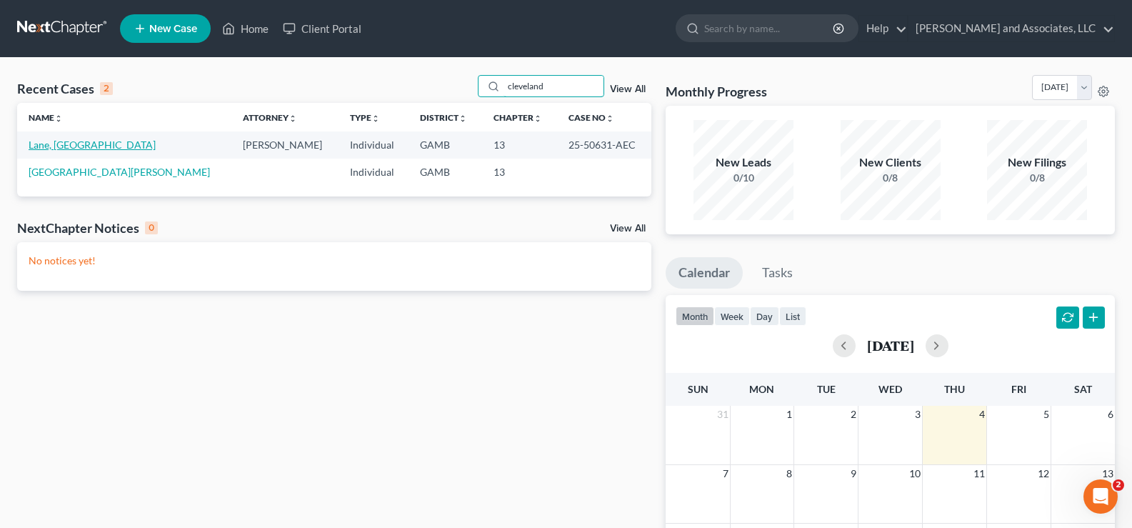
type input "cleveland"
click at [84, 148] on link "Lane, [GEOGRAPHIC_DATA]" at bounding box center [92, 145] width 127 height 12
select select "4"
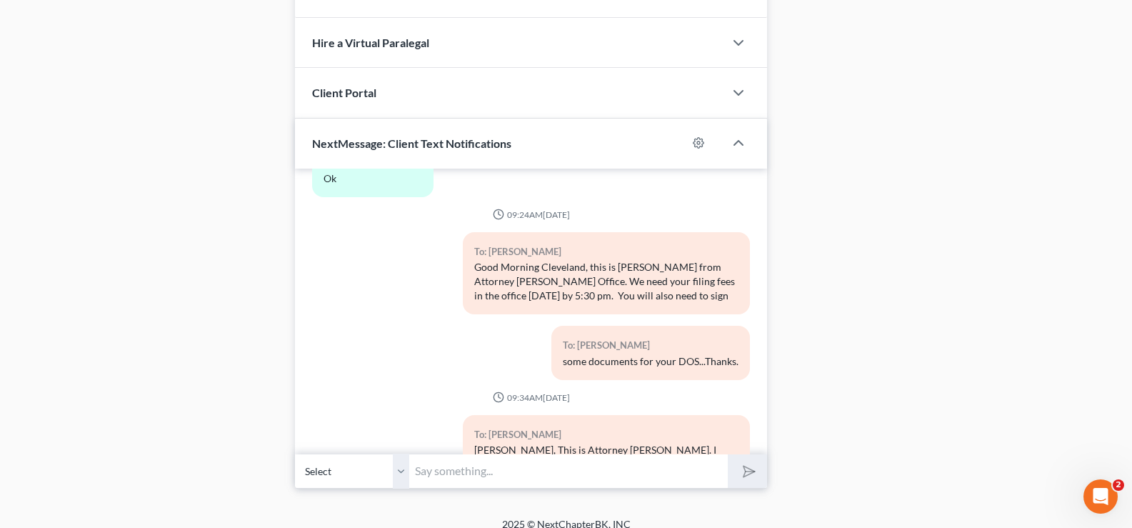
scroll to position [1003, 0]
click at [507, 463] on input "text" at bounding box center [568, 470] width 319 height 35
click at [472, 456] on input "text" at bounding box center [568, 470] width 319 height 35
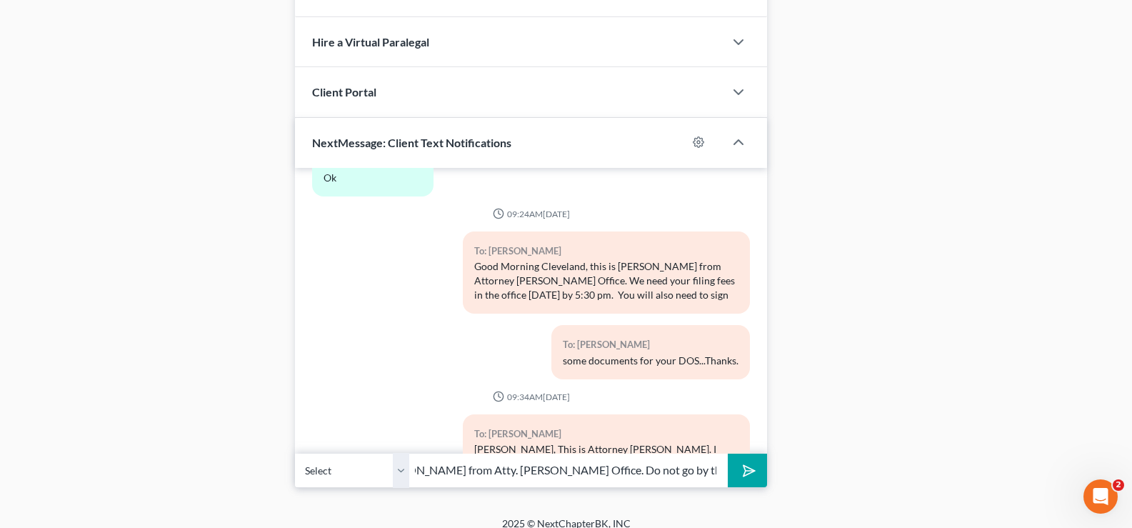
scroll to position [0, 251]
click at [634, 455] on input "Good Morning [PERSON_NAME], this is [PERSON_NAME] from Atty. [PERSON_NAME] Offi…" at bounding box center [568, 470] width 319 height 35
type input "Good Morning [PERSON_NAME], this is [PERSON_NAME] from Atty. [PERSON_NAME] Offi…"
click at [728, 454] on button "submit" at bounding box center [747, 471] width 39 height 34
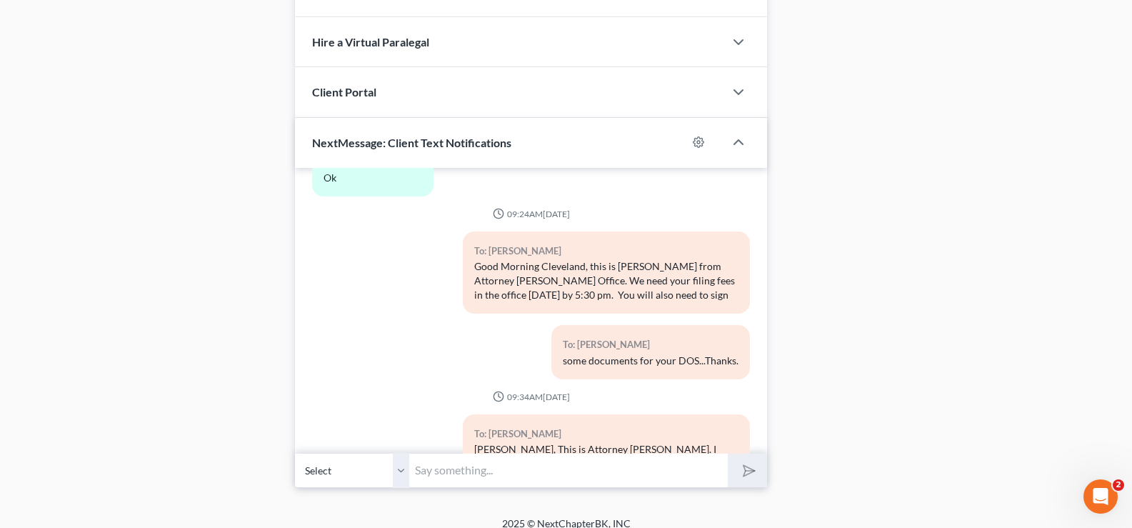
scroll to position [6484, 0]
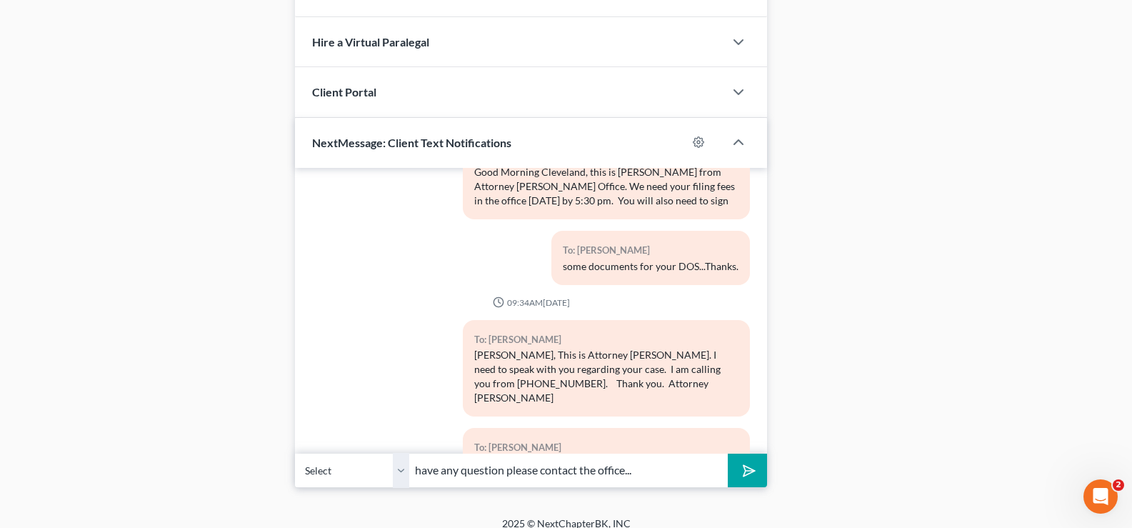
type input "have any question please contact the office..."
click at [728, 454] on button "submit" at bounding box center [747, 471] width 39 height 34
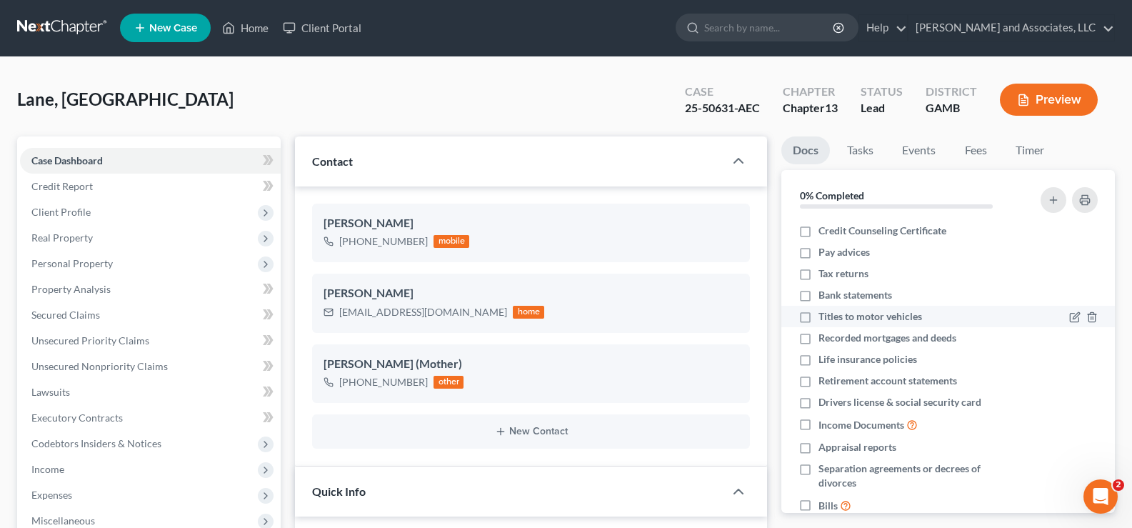
scroll to position [0, 0]
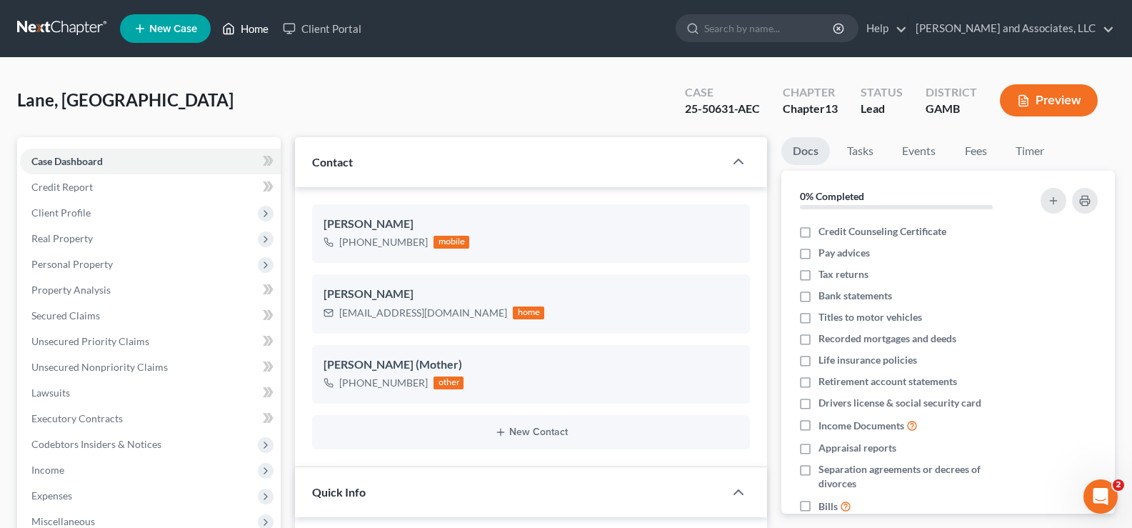
click at [253, 26] on link "Home" at bounding box center [245, 29] width 61 height 26
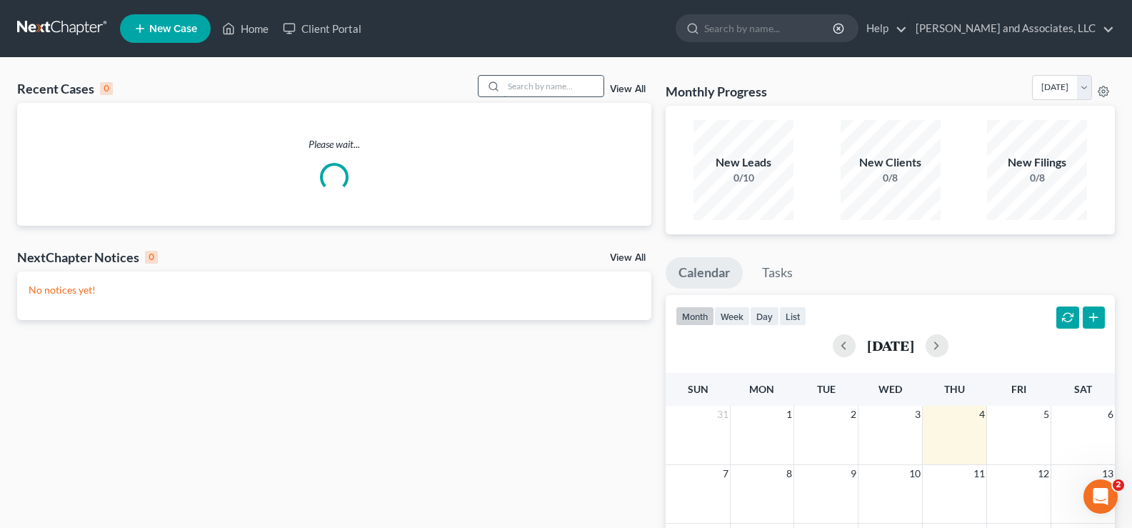
click at [530, 86] on input "search" at bounding box center [554, 86] width 100 height 21
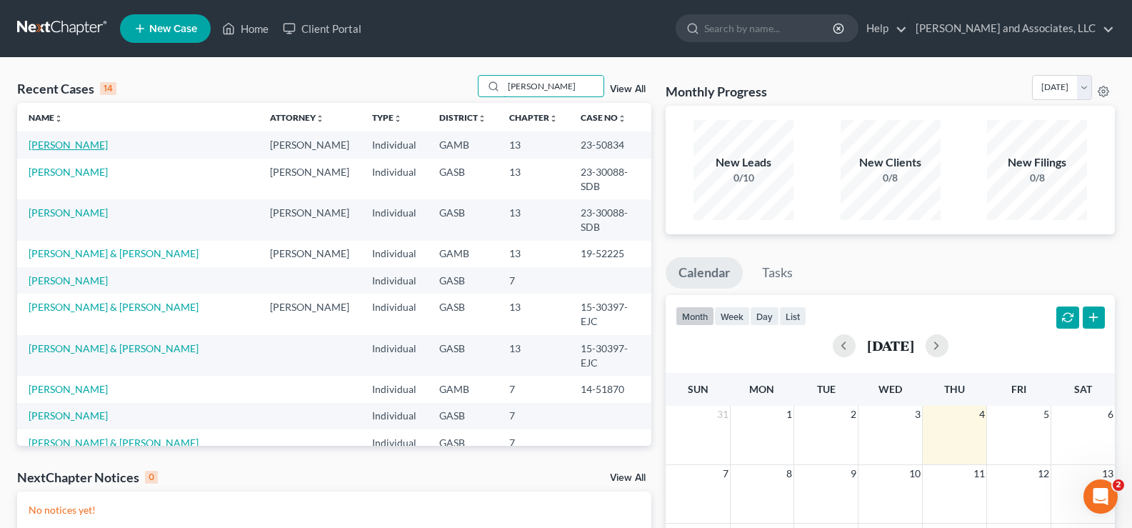
type input "[PERSON_NAME]"
click at [66, 144] on link "[PERSON_NAME]" at bounding box center [68, 145] width 79 height 12
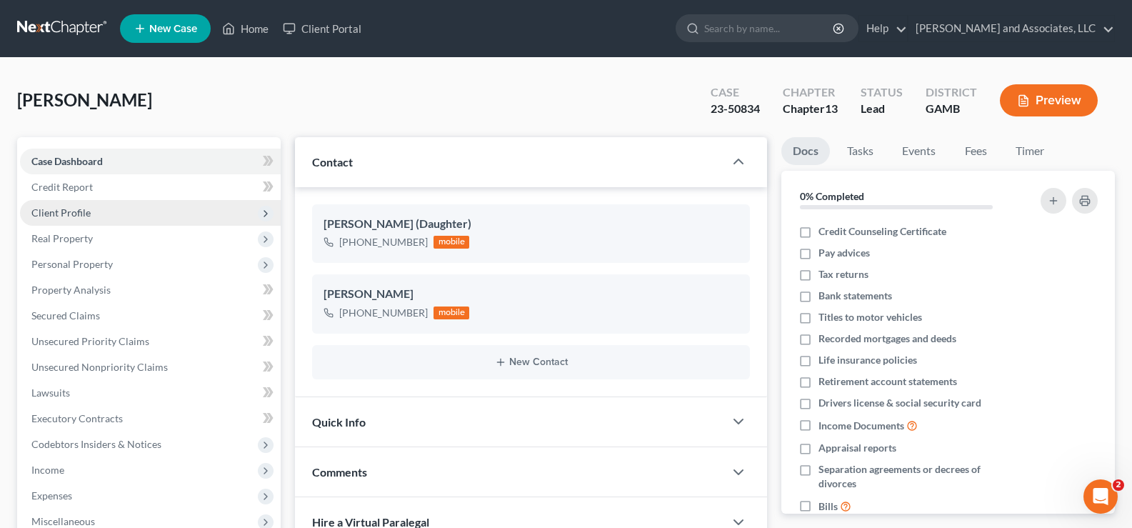
click at [64, 213] on span "Client Profile" at bounding box center [60, 212] width 59 height 12
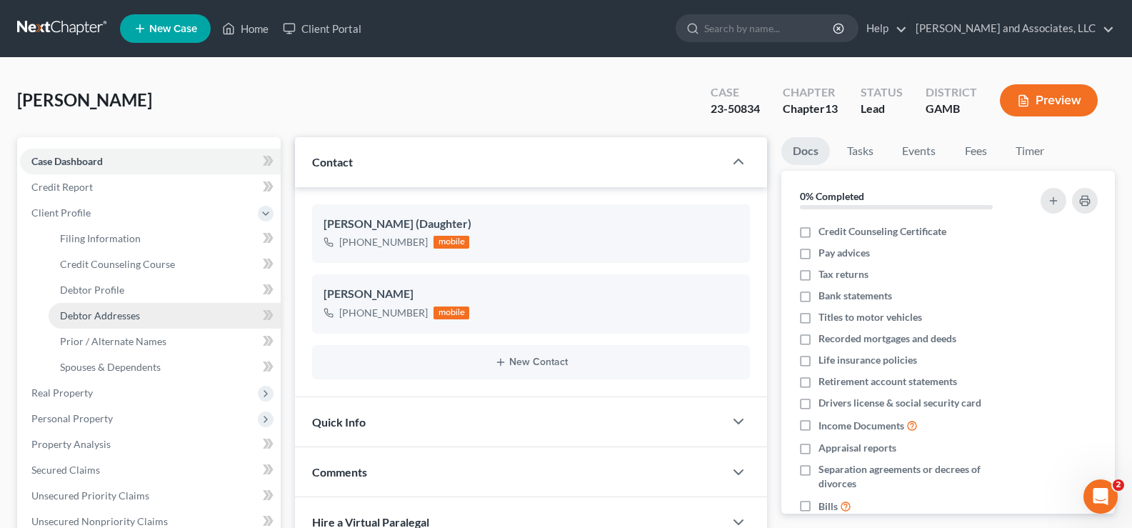
click at [103, 314] on span "Debtor Addresses" at bounding box center [100, 315] width 80 height 12
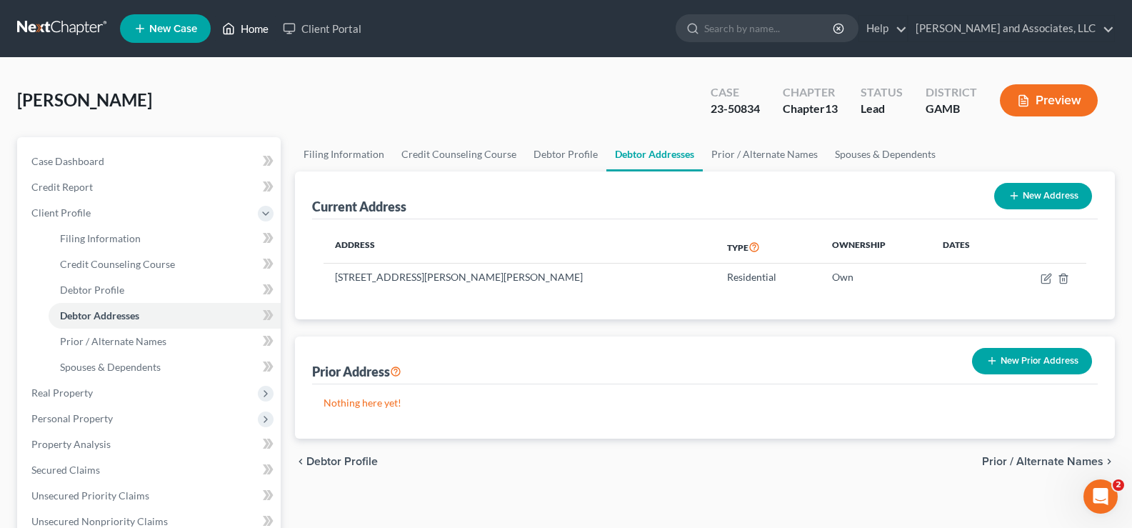
click at [267, 29] on link "Home" at bounding box center [245, 29] width 61 height 26
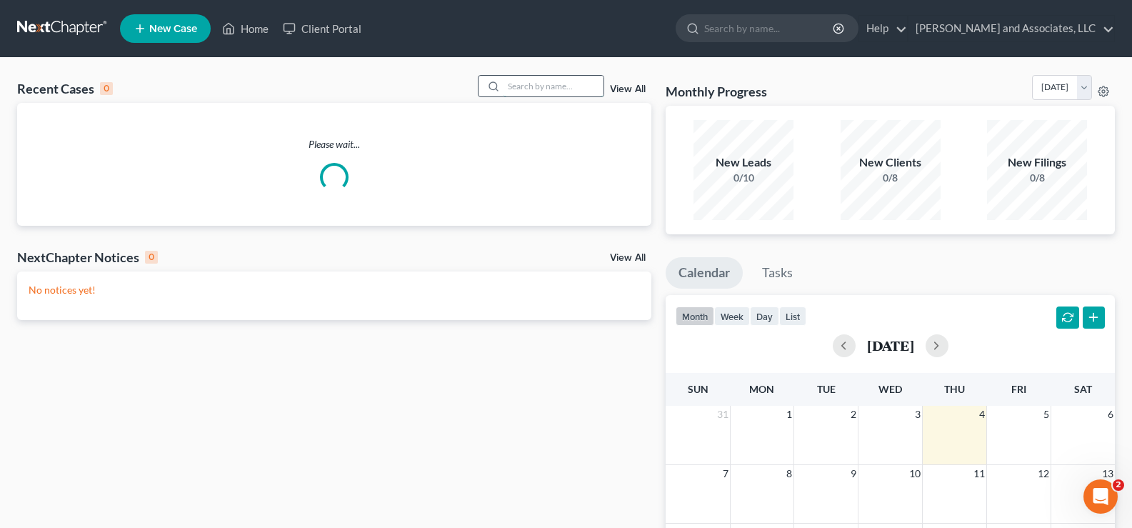
click at [535, 94] on input "search" at bounding box center [554, 86] width 100 height 21
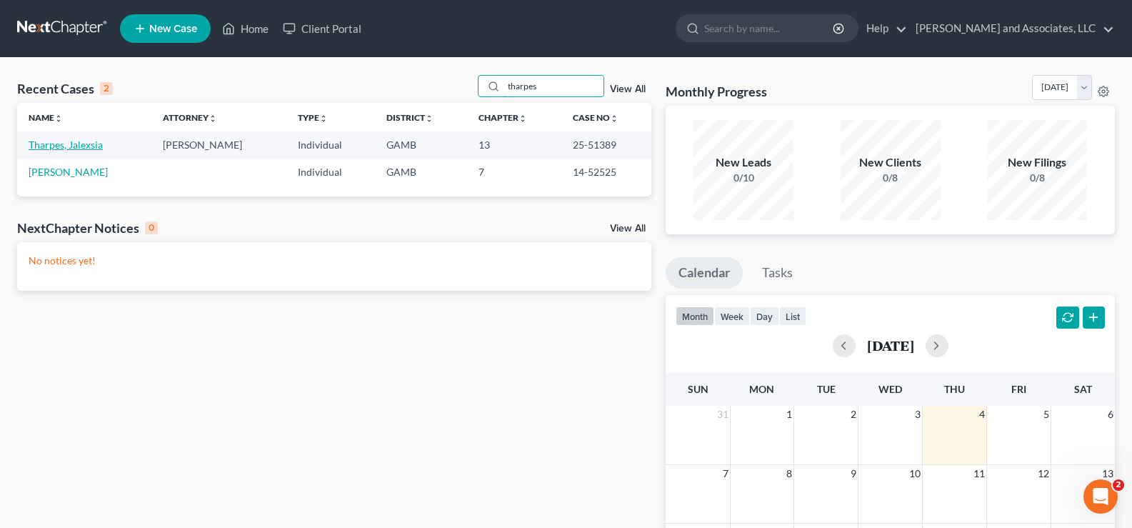
type input "tharpes"
click at [75, 141] on link "Tharpes, Jalexsia" at bounding box center [66, 145] width 74 height 12
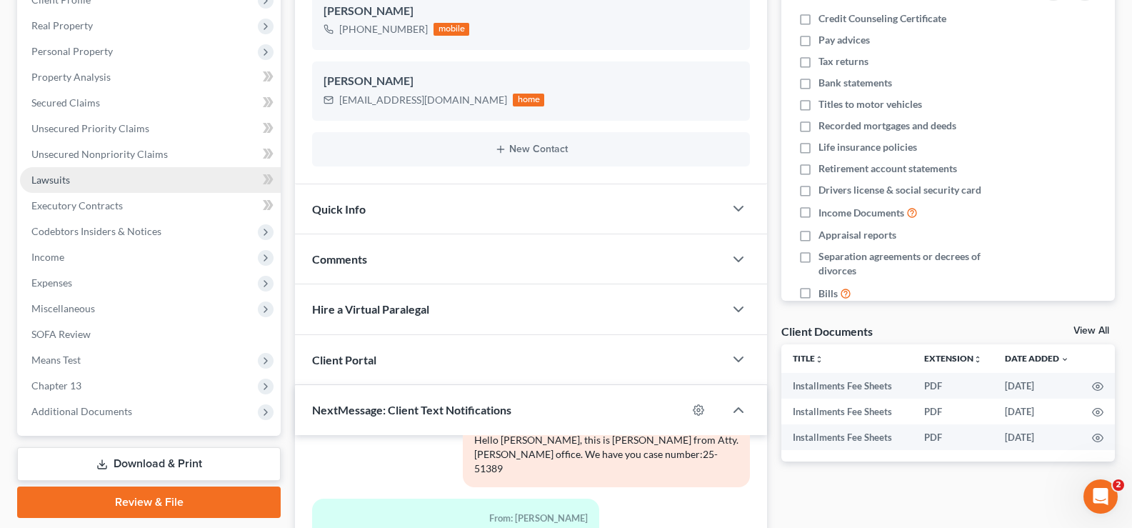
scroll to position [214, 0]
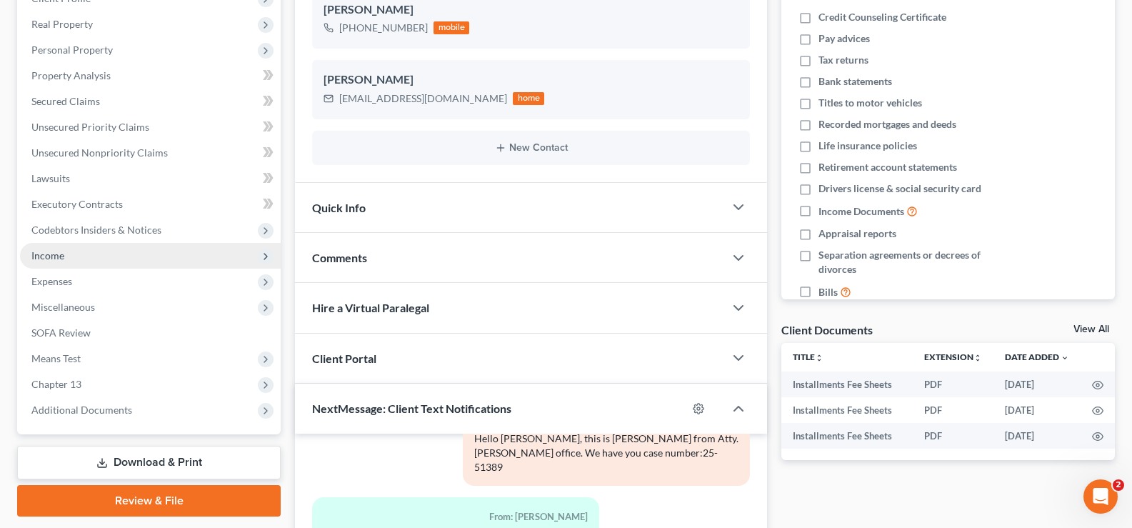
click at [63, 254] on span "Income" at bounding box center [47, 255] width 33 height 12
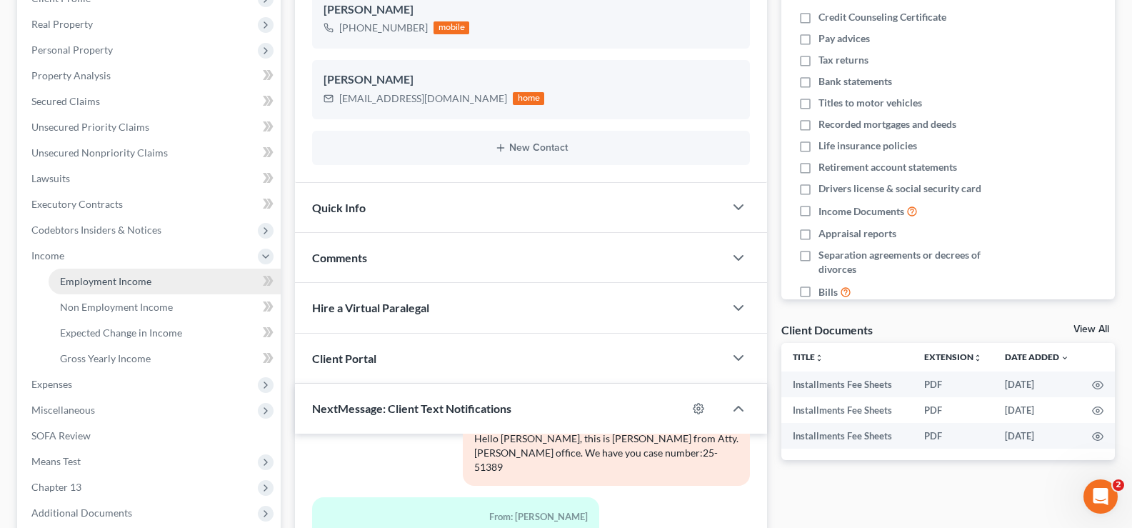
click at [94, 281] on span "Employment Income" at bounding box center [105, 281] width 91 height 12
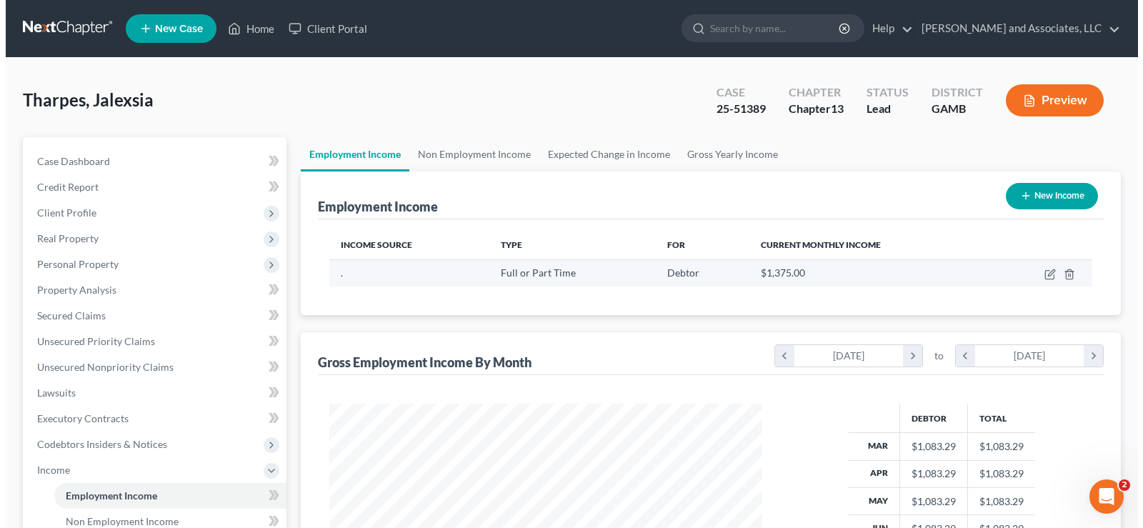
scroll to position [256, 461]
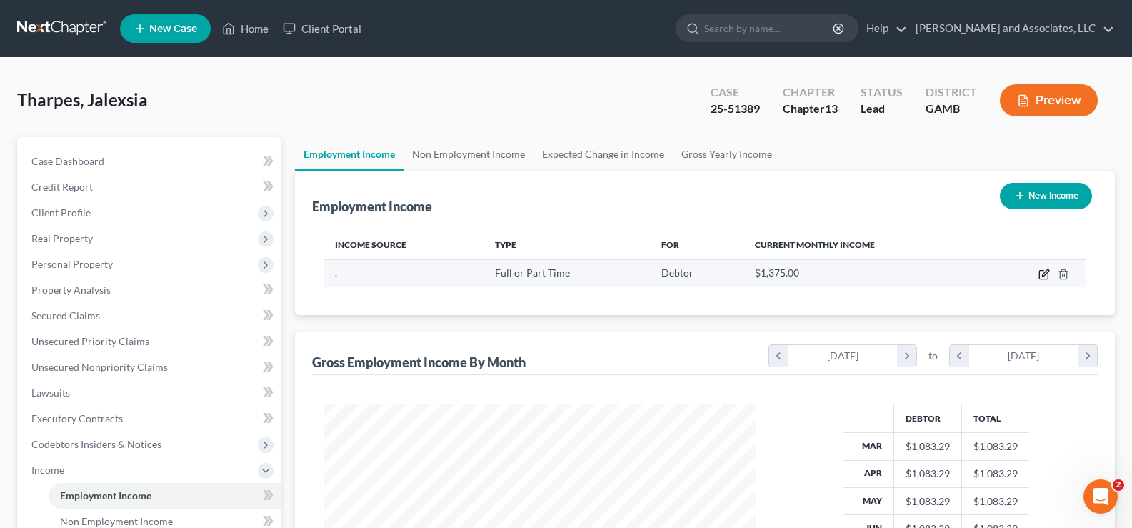
click at [1044, 274] on icon "button" at bounding box center [1044, 274] width 11 height 11
select select "0"
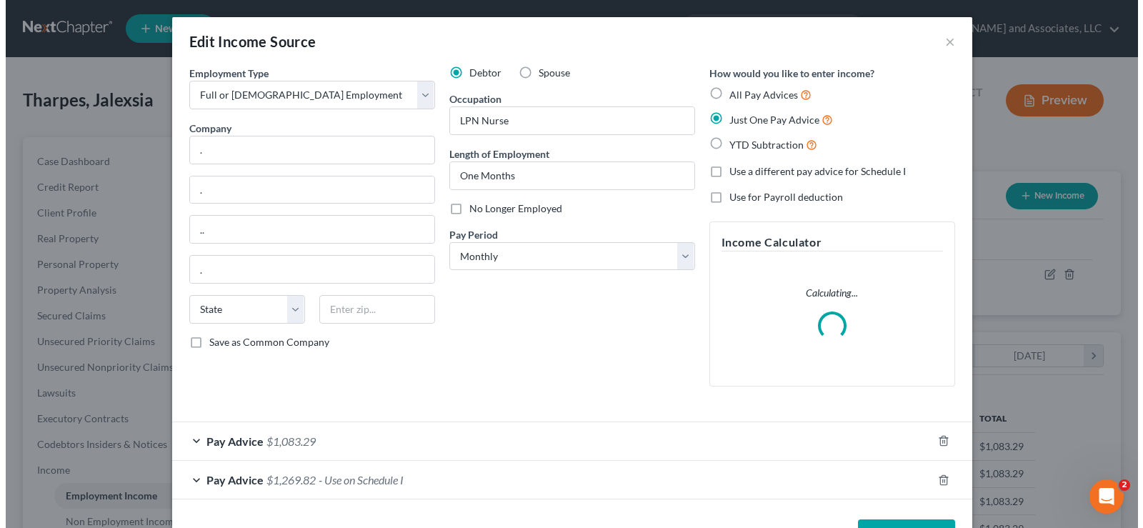
scroll to position [256, 466]
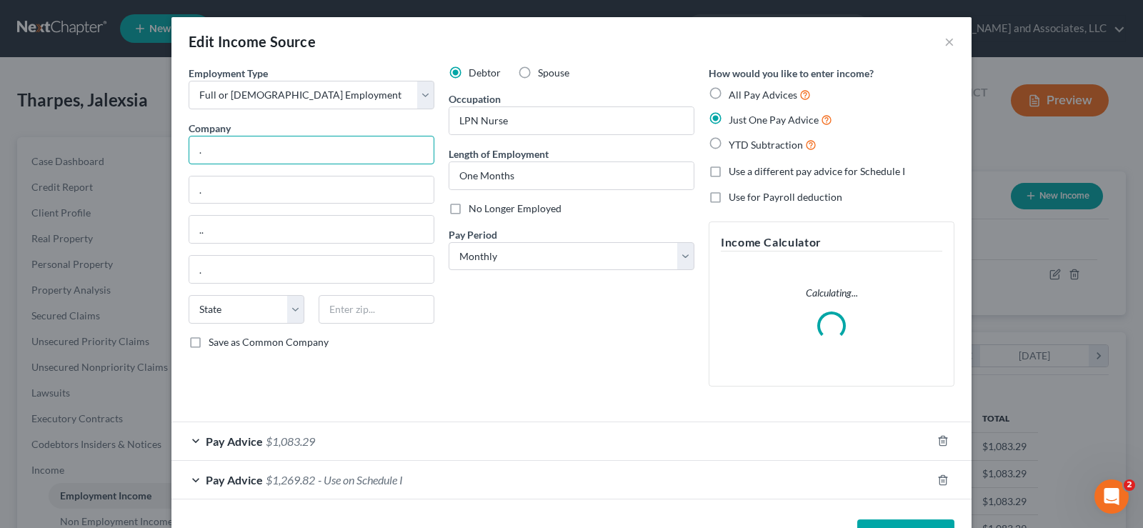
click at [237, 159] on input "." at bounding box center [312, 150] width 246 height 29
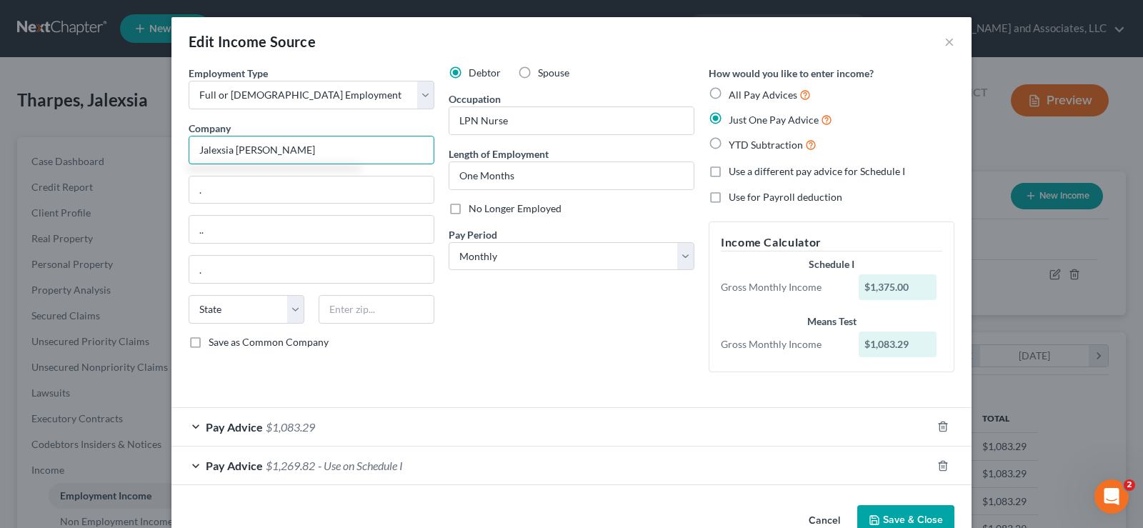
type input "Jalexsia [PERSON_NAME]"
type input "P.O. Box 716"
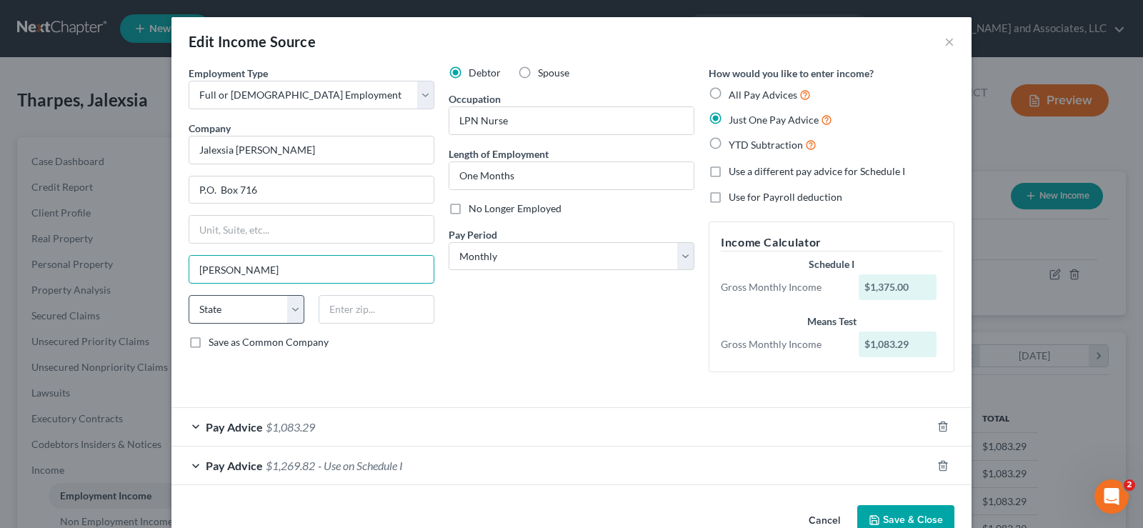
type input "[PERSON_NAME]"
click at [223, 320] on select "State [US_STATE] AK AR AZ CA CO CT DE DC [GEOGRAPHIC_DATA] [GEOGRAPHIC_DATA] GU…" at bounding box center [247, 309] width 116 height 29
select select "10"
click at [189, 295] on select "State [US_STATE] AK AR AZ CA CO CT DE DC [GEOGRAPHIC_DATA] [GEOGRAPHIC_DATA] GU…" at bounding box center [247, 309] width 116 height 29
click at [510, 119] on input "LPN Nurse" at bounding box center [571, 120] width 244 height 27
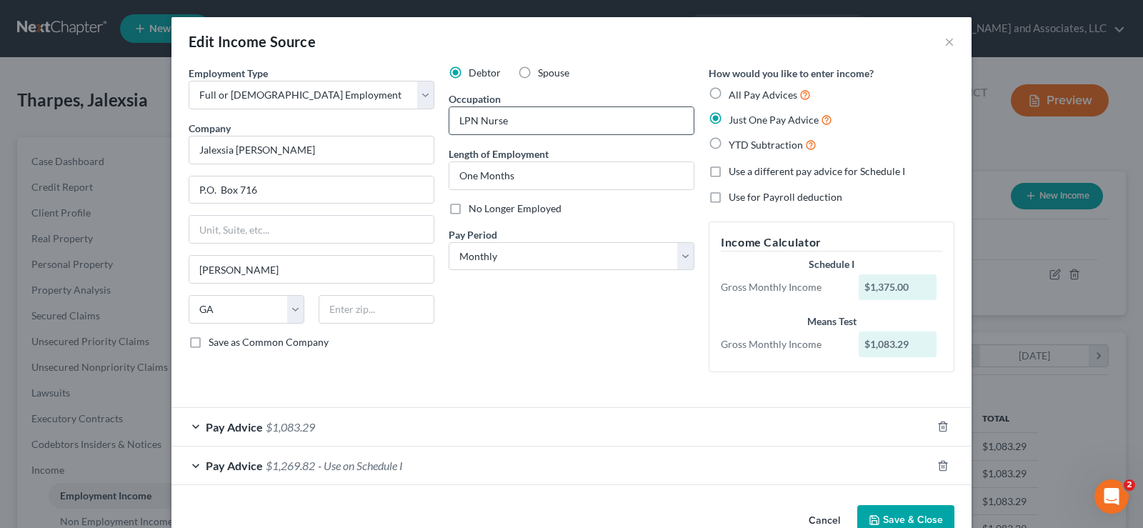
click at [510, 119] on input "LPN Nurse" at bounding box center [571, 120] width 244 height 27
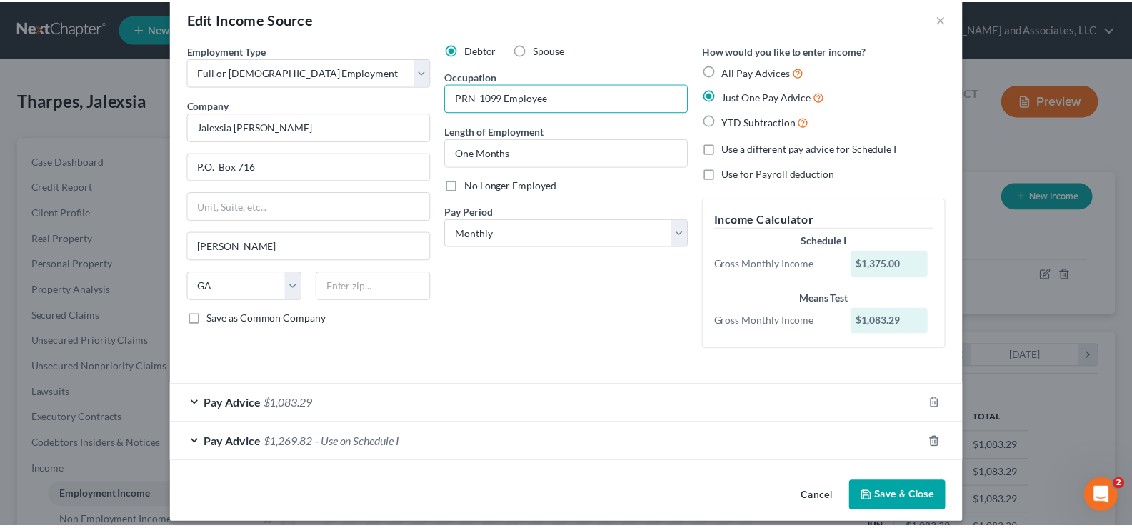
scroll to position [36, 0]
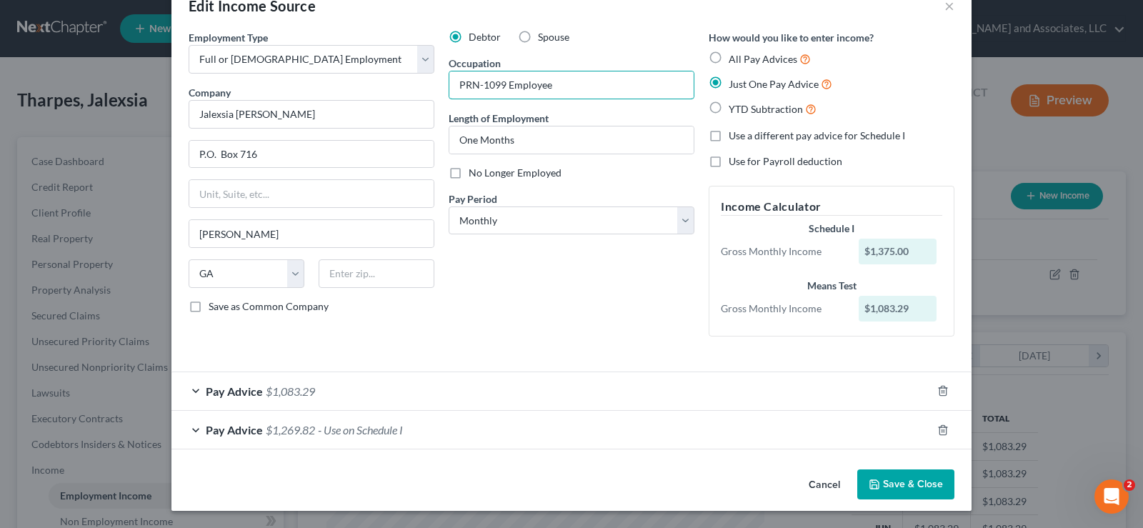
type input "PRN-1099 Employee"
click at [896, 491] on button "Save & Close" at bounding box center [905, 484] width 97 height 30
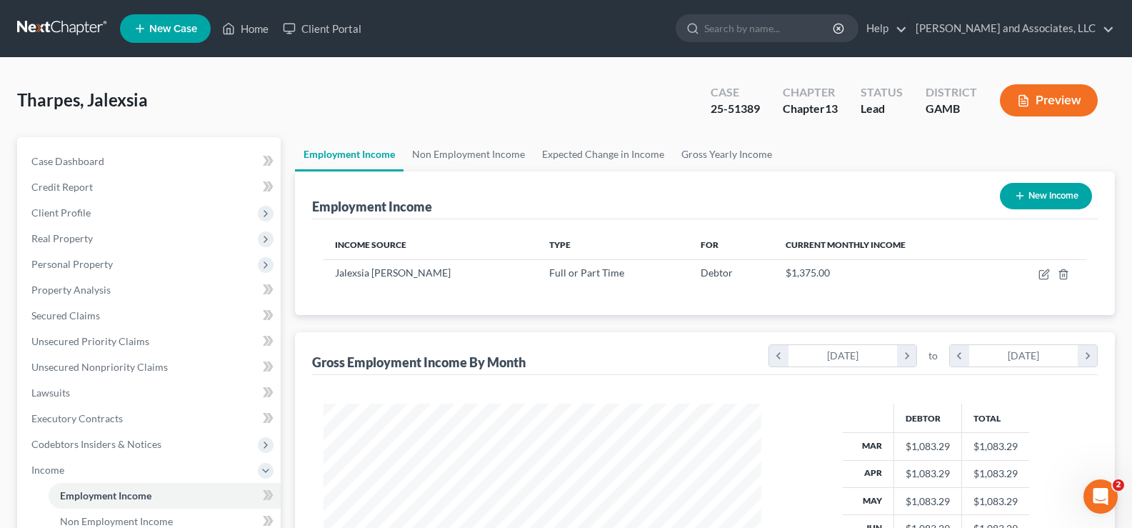
scroll to position [713987, 713781]
click at [83, 161] on span "Case Dashboard" at bounding box center [67, 161] width 73 height 12
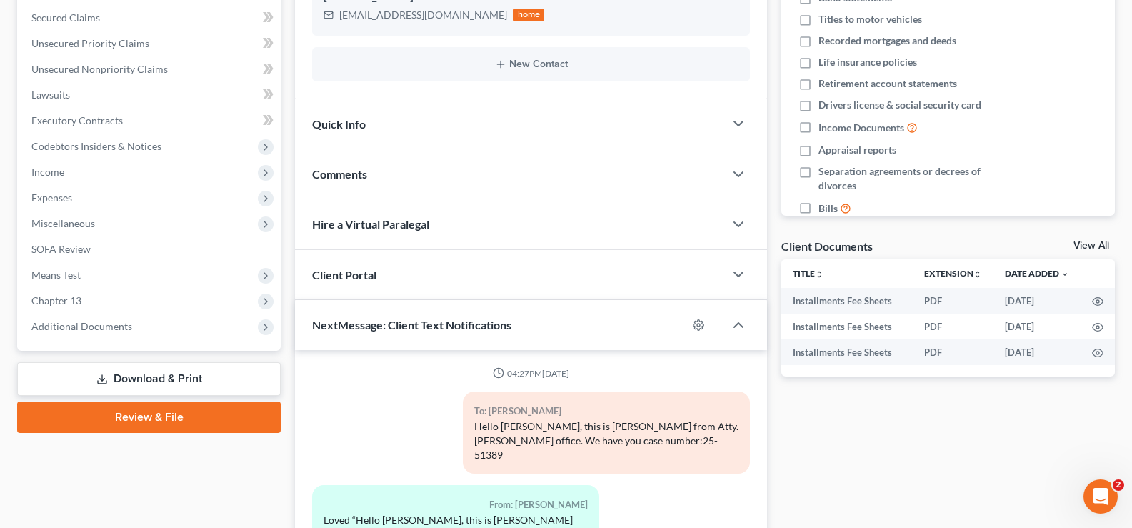
scroll to position [71, 0]
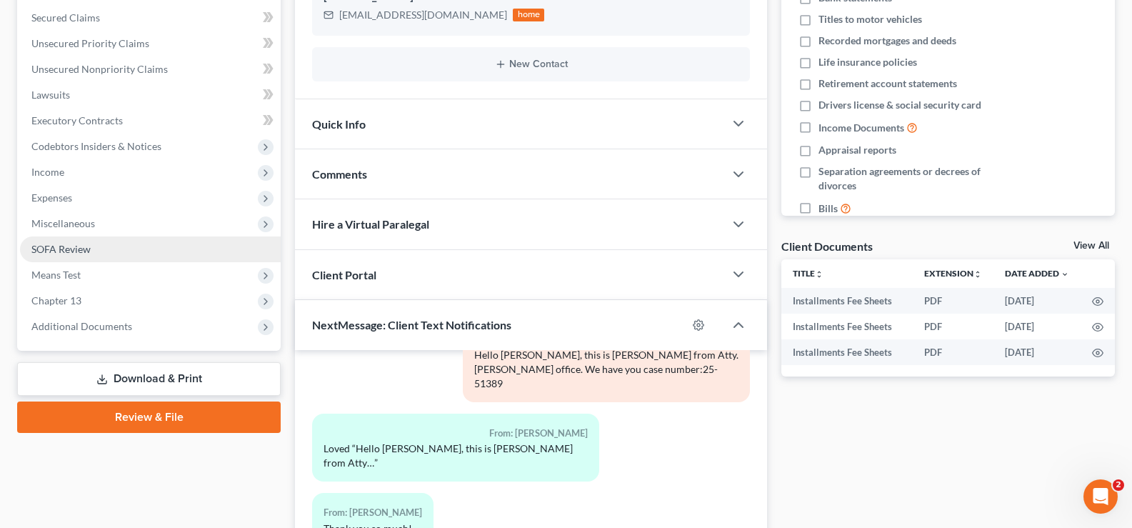
click at [75, 247] on span "SOFA Review" at bounding box center [60, 249] width 59 height 12
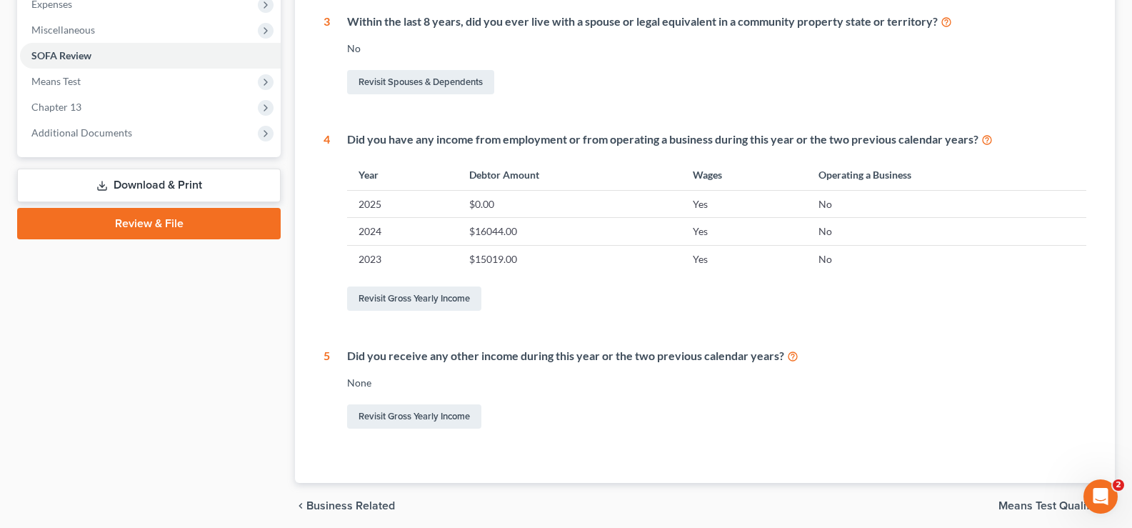
scroll to position [500, 0]
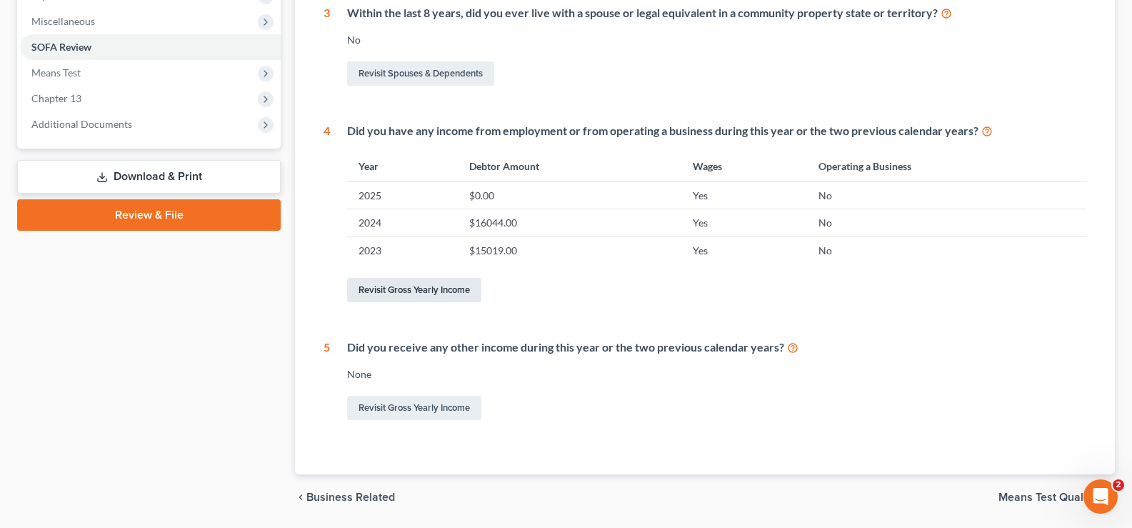
click at [454, 290] on link "Revisit Gross Yearly Income" at bounding box center [414, 290] width 134 height 24
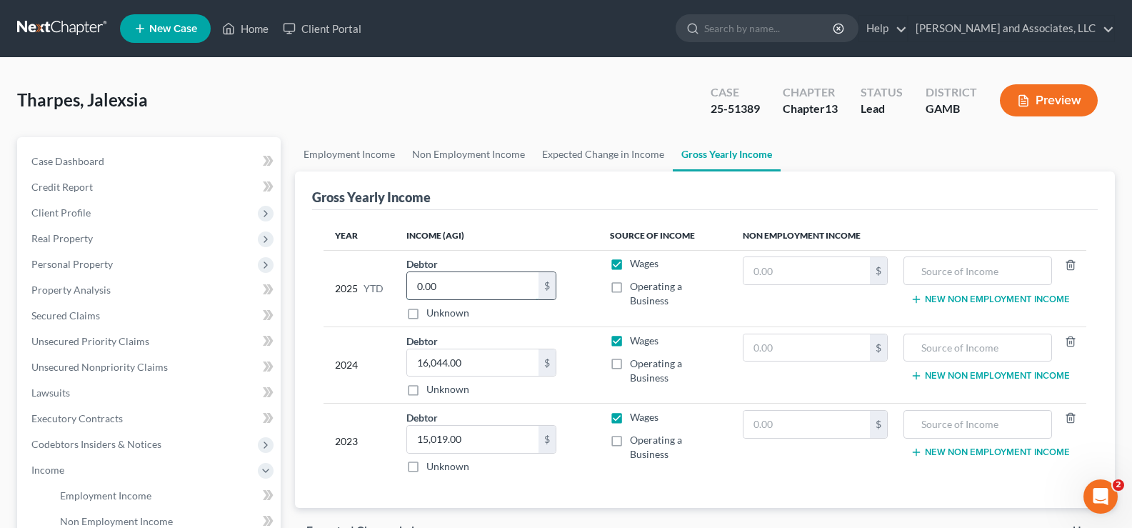
click at [511, 284] on input "0.00" at bounding box center [472, 285] width 131 height 27
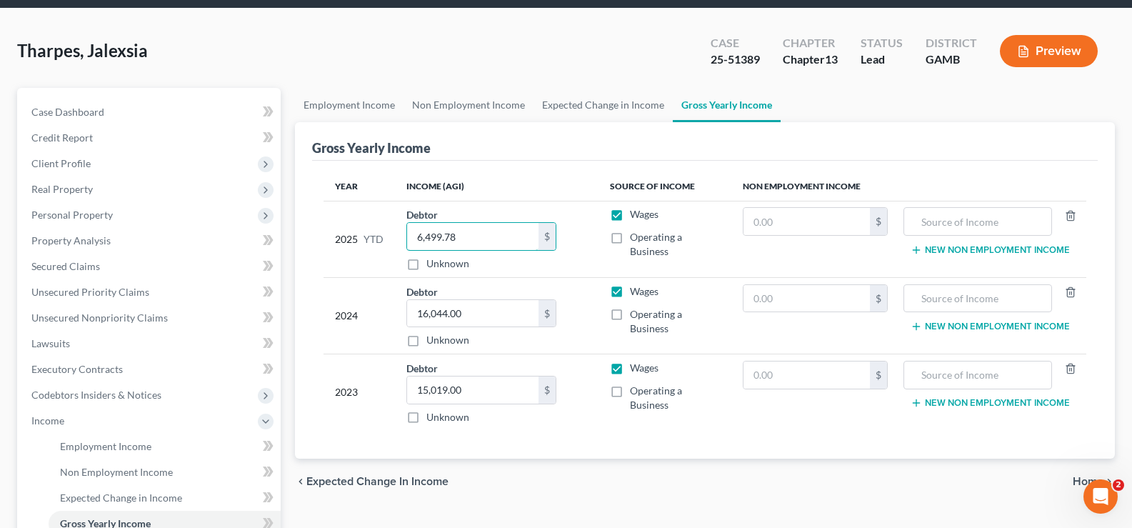
scroll to position [71, 0]
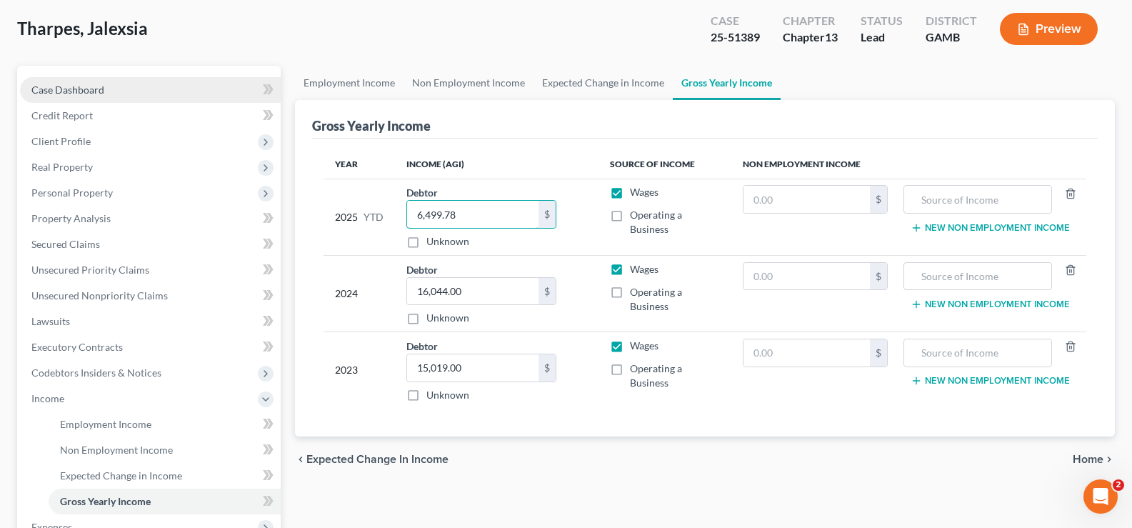
type input "6,499.78"
click at [57, 91] on span "Case Dashboard" at bounding box center [67, 90] width 73 height 12
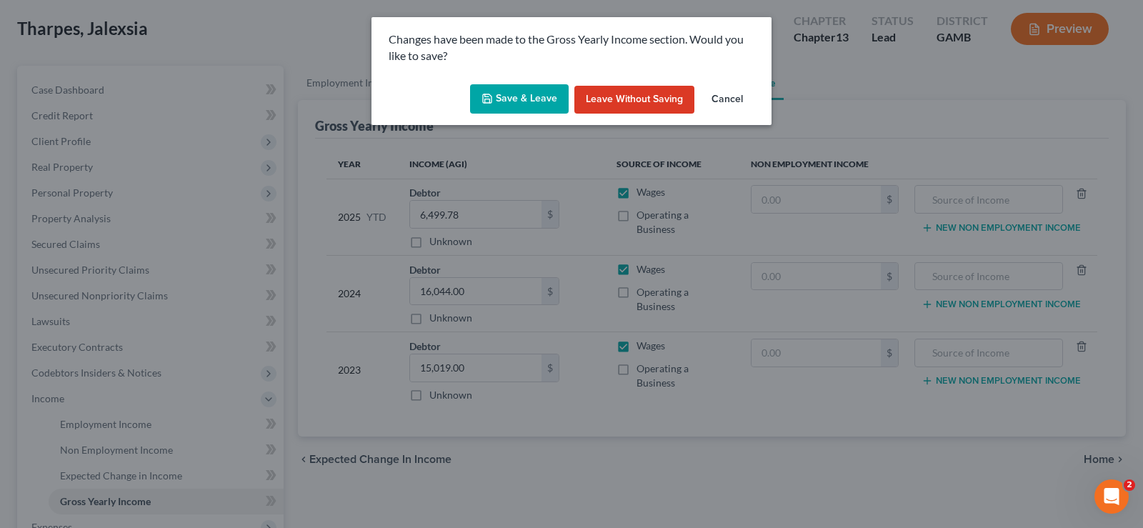
drag, startPoint x: 509, startPoint y: 94, endPoint x: 509, endPoint y: 109, distance: 15.7
click at [510, 94] on button "Save & Leave" at bounding box center [519, 99] width 99 height 30
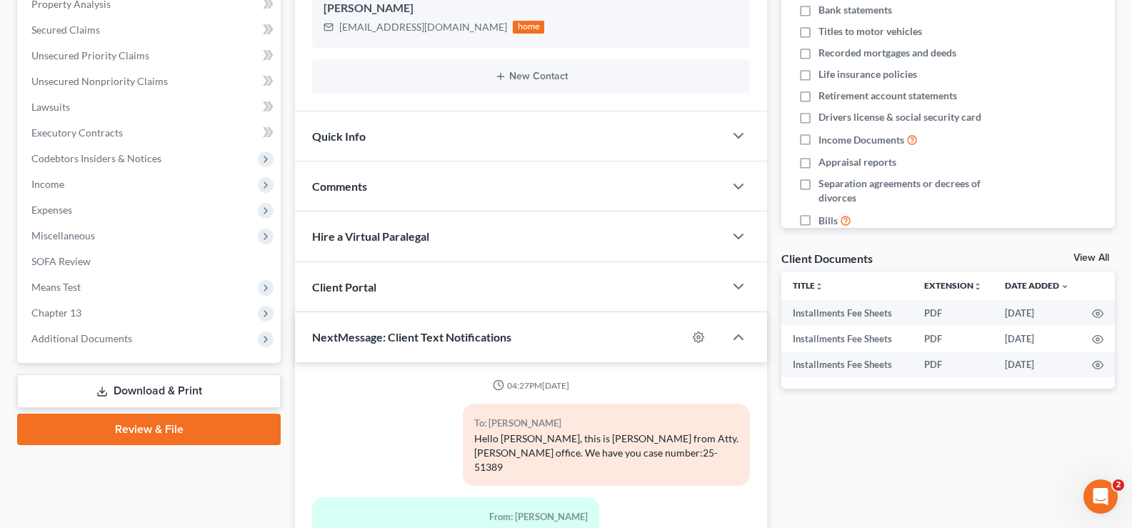
scroll to position [71, 0]
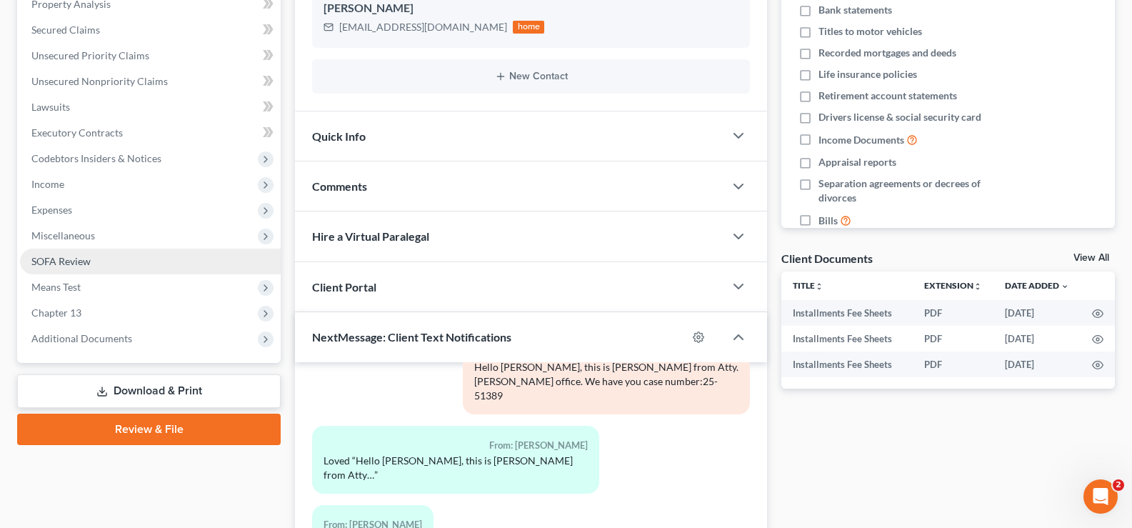
click at [59, 259] on span "SOFA Review" at bounding box center [60, 261] width 59 height 12
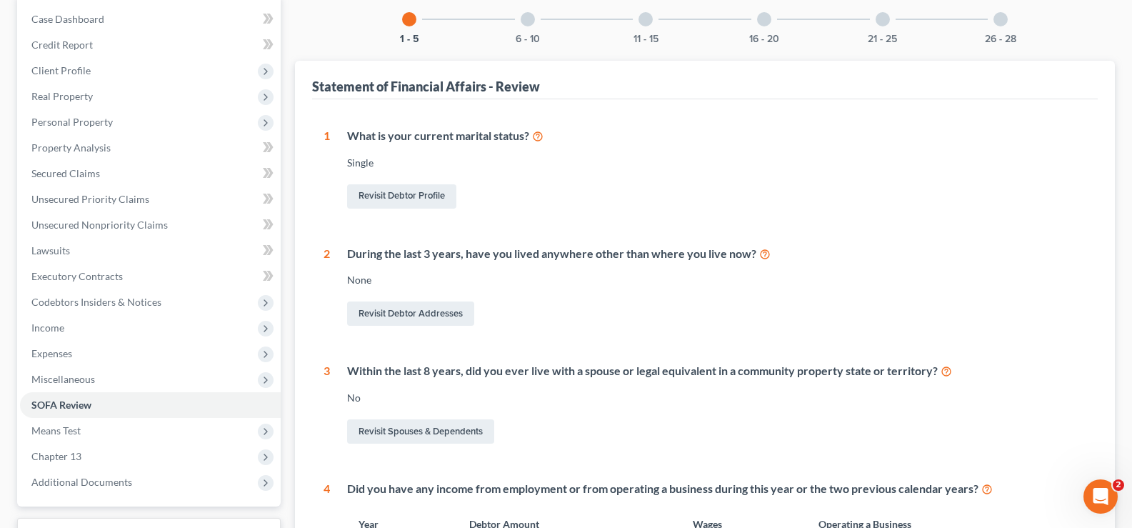
scroll to position [143, 0]
click at [885, 21] on div at bounding box center [883, 18] width 14 height 14
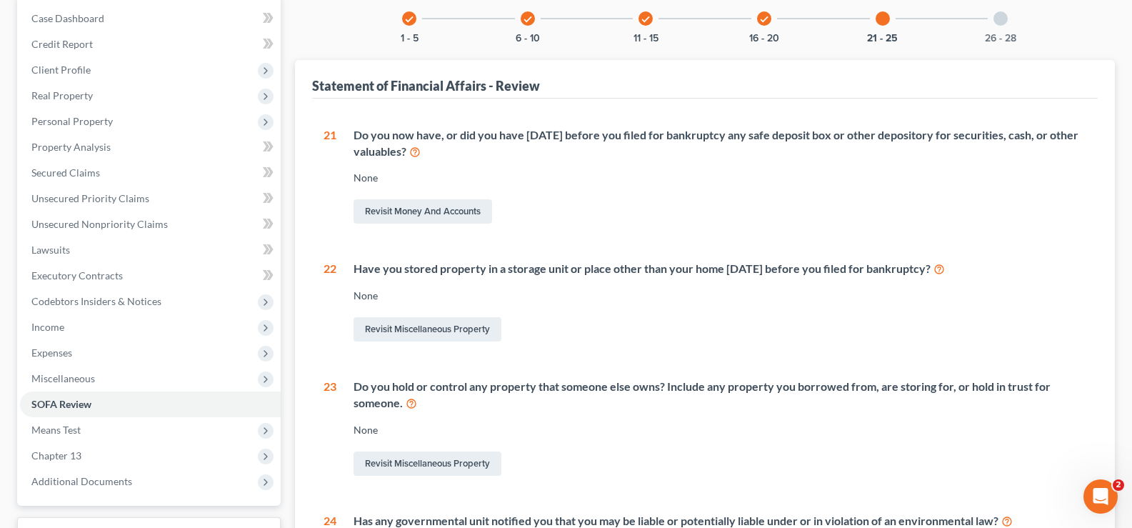
click at [999, 22] on div at bounding box center [1001, 18] width 14 height 14
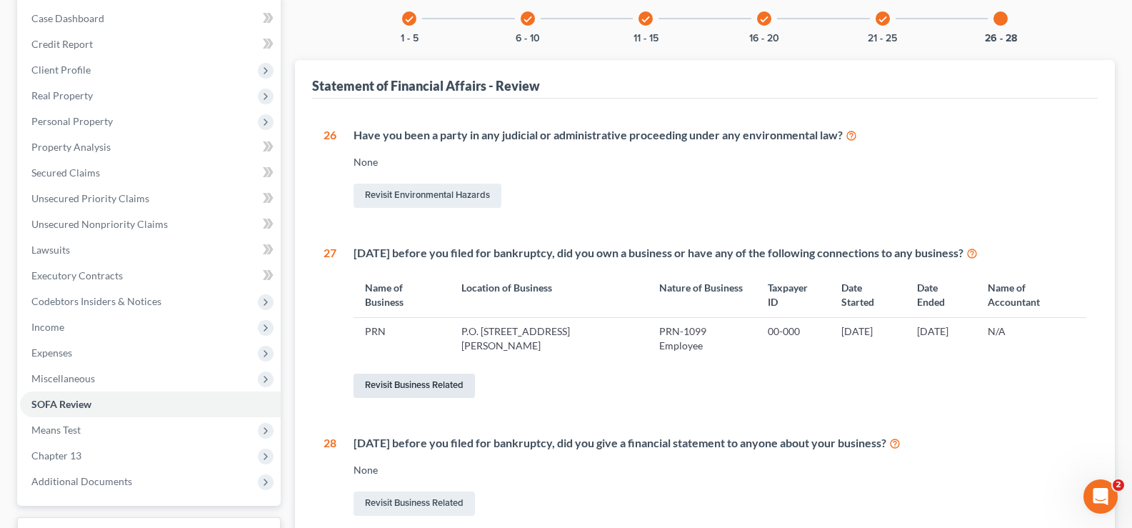
click at [461, 374] on link "Revisit Business Related" at bounding box center [414, 386] width 121 height 24
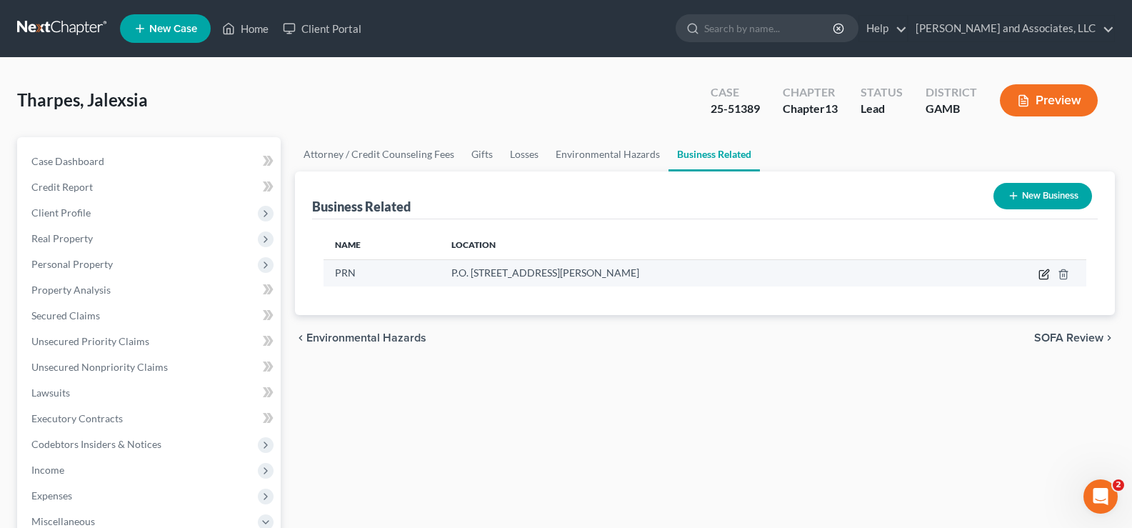
click at [1046, 272] on icon "button" at bounding box center [1044, 274] width 11 height 11
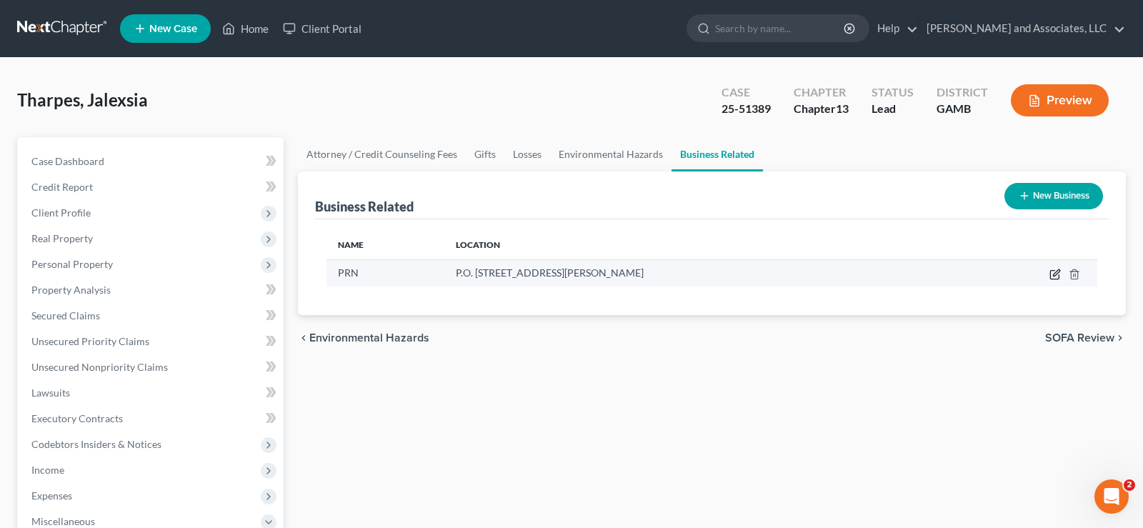
select select "sole_proprietor"
select select "10"
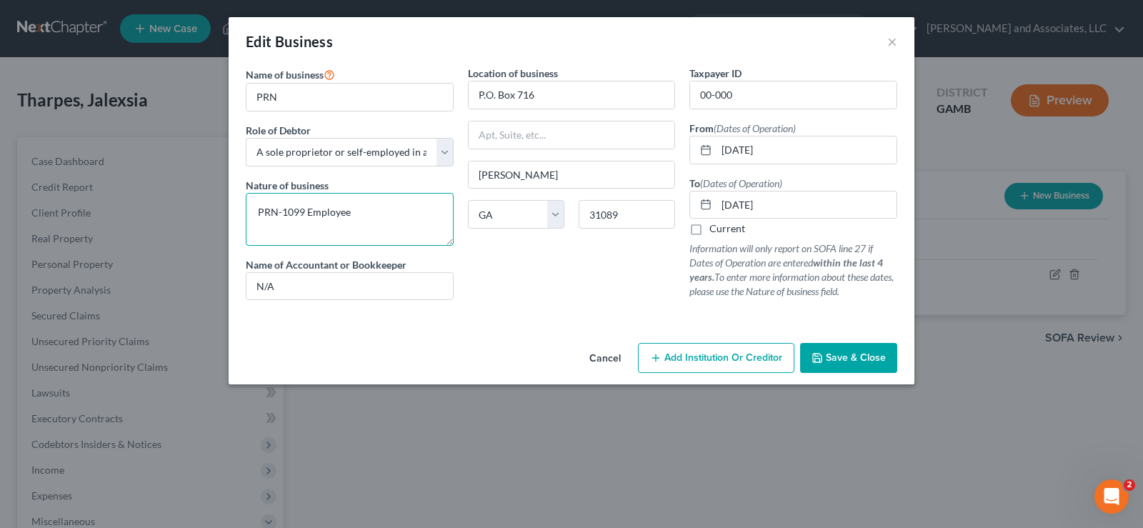
click at [371, 213] on textarea "PRN-1099 Employee" at bounding box center [350, 219] width 208 height 53
type textarea "PRN-1099 Employee (for agency)"
click at [852, 355] on span "Save & Close" at bounding box center [856, 357] width 60 height 12
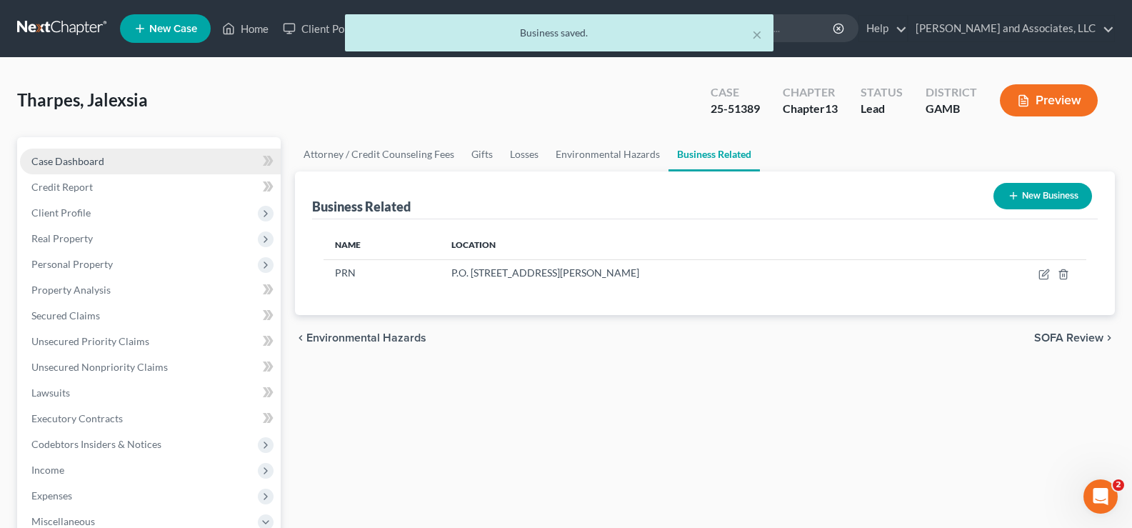
click at [69, 164] on span "Case Dashboard" at bounding box center [67, 161] width 73 height 12
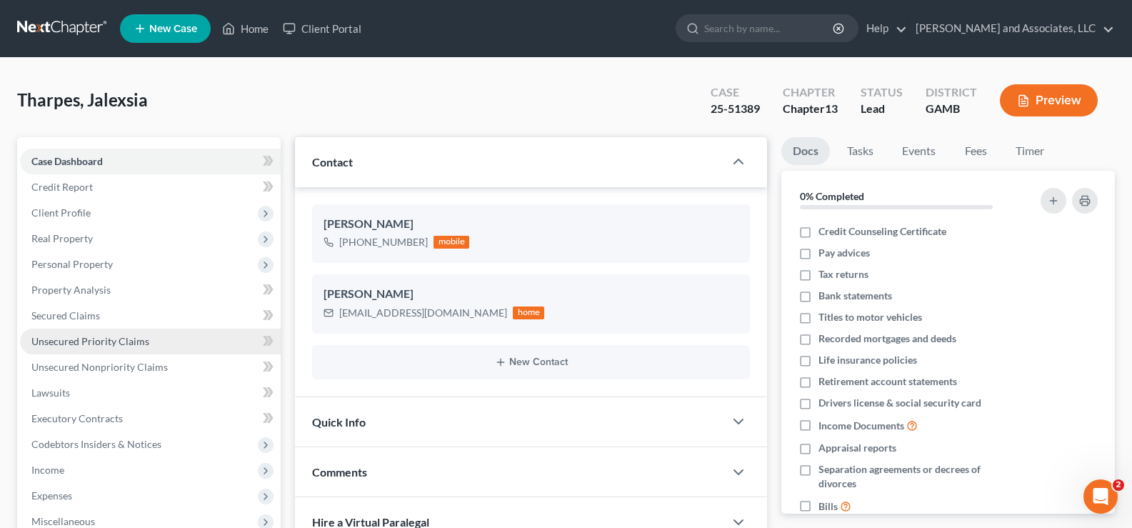
scroll to position [429, 0]
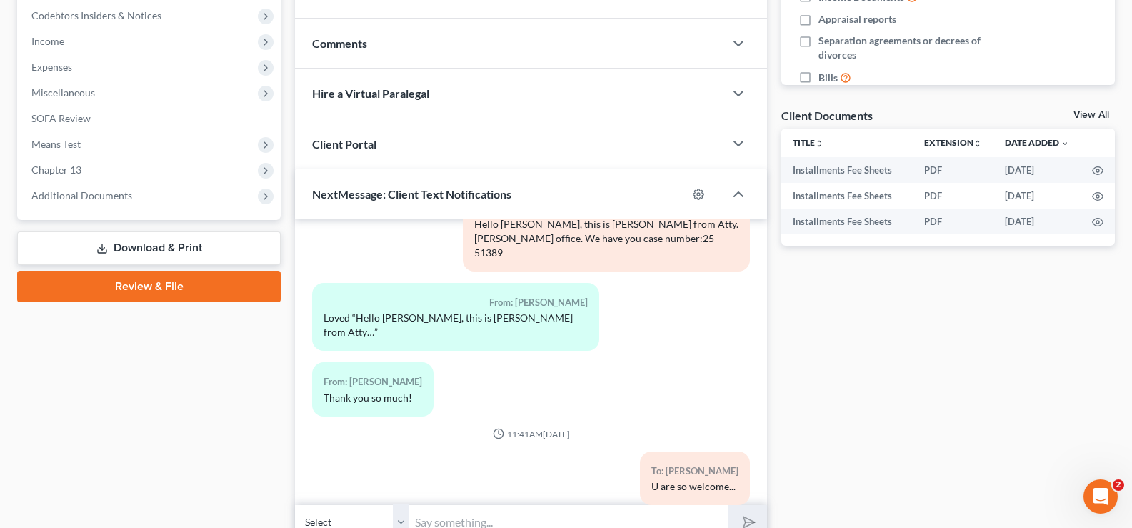
click at [119, 241] on link "Download & Print" at bounding box center [149, 248] width 264 height 34
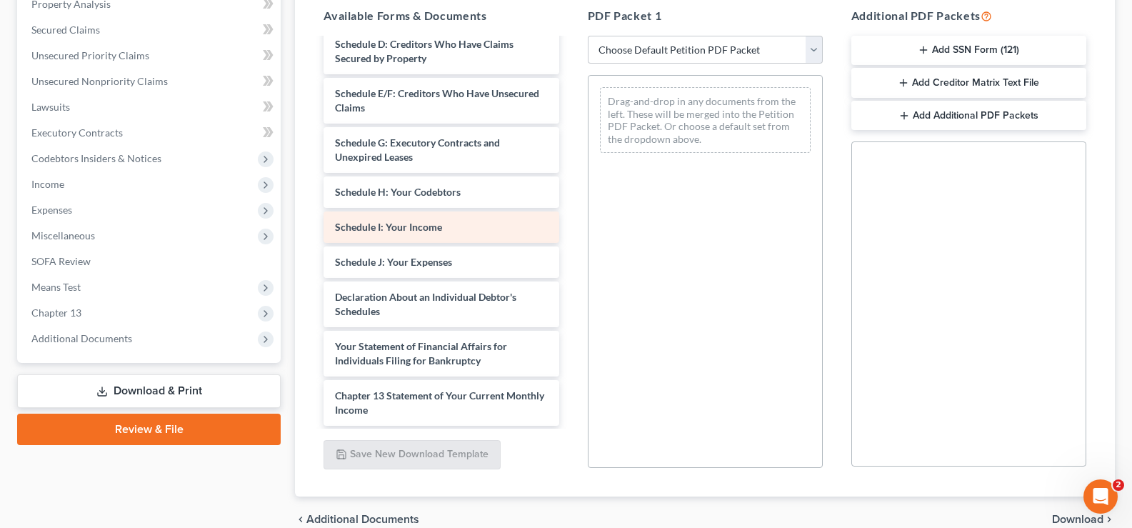
scroll to position [286, 0]
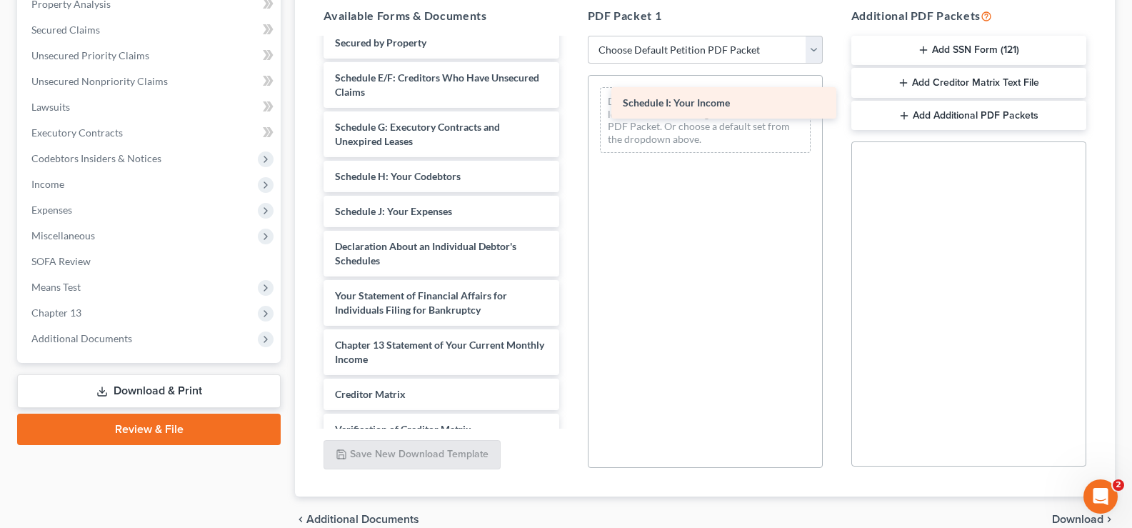
drag, startPoint x: 406, startPoint y: 237, endPoint x: 692, endPoint y: 111, distance: 312.1
click at [570, 111] on div "Schedule I: Your Income Installments Fee Sheets Installments Fee Sheets Install…" at bounding box center [441, 142] width 258 height 776
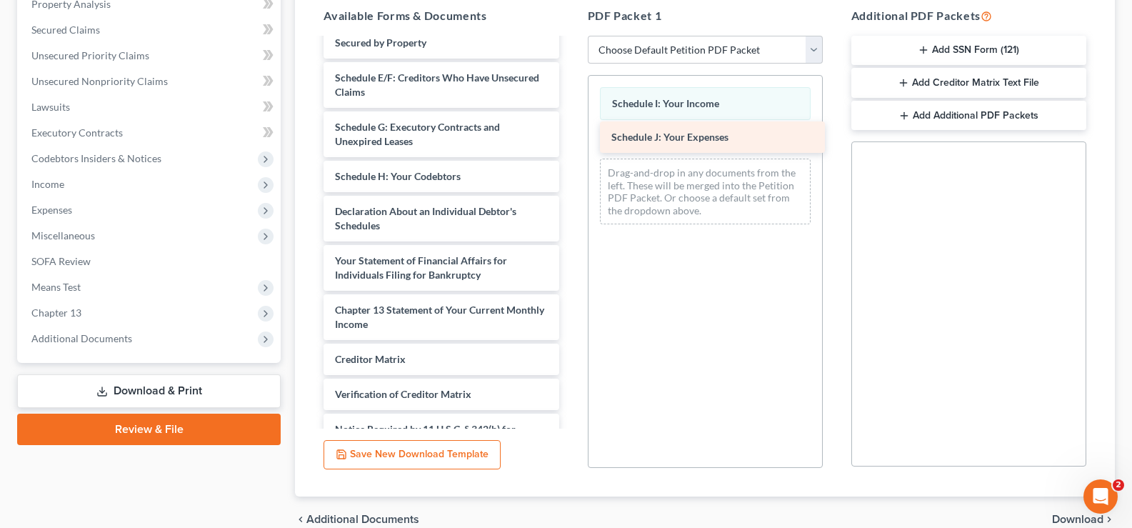
drag, startPoint x: 468, startPoint y: 227, endPoint x: 744, endPoint y: 139, distance: 290.3
click at [570, 139] on div "Schedule J: Your Expenses Installments Fee Sheets Installments Fee Sheets Insta…" at bounding box center [441, 124] width 258 height 741
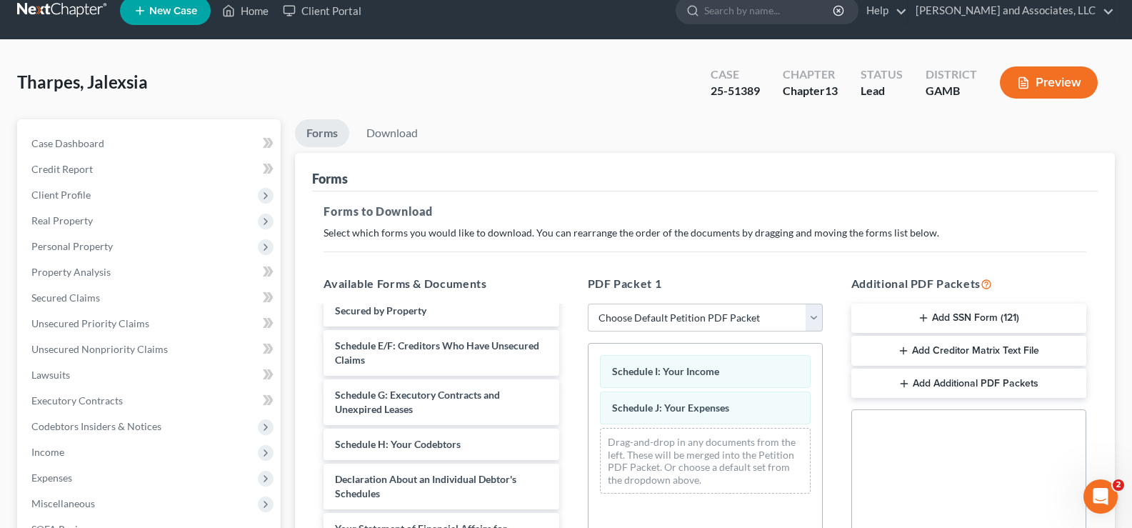
scroll to position [19, 0]
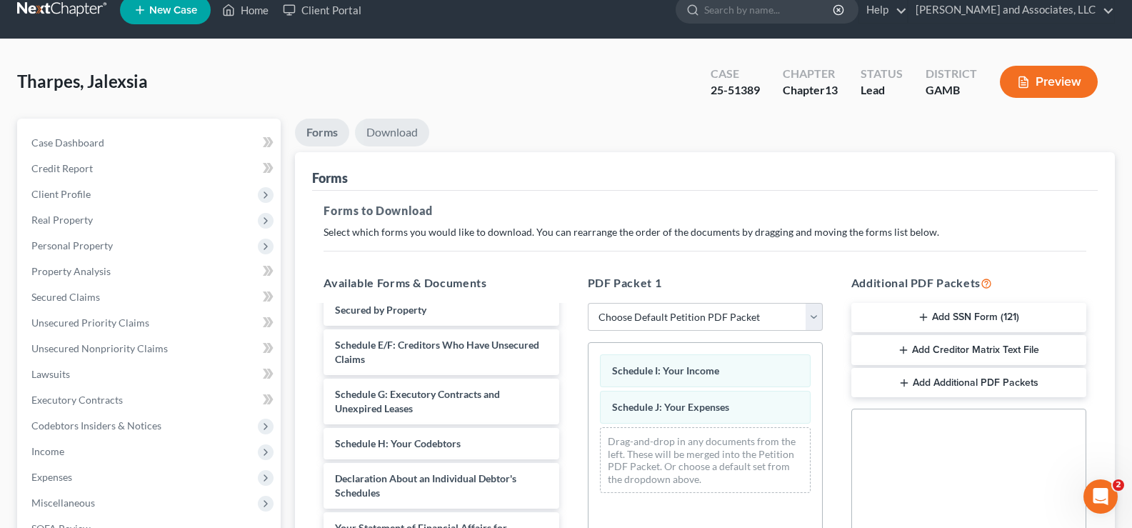
click at [401, 122] on link "Download" at bounding box center [392, 133] width 74 height 28
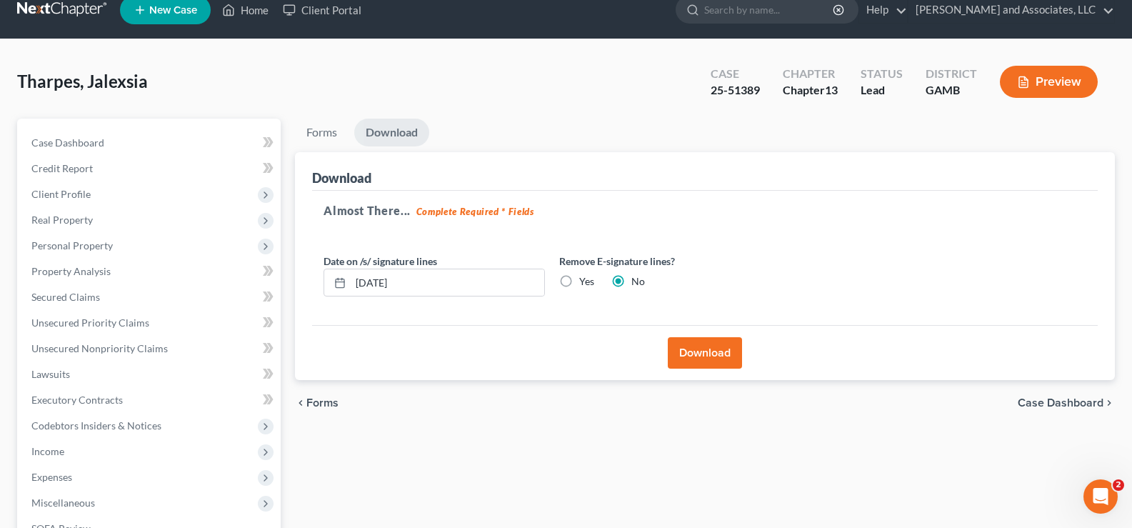
click at [706, 356] on button "Download" at bounding box center [705, 352] width 74 height 31
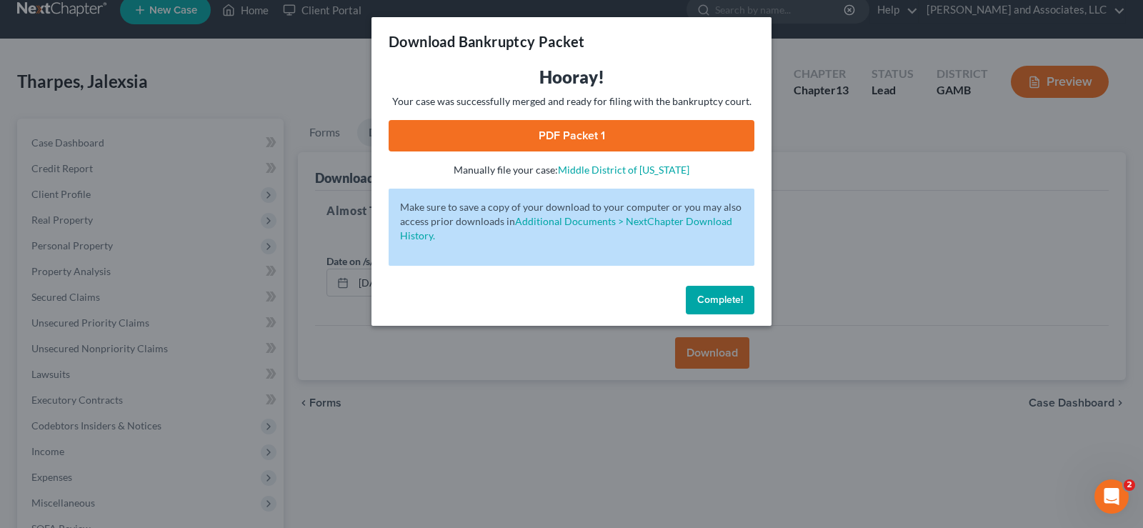
click at [644, 143] on link "PDF Packet 1" at bounding box center [572, 135] width 366 height 31
click at [726, 306] on button "Complete!" at bounding box center [720, 300] width 69 height 29
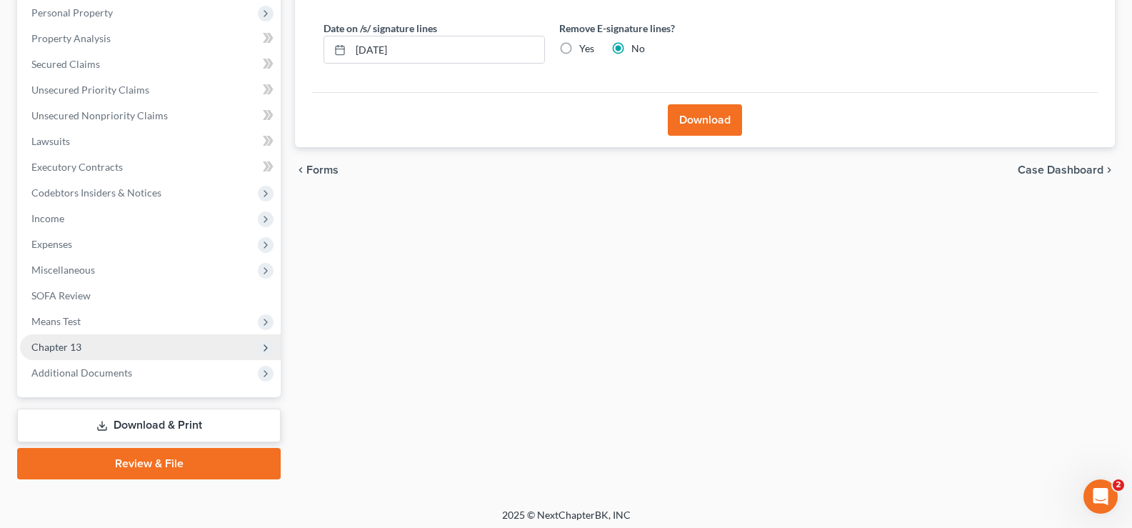
scroll to position [257, 0]
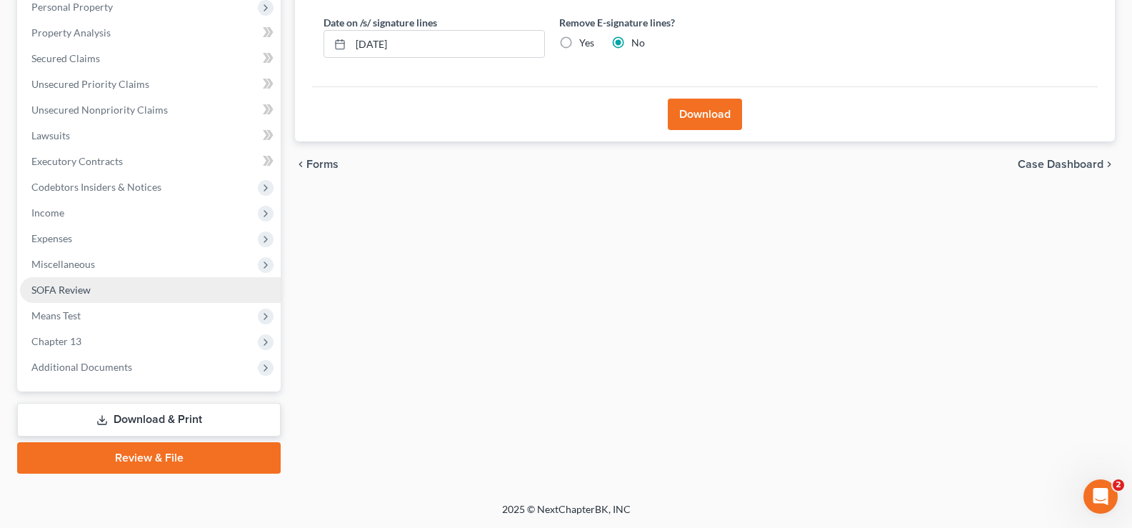
click at [56, 290] on span "SOFA Review" at bounding box center [60, 290] width 59 height 12
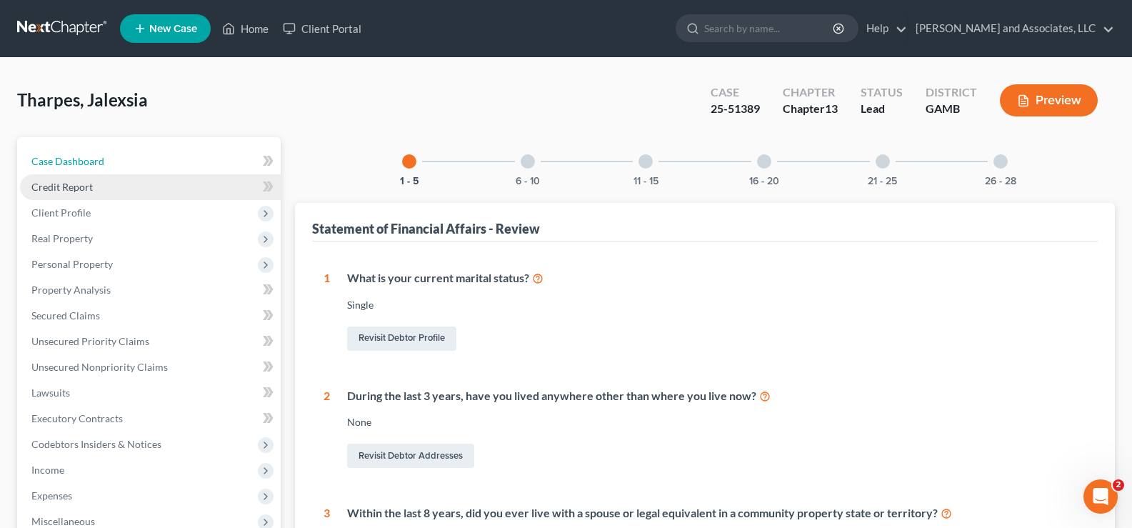
click at [83, 162] on span "Case Dashboard" at bounding box center [67, 161] width 73 height 12
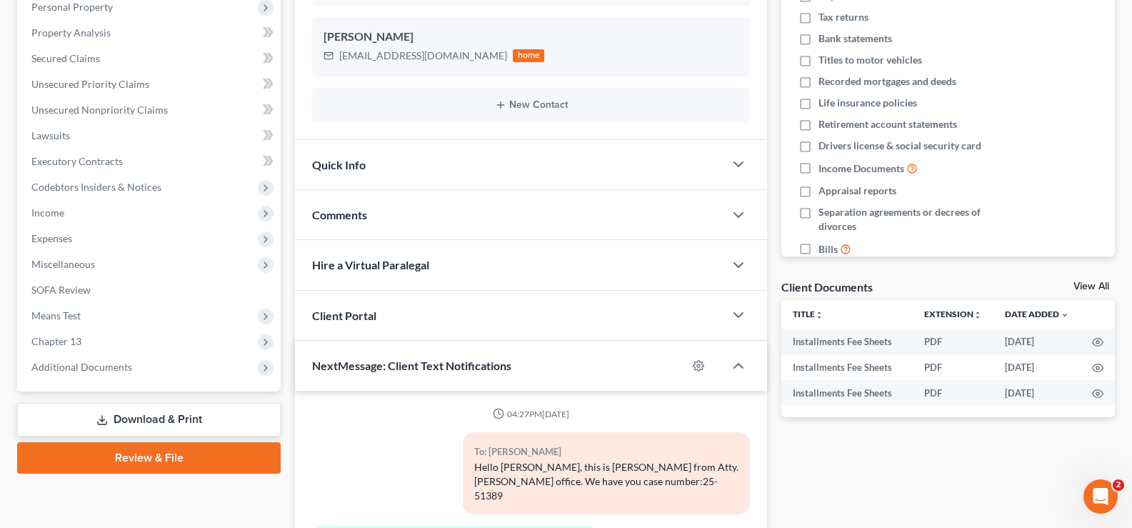
scroll to position [71, 0]
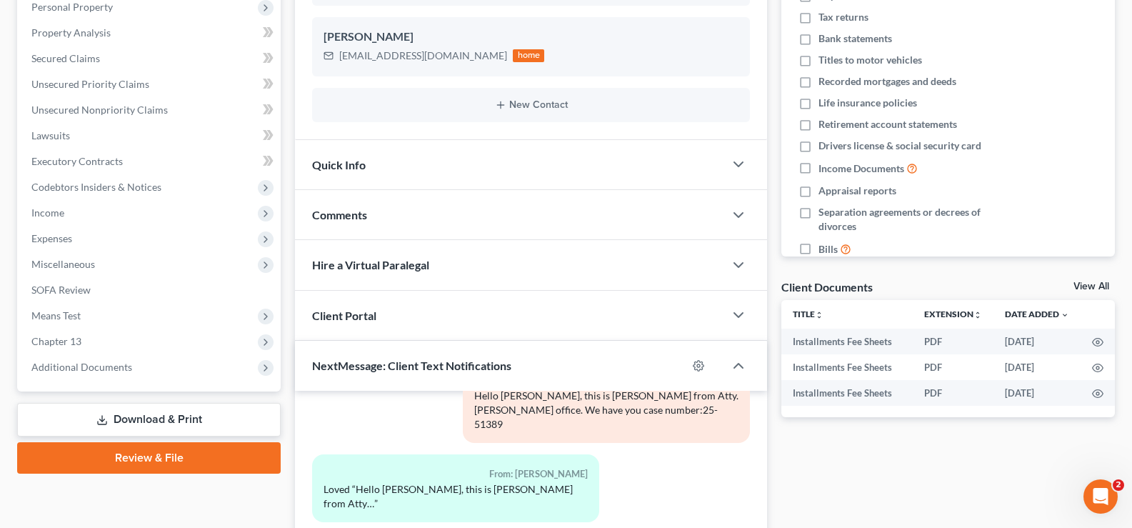
click at [176, 417] on link "Download & Print" at bounding box center [149, 420] width 264 height 34
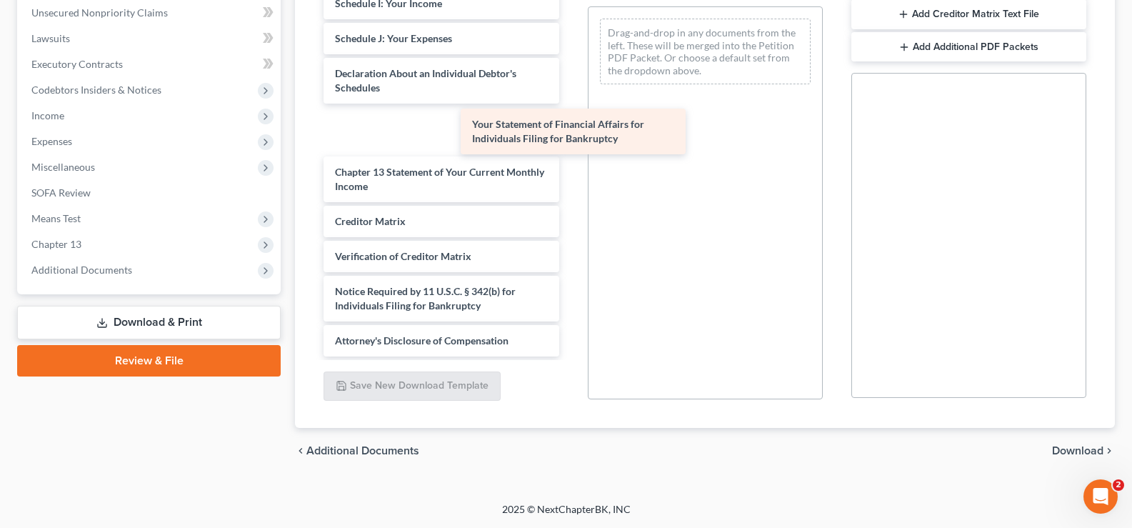
scroll to position [390, 0]
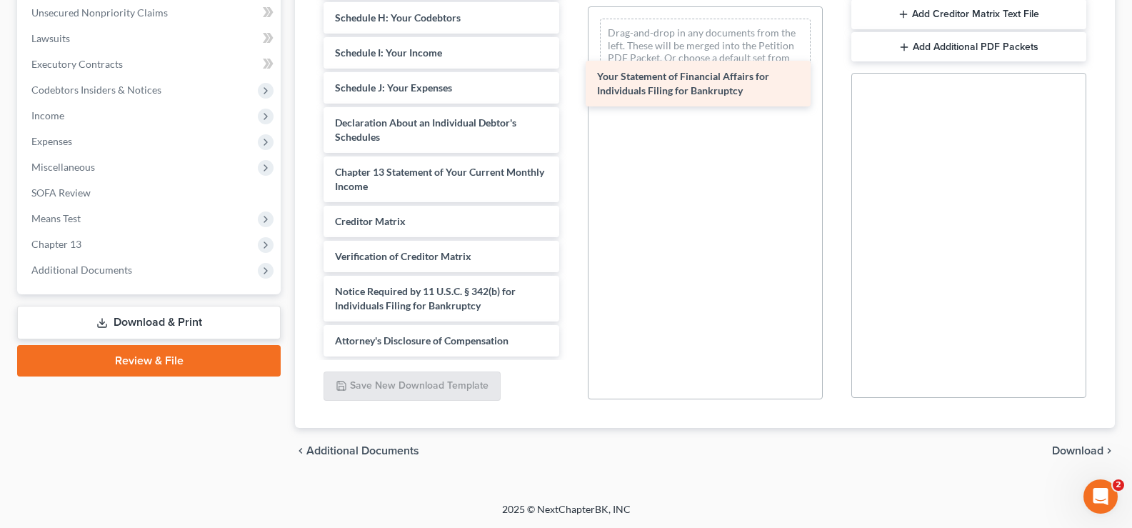
drag, startPoint x: 399, startPoint y: 137, endPoint x: 676, endPoint y: 64, distance: 287.2
click at [676, 70] on span "Your Statement of Financial Affairs for Individuals Filing for Bankruptcy" at bounding box center [683, 83] width 172 height 26
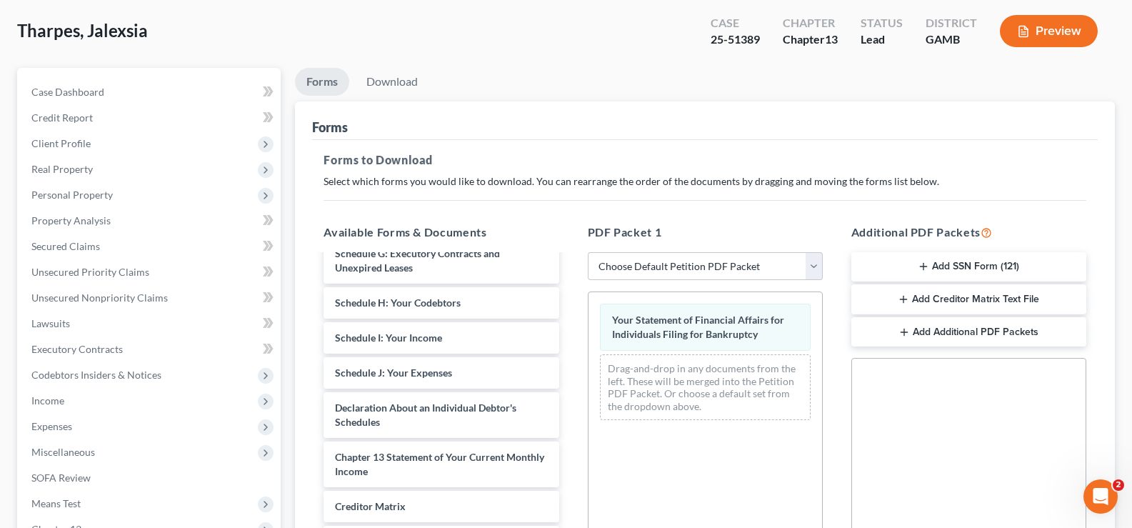
scroll to position [69, 0]
click at [398, 79] on link "Download" at bounding box center [392, 83] width 74 height 28
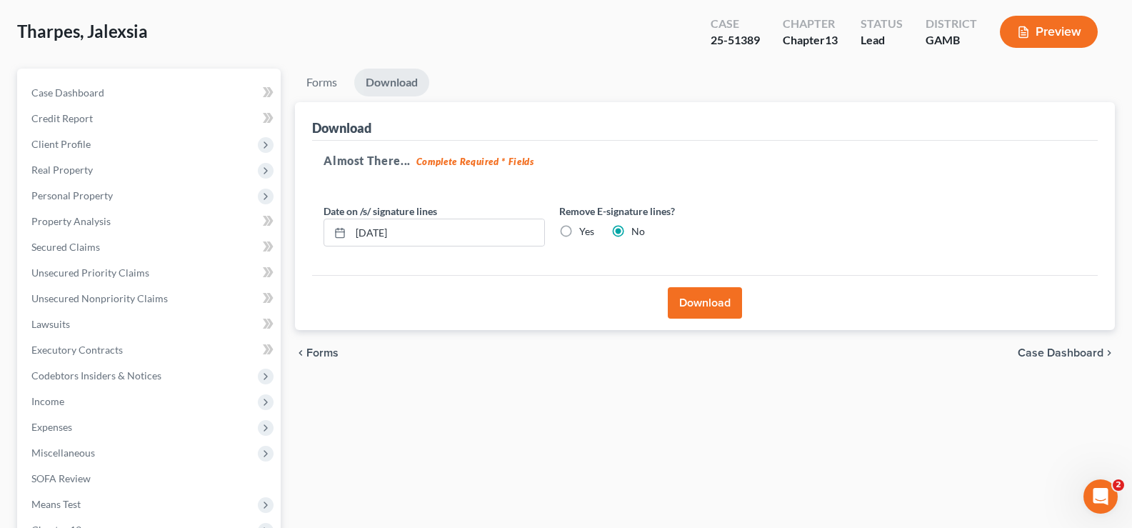
click at [711, 300] on button "Download" at bounding box center [705, 302] width 74 height 31
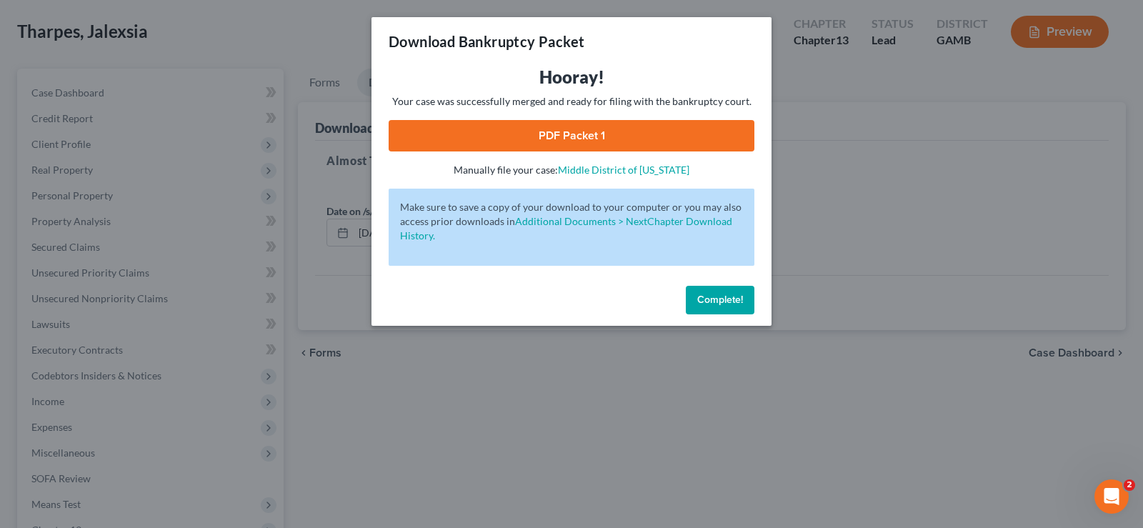
click at [596, 136] on link "PDF Packet 1" at bounding box center [572, 135] width 366 height 31
click at [721, 294] on span "Complete!" at bounding box center [720, 300] width 46 height 12
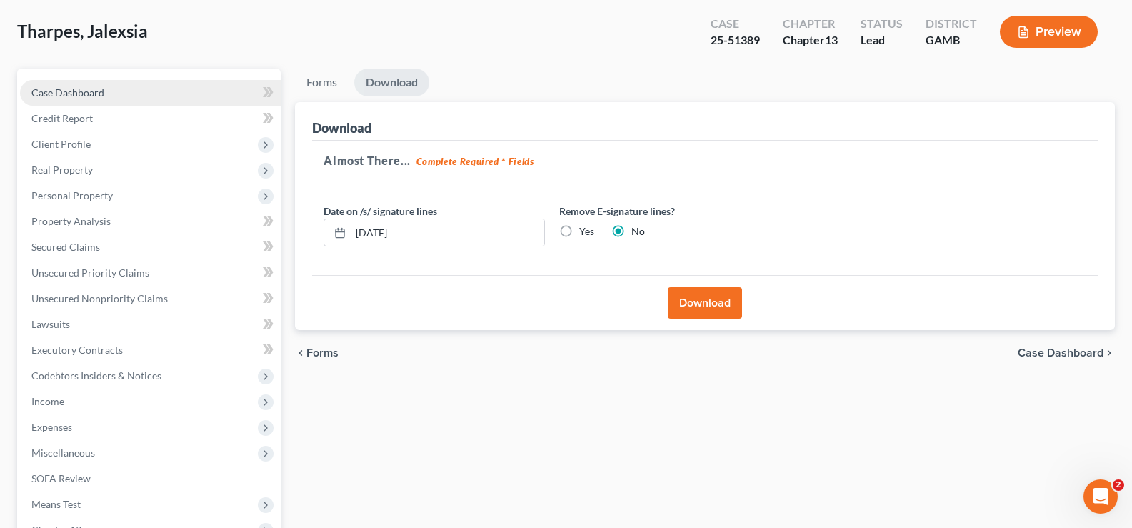
click at [89, 97] on span "Case Dashboard" at bounding box center [67, 92] width 73 height 12
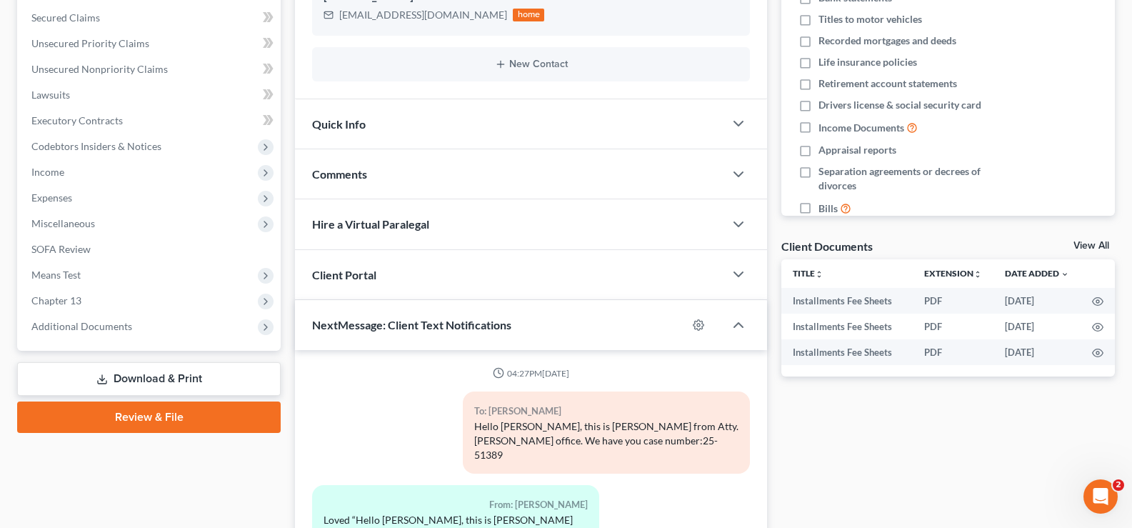
scroll to position [71, 0]
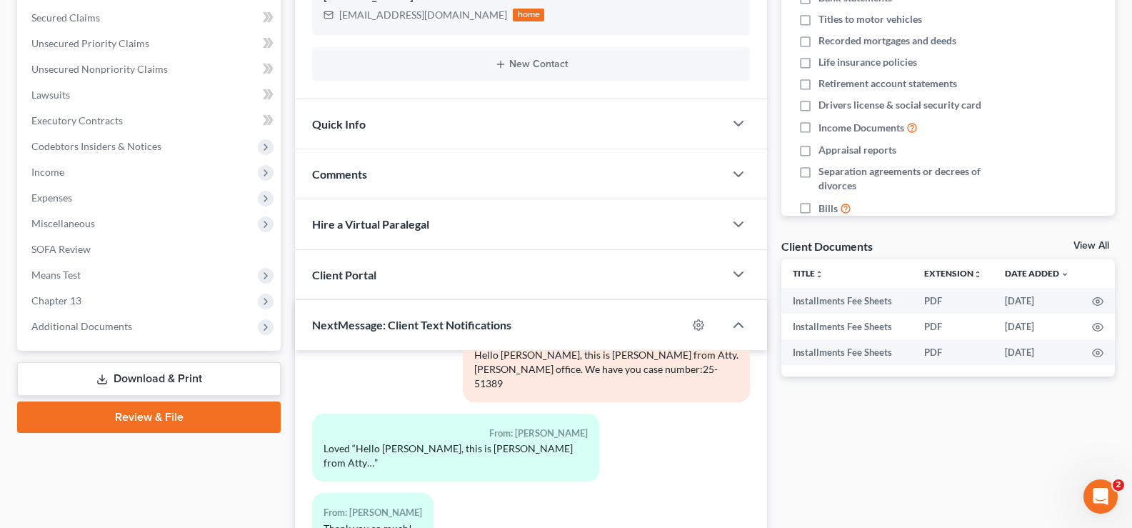
click at [176, 376] on link "Download & Print" at bounding box center [149, 379] width 264 height 34
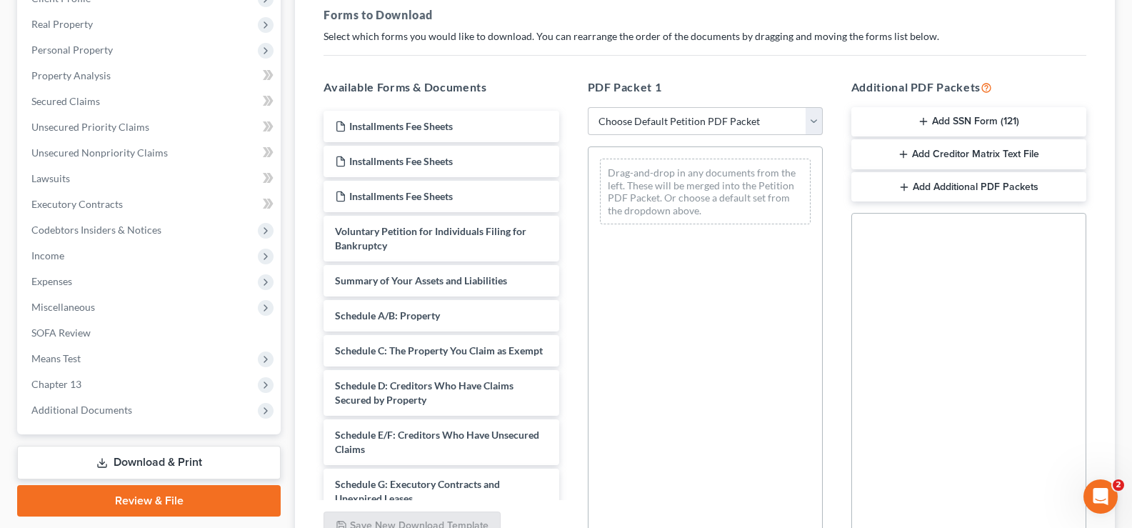
scroll to position [286, 0]
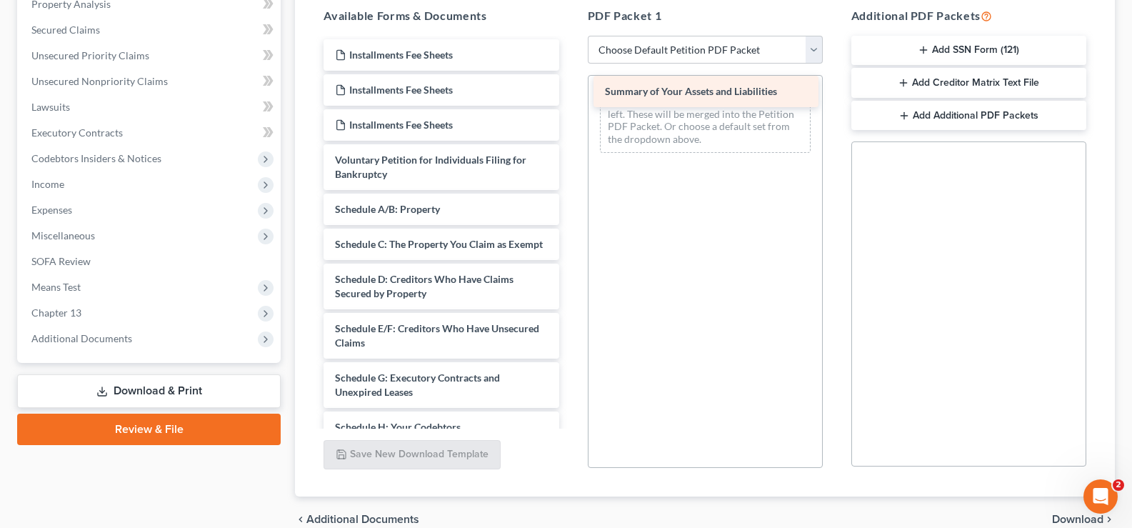
drag, startPoint x: 456, startPoint y: 217, endPoint x: 726, endPoint y: 99, distance: 294.6
click at [570, 99] on div "Summary of Your Assets and Liabilities Installments Fee Sheets Installments Fee…" at bounding box center [441, 427] width 258 height 776
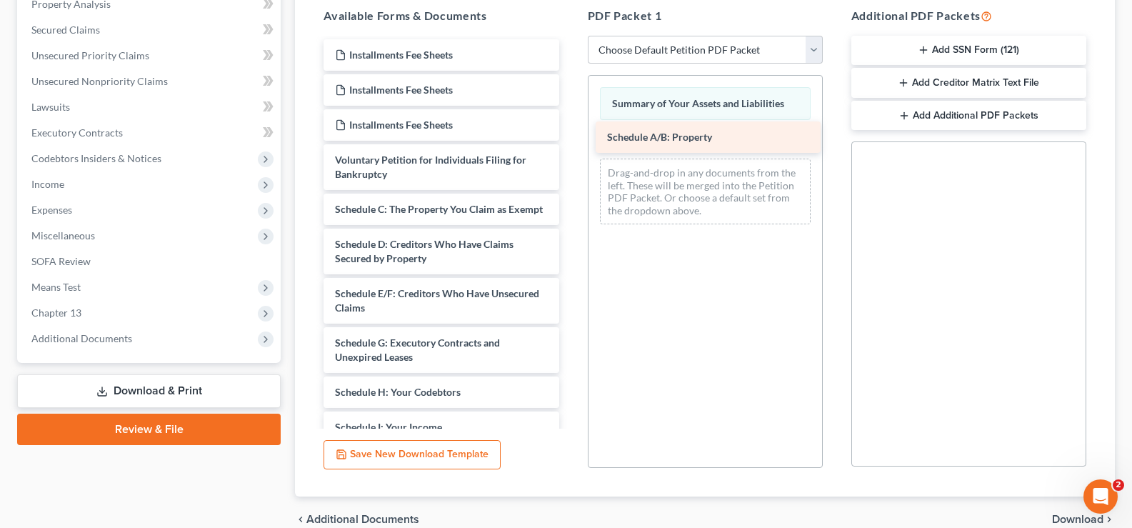
drag, startPoint x: 438, startPoint y: 208, endPoint x: 710, endPoint y: 134, distance: 281.9
click at [570, 134] on div "Schedule A/B: Property Installments Fee Sheets Installments Fee Sheets Installm…" at bounding box center [441, 409] width 258 height 741
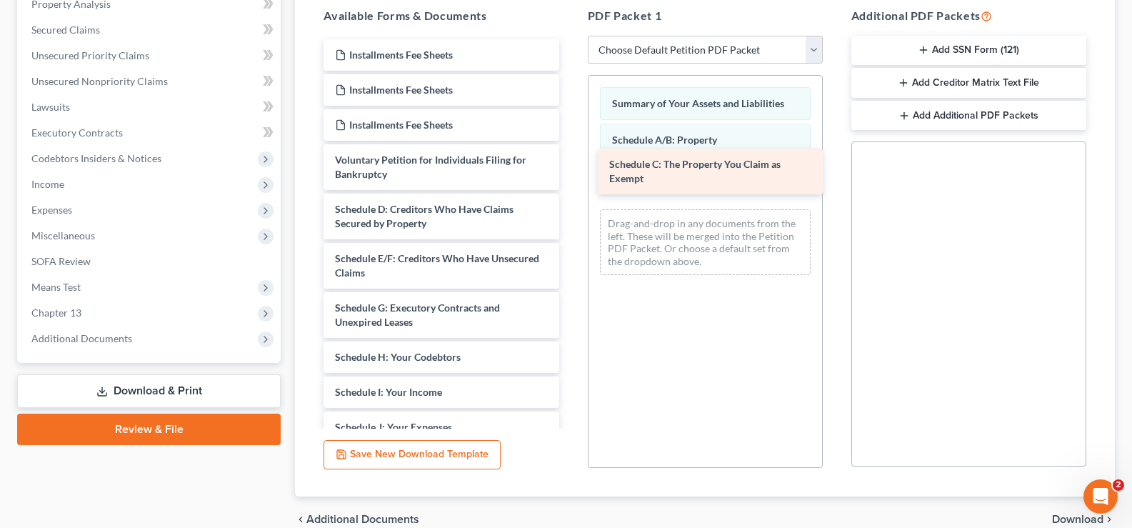
drag, startPoint x: 389, startPoint y: 212, endPoint x: 663, endPoint y: 167, distance: 277.9
click at [570, 167] on div "Schedule C: The Property You Claim as Exempt Installments Fee Sheets Installmen…" at bounding box center [441, 392] width 258 height 706
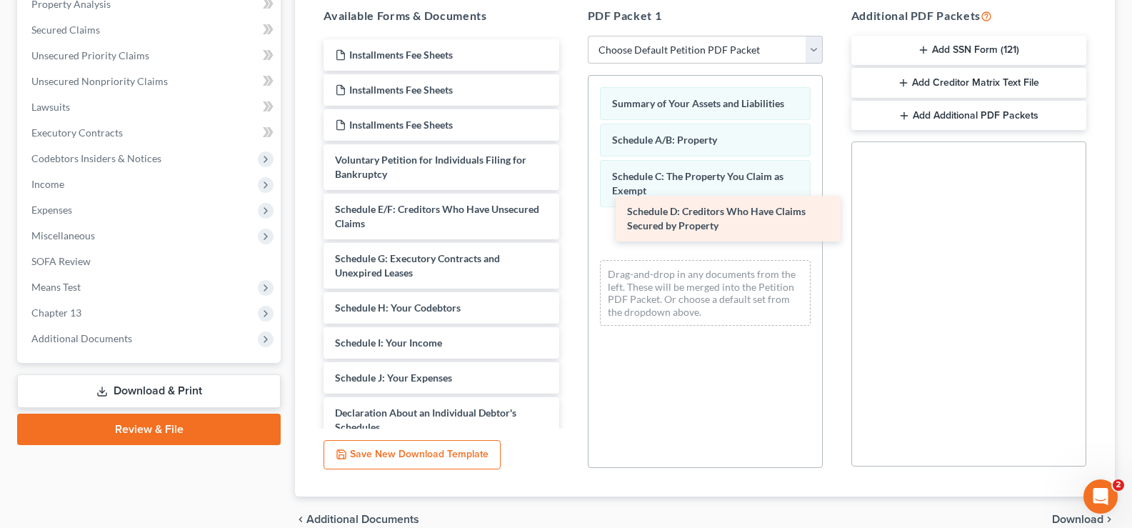
drag, startPoint x: 411, startPoint y: 221, endPoint x: 702, endPoint y: 224, distance: 290.7
click at [570, 224] on div "Schedule D: Creditors Who Have Claims Secured by Property Installments Fee Shee…" at bounding box center [441, 367] width 258 height 656
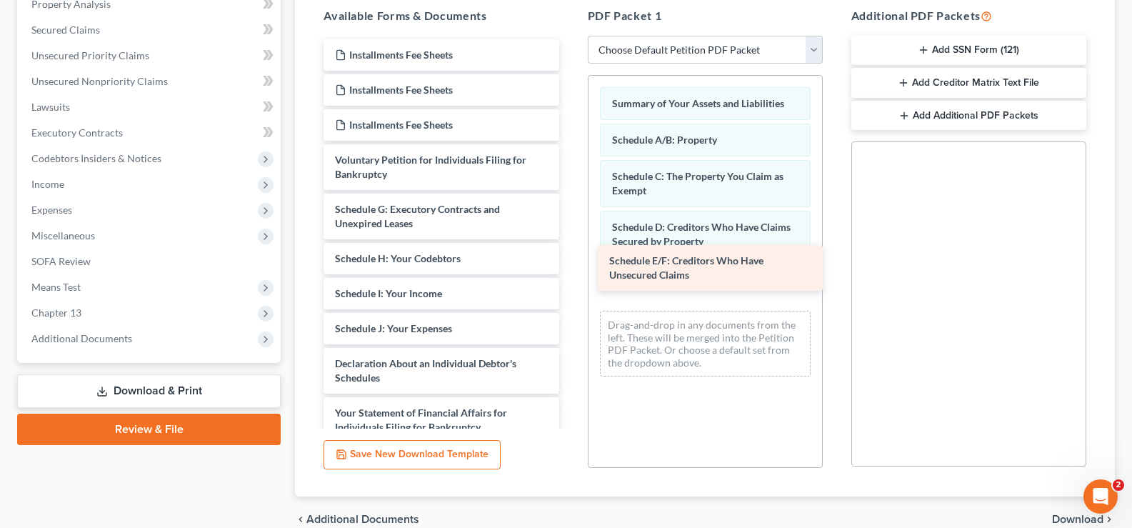
drag, startPoint x: 413, startPoint y: 204, endPoint x: 687, endPoint y: 255, distance: 279.0
click at [570, 255] on div "Schedule E/F: Creditors Who Have Unsecured Claims Installments Fee Sheets Insta…" at bounding box center [441, 342] width 258 height 607
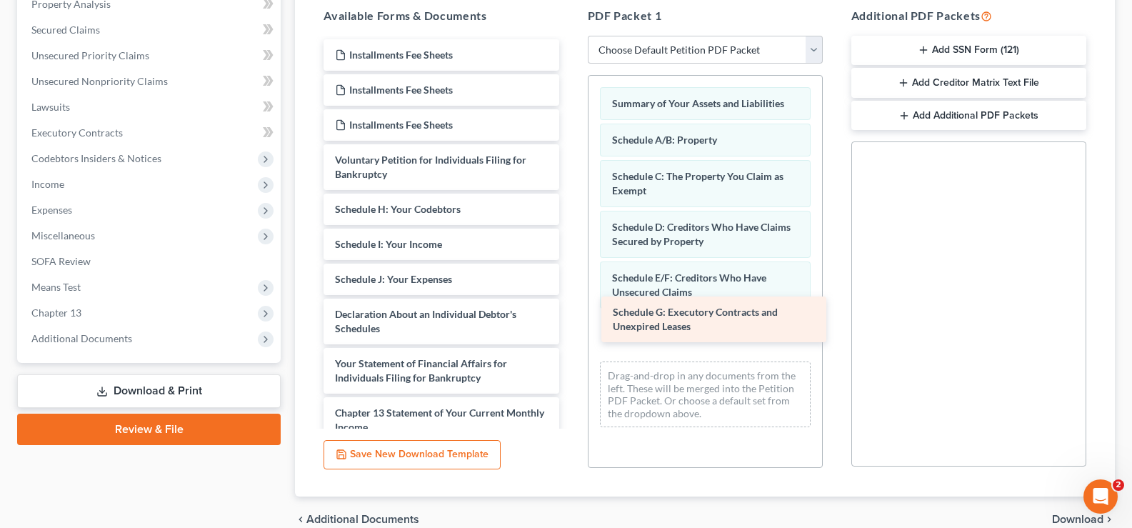
drag, startPoint x: 466, startPoint y: 221, endPoint x: 744, endPoint y: 324, distance: 296.3
click at [570, 324] on div "Schedule G: Executory Contracts and Unexpired Leases Installments Fee Sheets In…" at bounding box center [441, 318] width 258 height 558
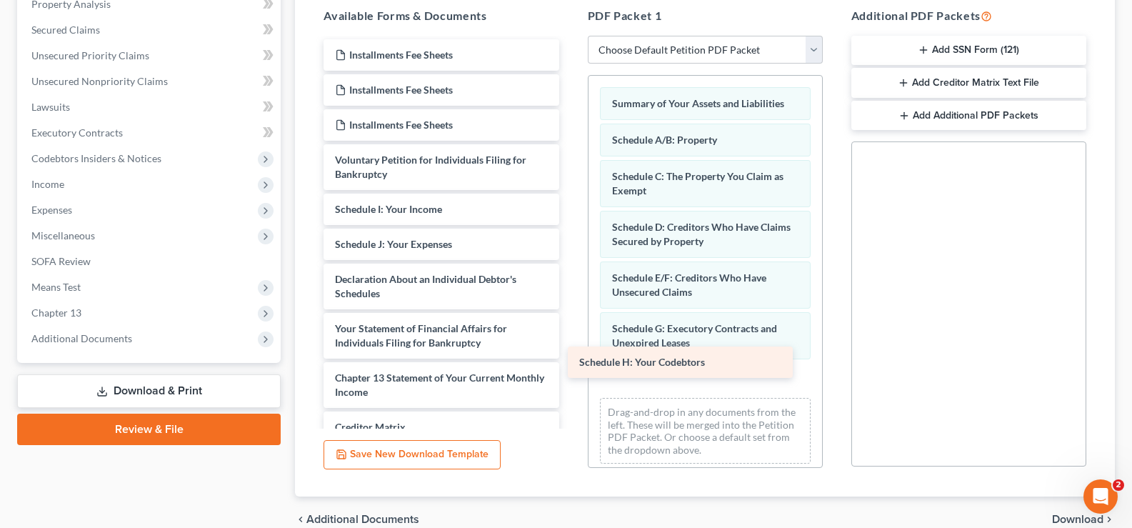
drag, startPoint x: 486, startPoint y: 217, endPoint x: 731, endPoint y: 370, distance: 288.2
click at [570, 370] on div "Schedule H: Your Codebtors Installments Fee Sheets Installments Fee Sheets Inst…" at bounding box center [441, 300] width 258 height 523
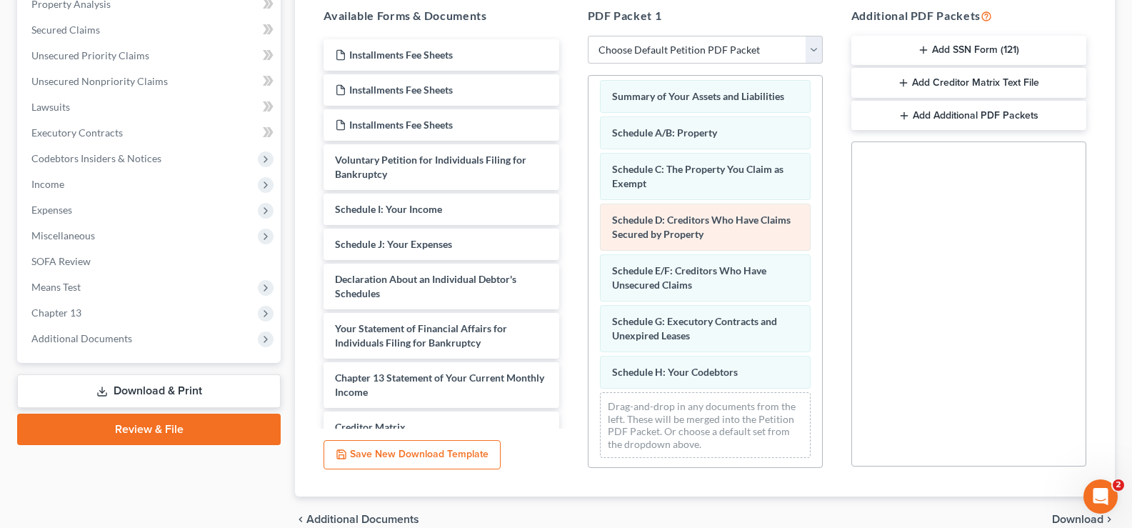
scroll to position [9, 0]
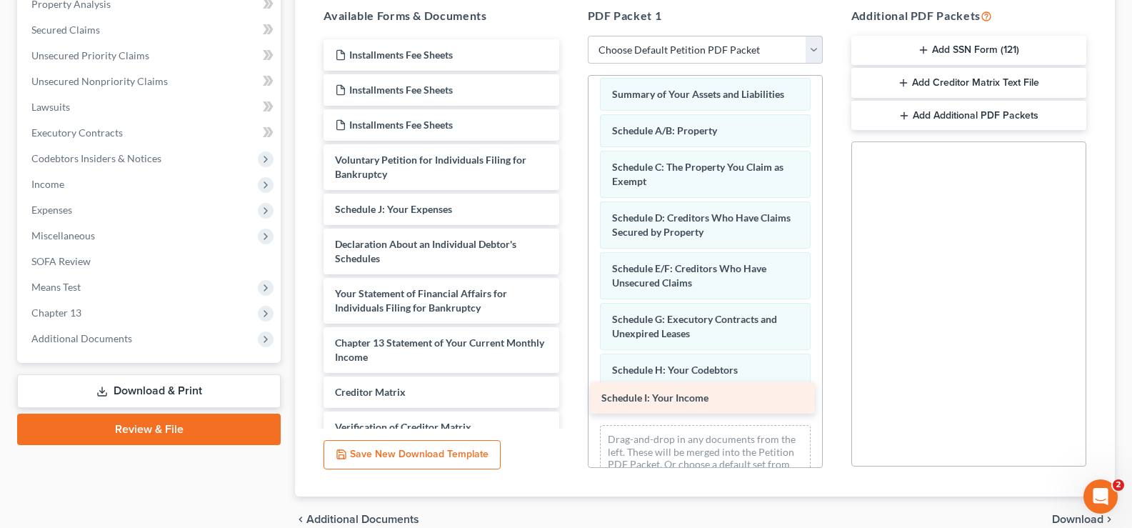
drag, startPoint x: 429, startPoint y: 211, endPoint x: 696, endPoint y: 400, distance: 326.4
click at [570, 400] on div "Schedule I: Your Income Installments Fee Sheets Installments Fee Sheets Install…" at bounding box center [441, 283] width 258 height 488
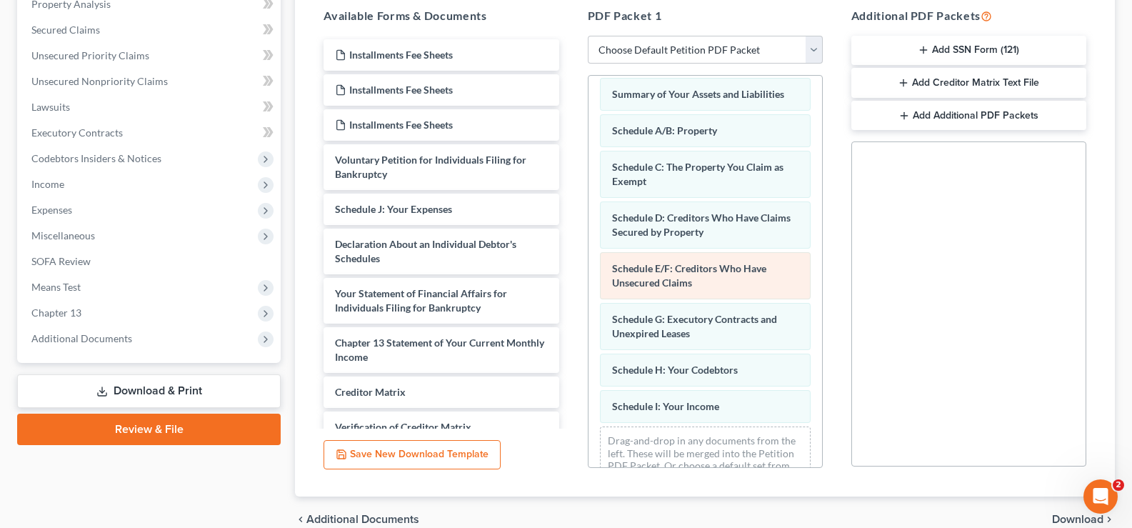
scroll to position [46, 0]
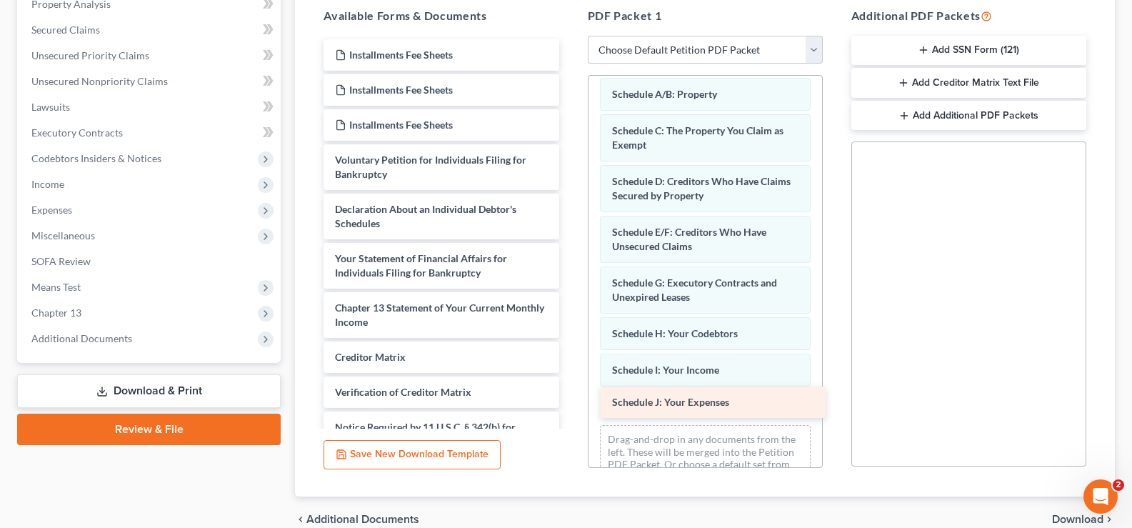
drag, startPoint x: 432, startPoint y: 215, endPoint x: 709, endPoint y: 408, distance: 337.6
click at [570, 408] on div "Schedule J: Your Expenses Installments Fee Sheets Installments Fee Sheets Insta…" at bounding box center [441, 265] width 258 height 453
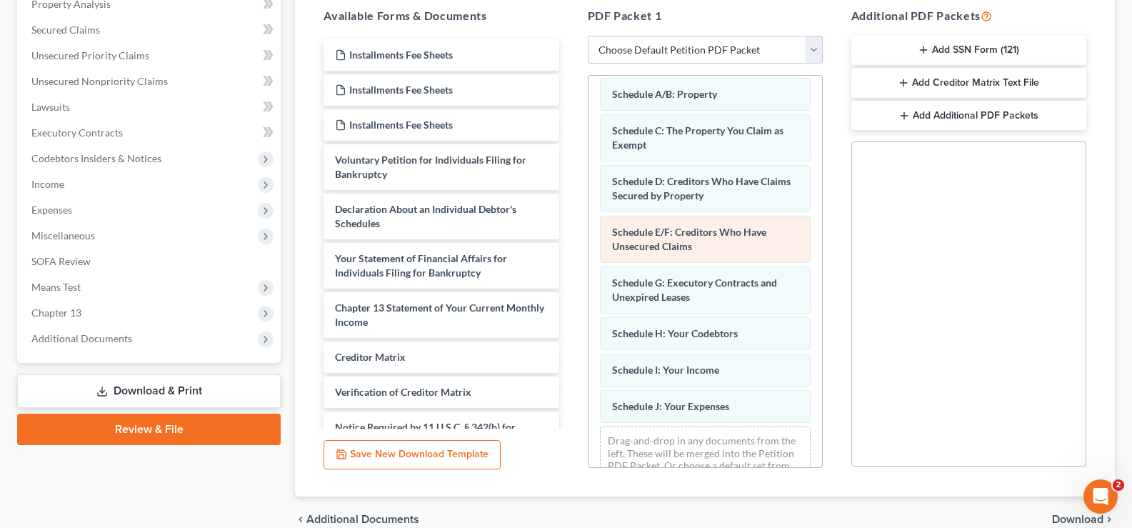
scroll to position [82, 0]
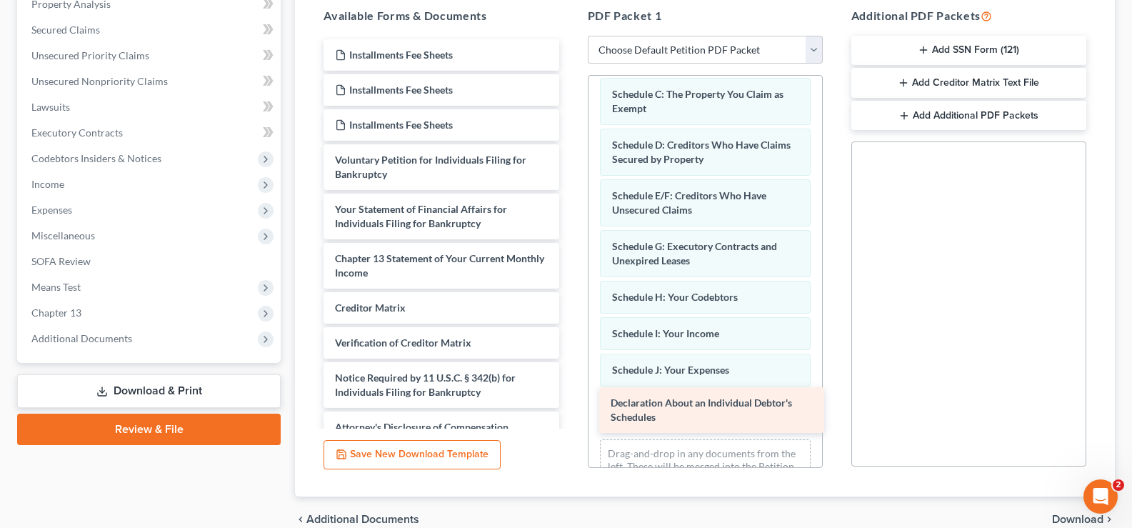
drag, startPoint x: 415, startPoint y: 219, endPoint x: 691, endPoint y: 413, distance: 336.9
click at [570, 413] on div "Declaration About an Individual Debtor's Schedules Installments Fee Sheets Inst…" at bounding box center [441, 241] width 258 height 404
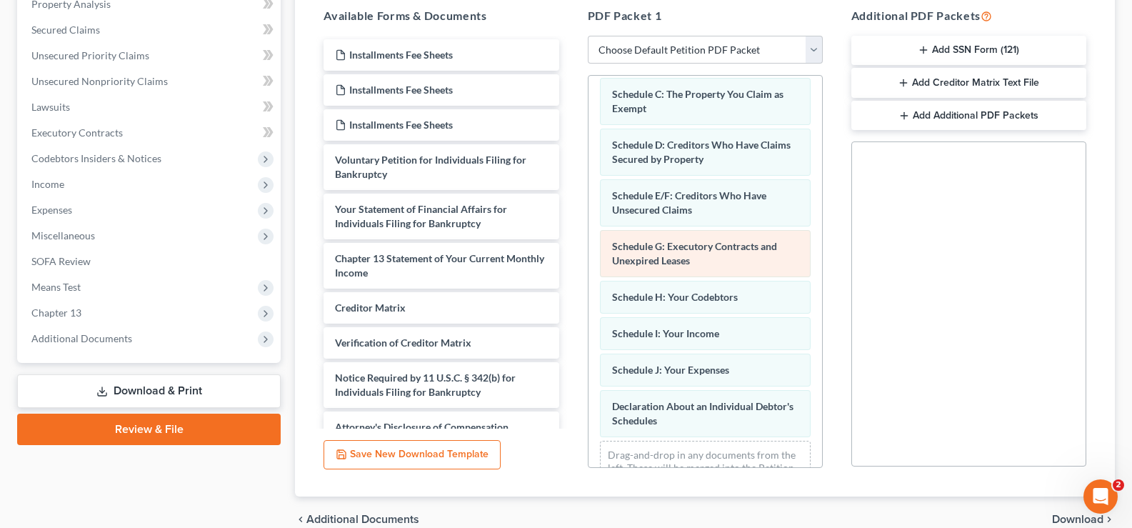
scroll to position [133, 0]
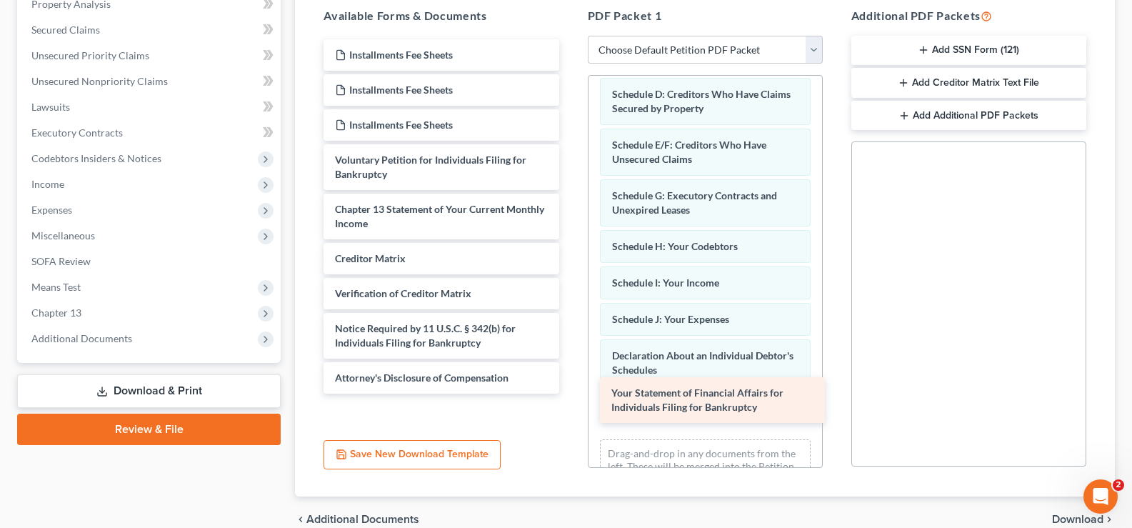
drag, startPoint x: 390, startPoint y: 222, endPoint x: 666, endPoint y: 406, distance: 331.8
click at [570, 394] on div "Your Statement of Financial Affairs for Individuals Filing for Bankruptcy Insta…" at bounding box center [441, 216] width 258 height 354
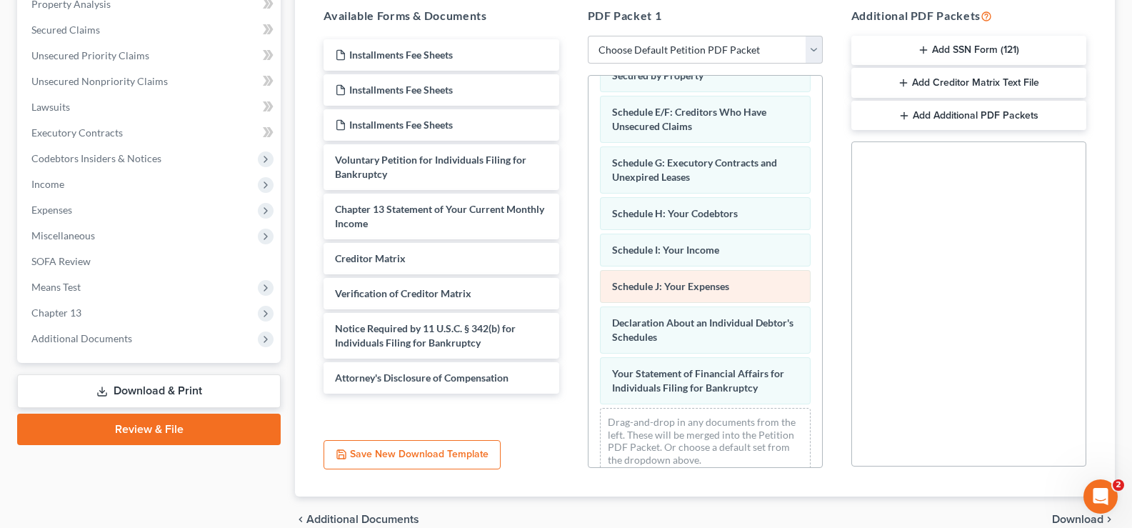
scroll to position [184, 0]
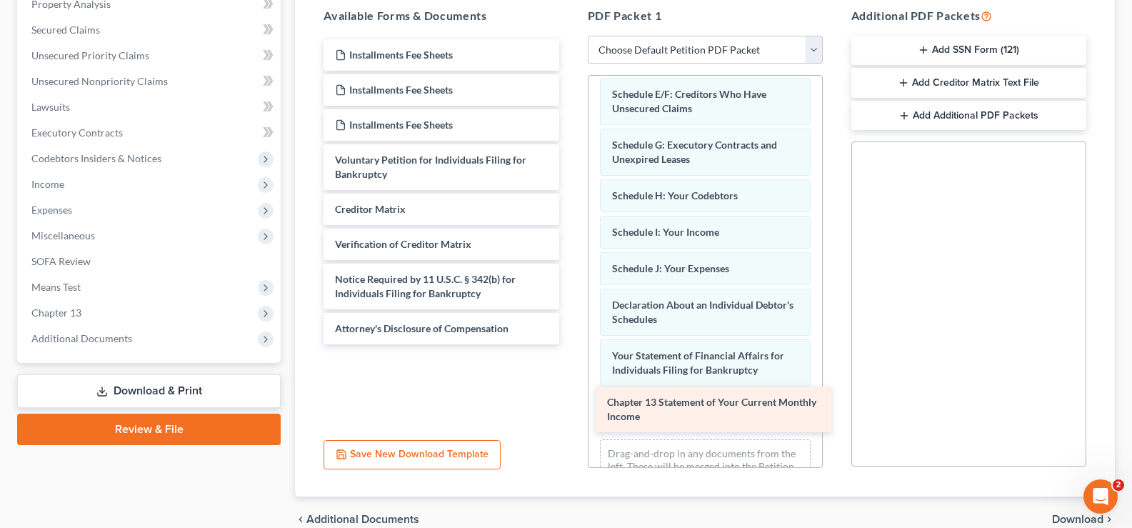
drag, startPoint x: 411, startPoint y: 219, endPoint x: 683, endPoint y: 412, distance: 333.5
click at [570, 344] on div "Chapter 13 Statement of Your Current Monthly Income Installments Fee Sheets Ins…" at bounding box center [441, 191] width 258 height 305
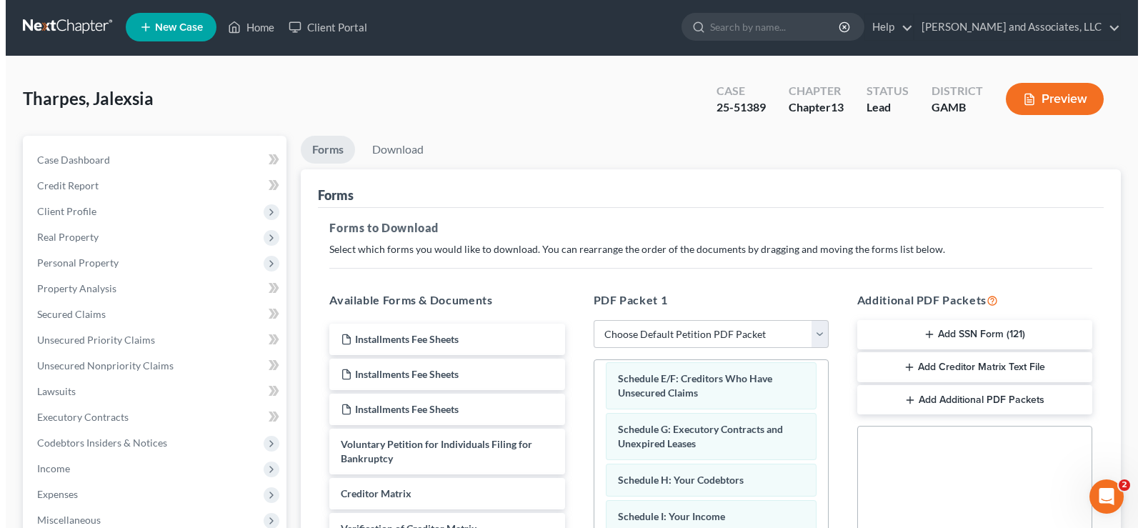
scroll to position [0, 0]
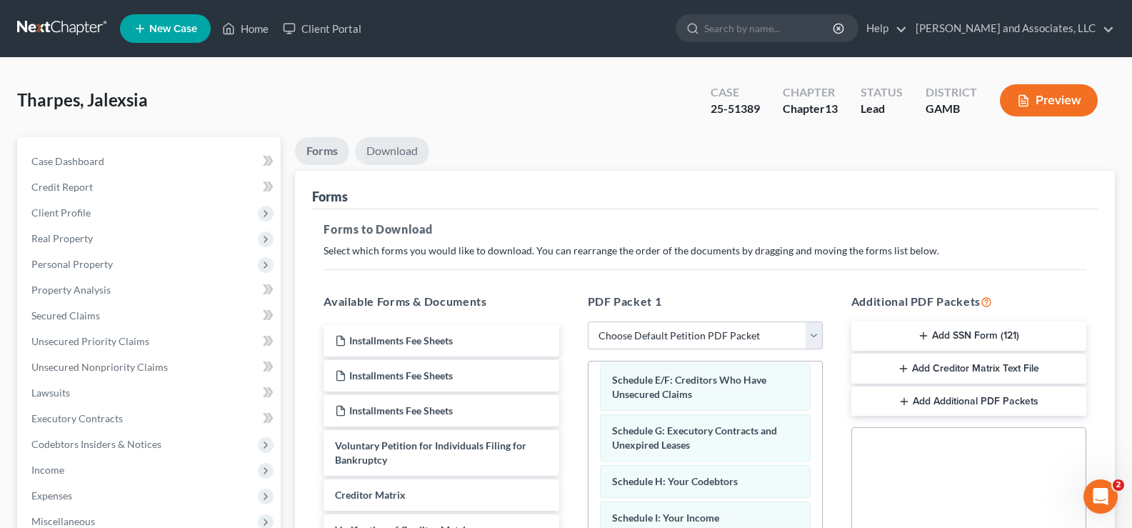
click at [407, 154] on link "Download" at bounding box center [392, 151] width 74 height 28
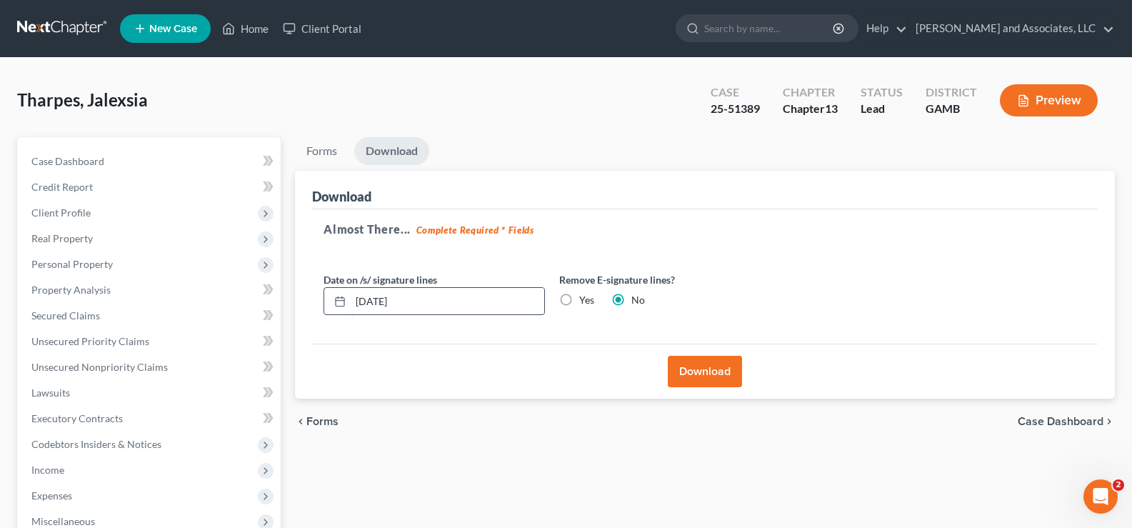
click at [441, 301] on input "[DATE]" at bounding box center [448, 301] width 194 height 27
type input "[DATE]"
click at [735, 379] on button "Download" at bounding box center [705, 371] width 74 height 31
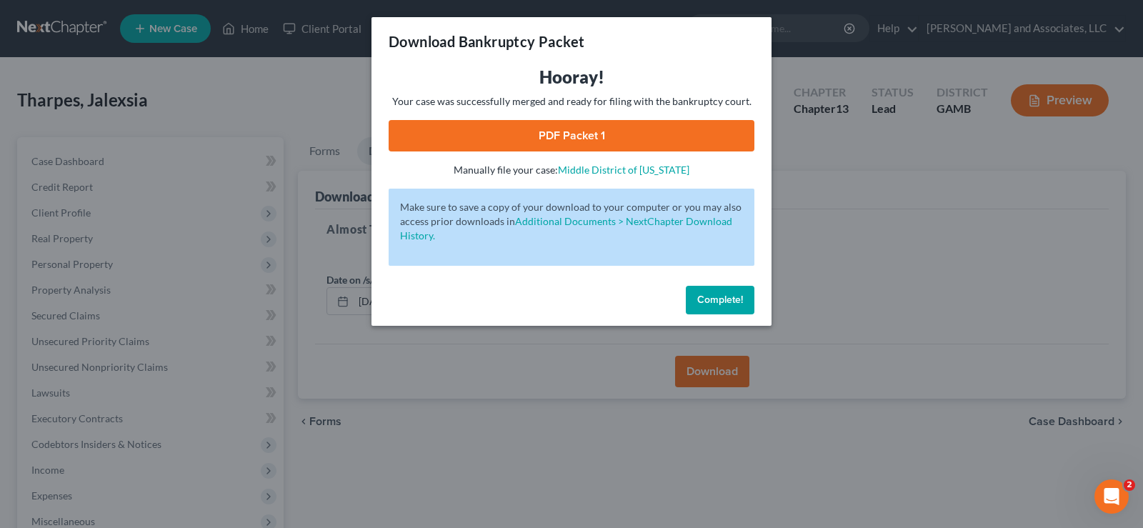
click at [616, 138] on link "PDF Packet 1" at bounding box center [572, 135] width 366 height 31
click at [610, 166] on link "Middle District of [US_STATE]" at bounding box center [623, 170] width 131 height 12
